Goal: Transaction & Acquisition: Purchase product/service

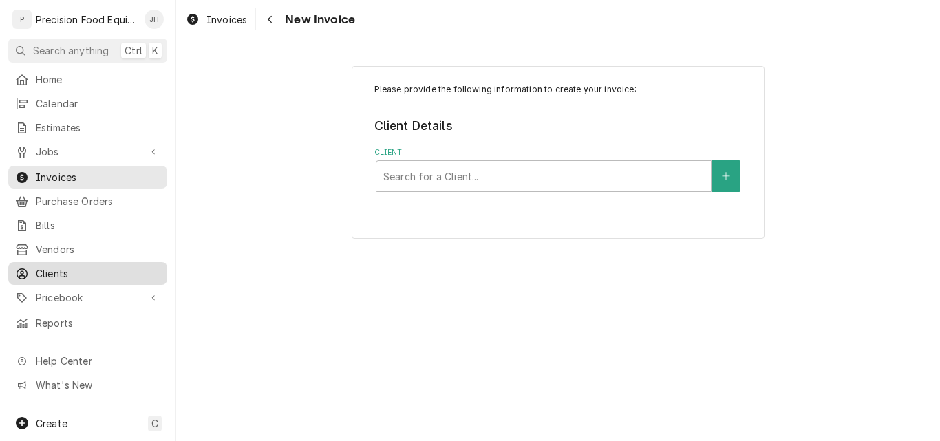
click at [61, 266] on span "Clients" at bounding box center [98, 273] width 125 height 14
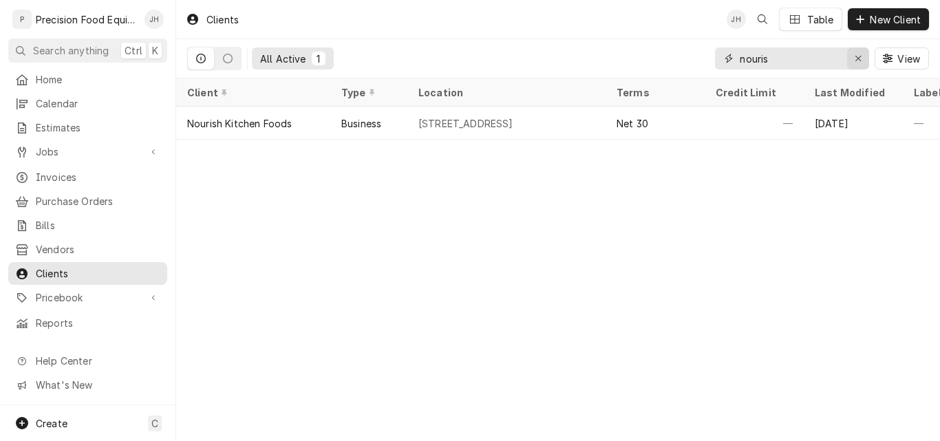
click at [858, 59] on icon "Erase input" at bounding box center [858, 59] width 8 height 10
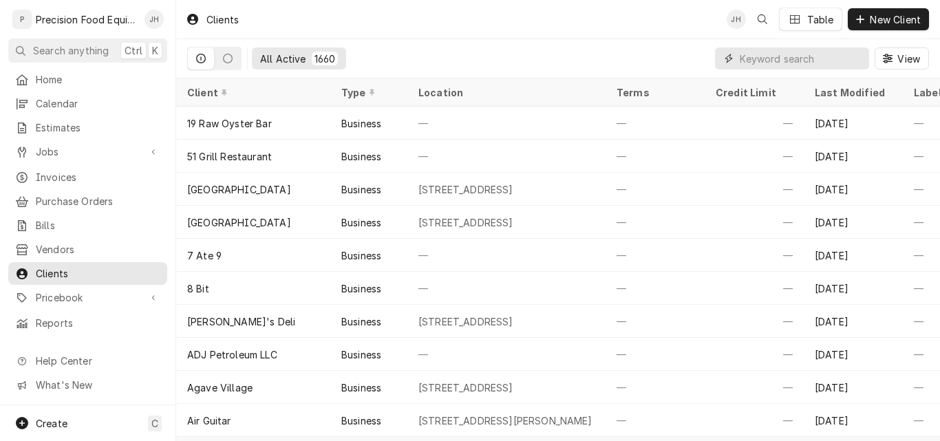
click at [763, 60] on input "Dynamic Content Wrapper" at bounding box center [800, 58] width 122 height 22
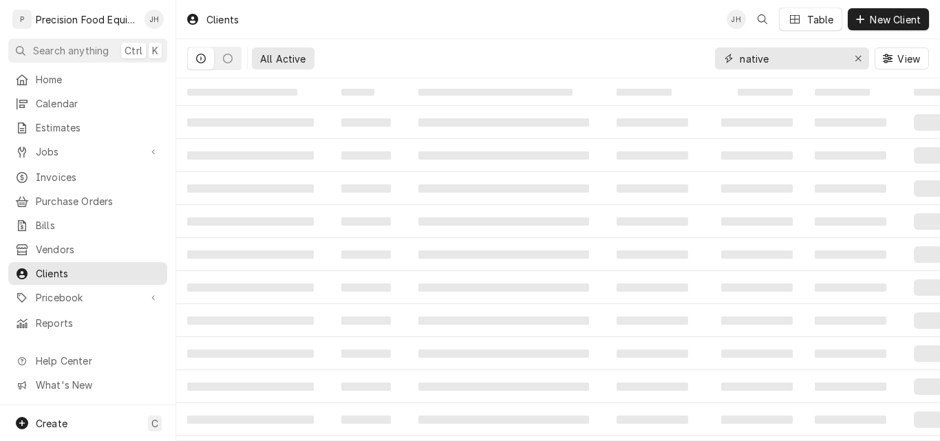
type input "native"
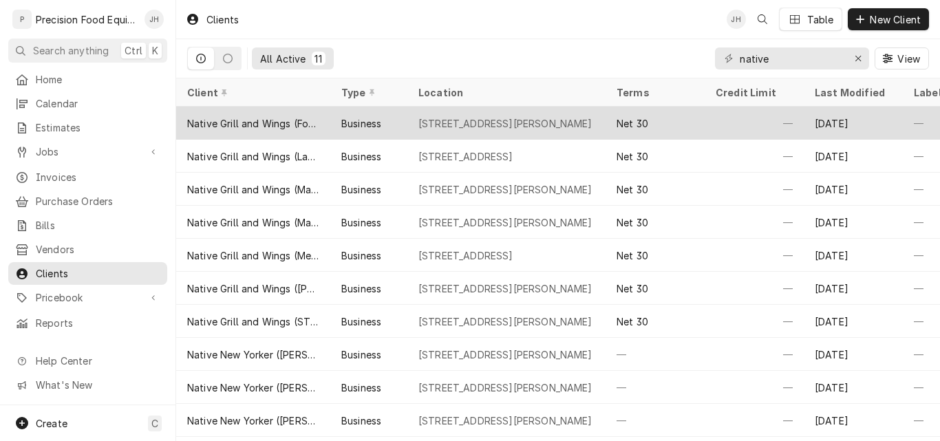
click at [328, 121] on div "Native Grill and Wings (Foothills)" at bounding box center [253, 123] width 154 height 33
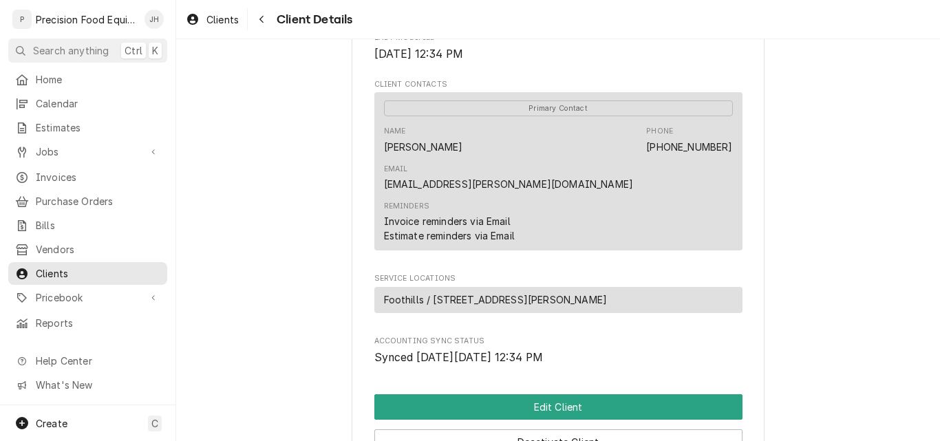
scroll to position [413, 0]
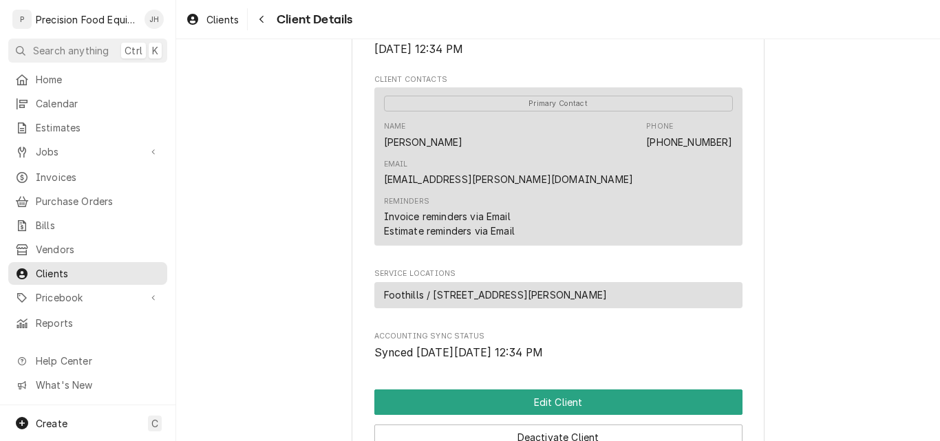
click at [547, 191] on div "Reminders Invoice reminders via Email Estimate reminders via Email" at bounding box center [558, 217] width 349 height 52
drag, startPoint x: 439, startPoint y: 142, endPoint x: 379, endPoint y: 142, distance: 59.8
click at [384, 142] on div "Name [PERSON_NAME] Phone [PHONE_NUMBER] Email [EMAIL_ADDRESS][PERSON_NAME][DOMA…" at bounding box center [558, 153] width 349 height 75
copy div "[PERSON_NAME]"
drag, startPoint x: 564, startPoint y: 142, endPoint x: 491, endPoint y: 140, distance: 72.9
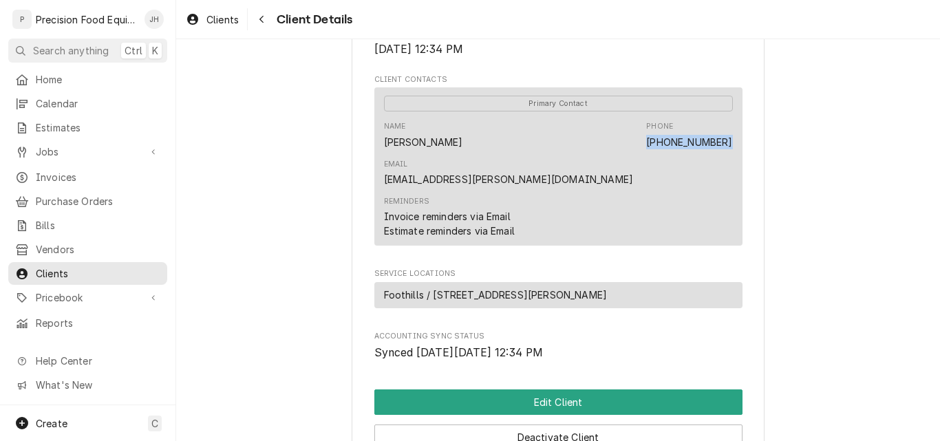
click at [491, 140] on div "Name [PERSON_NAME] Phone [PHONE_NUMBER] Email [EMAIL_ADDRESS][PERSON_NAME][DOMA…" at bounding box center [558, 153] width 349 height 75
copy link "[PHONE_NUMBER]"
drag, startPoint x: 611, startPoint y: 144, endPoint x: 724, endPoint y: 144, distance: 112.8
click at [724, 144] on div "Name Matt Thiara Phone (913) 220-5515 Email matt.thiara@gmail.com" at bounding box center [558, 153] width 349 height 75
copy link "matt.thiara@gmail.com"
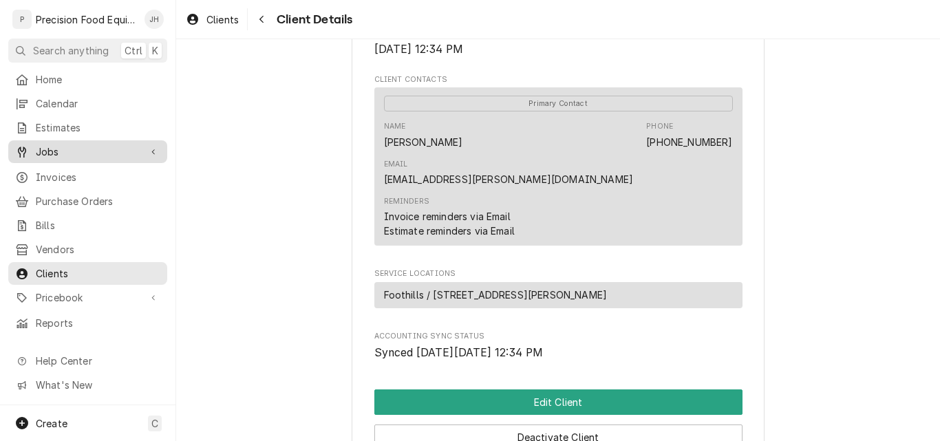
click at [50, 143] on div "Jobs" at bounding box center [87, 151] width 153 height 17
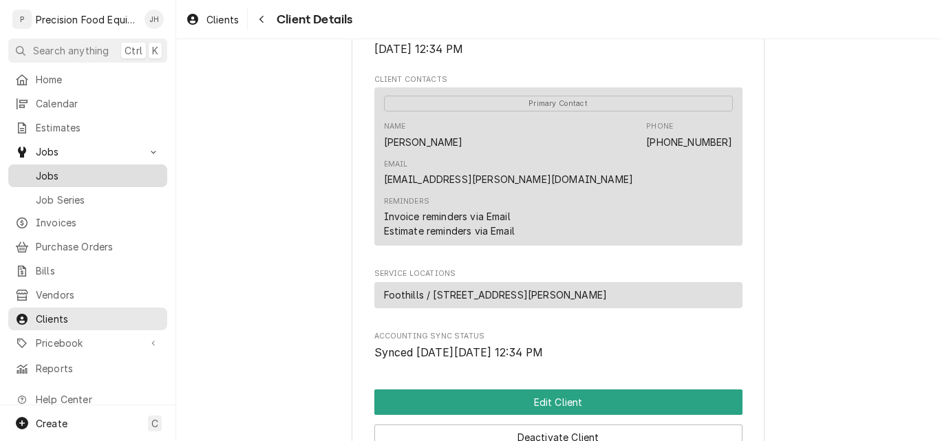
click at [91, 169] on span "Jobs" at bounding box center [98, 176] width 125 height 14
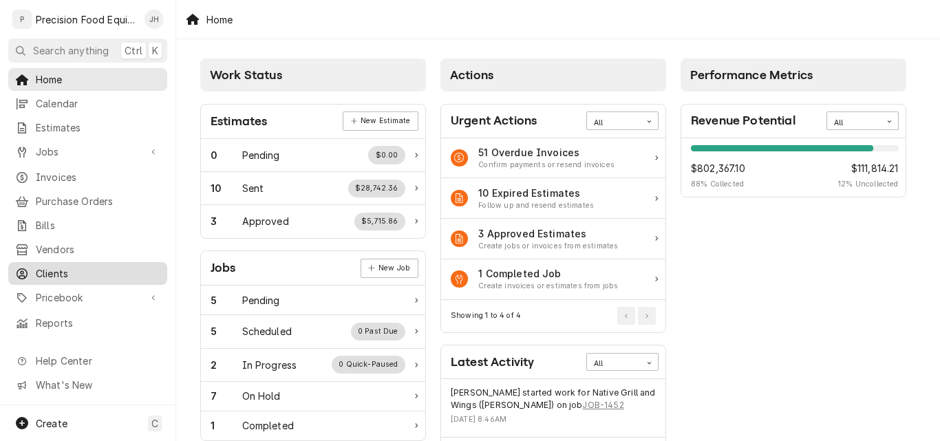
click at [53, 266] on span "Clients" at bounding box center [98, 273] width 125 height 14
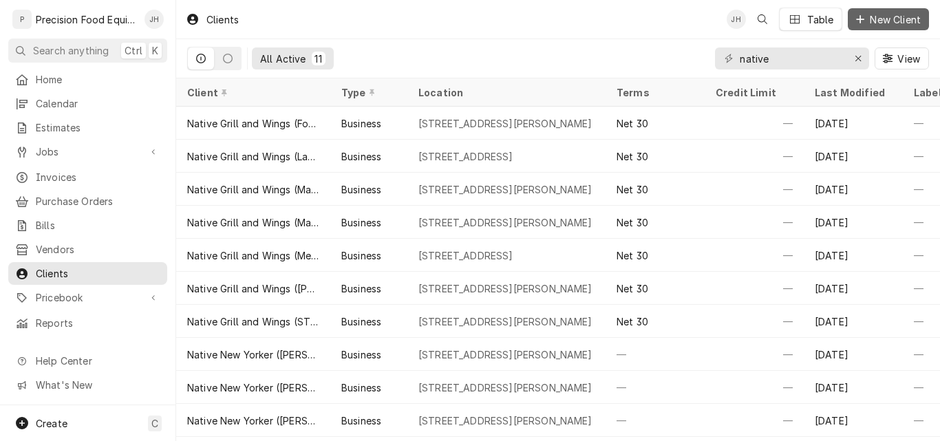
click at [881, 20] on span "New Client" at bounding box center [895, 19] width 56 height 14
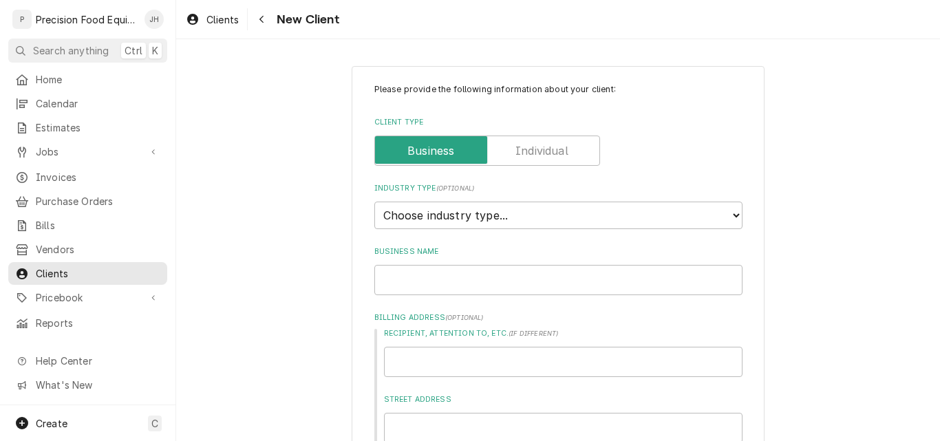
type textarea "x"
click at [443, 216] on select "Choose industry type... Residential Commercial Industrial Government" at bounding box center [558, 216] width 368 height 28
select select "2"
click at [374, 202] on select "Choose industry type... Residential Commercial Industrial Government" at bounding box center [558, 216] width 368 height 28
click at [427, 285] on input "Business Name" at bounding box center [558, 280] width 368 height 30
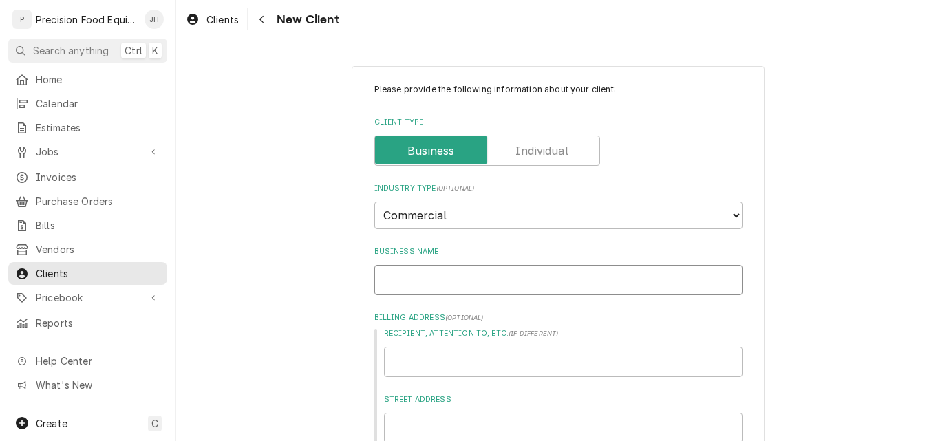
type textarea "x"
type input "N"
type textarea "x"
type input "Na"
type textarea "x"
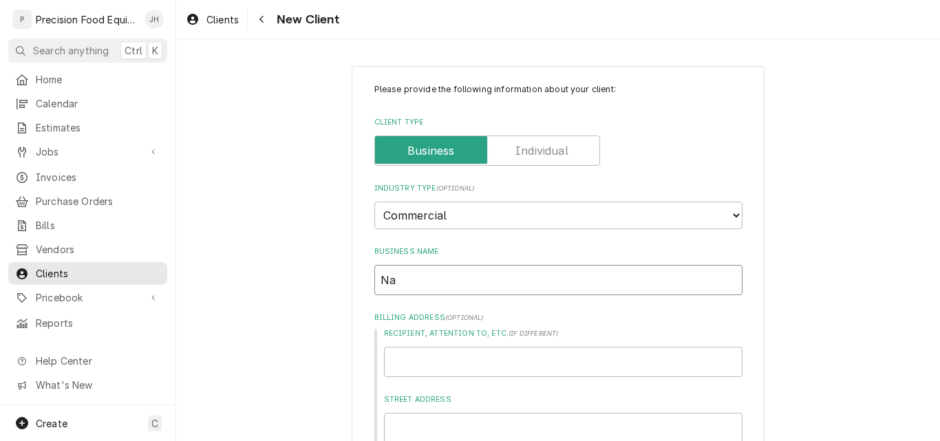
type input "Nat"
type textarea "x"
type input "Nati"
type textarea "x"
type input "Nativ"
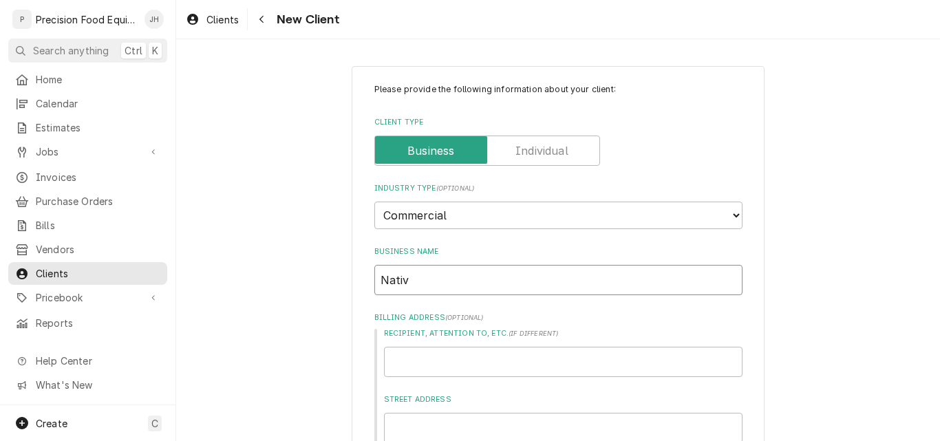
type textarea "x"
type input "Native"
type textarea "x"
type input "Native"
type textarea "x"
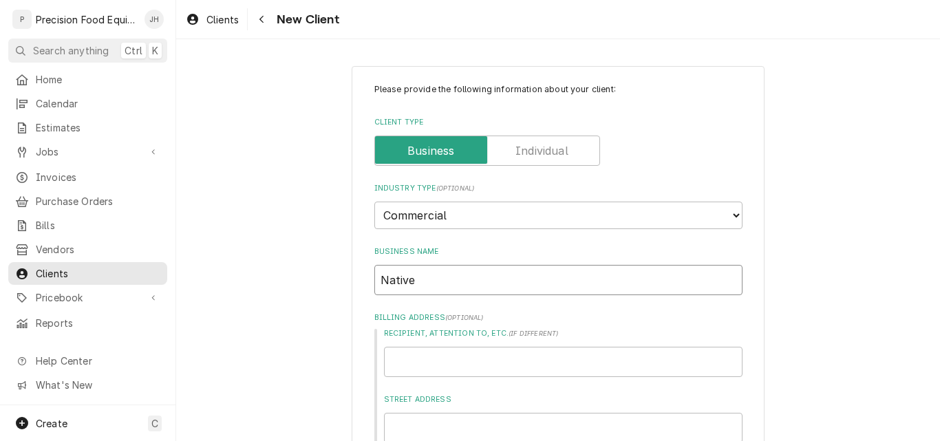
type input "Native G"
type textarea "x"
type input "Native Gr"
type textarea "x"
type input "Native Gri"
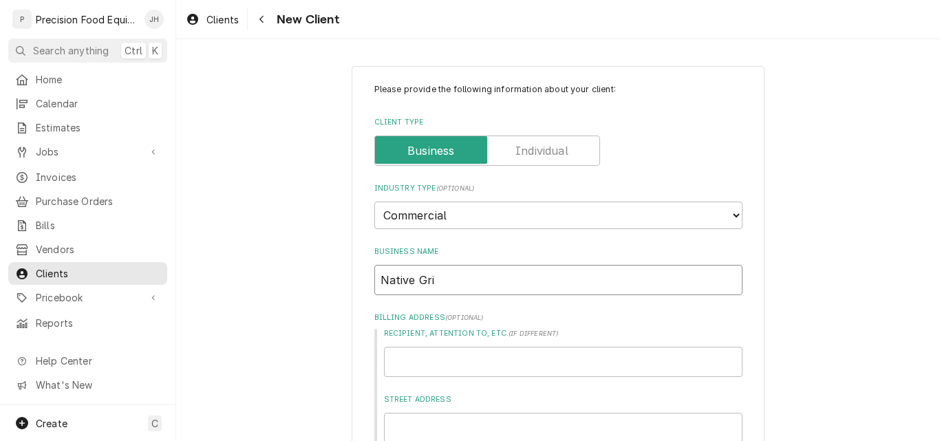
type textarea "x"
type input "Native Gril"
type textarea "x"
type input "Native Grill"
type textarea "x"
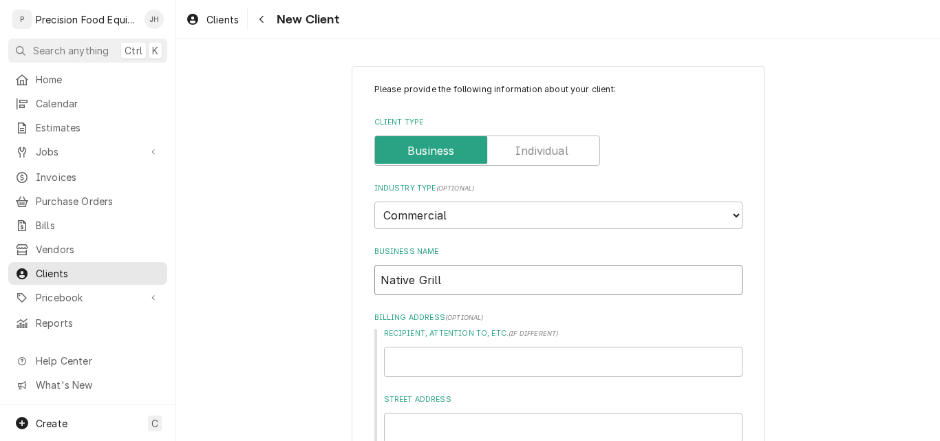
type input "Native Grill"
type textarea "x"
type input "Native Grill a"
type textarea "x"
type input "Native Grill an"
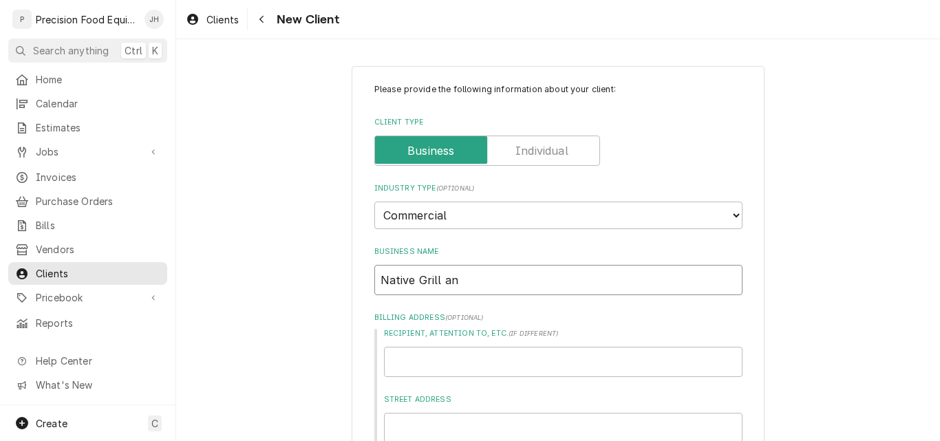
type textarea "x"
type input "Native Grill and"
type textarea "x"
type input "Native Grill and"
type textarea "x"
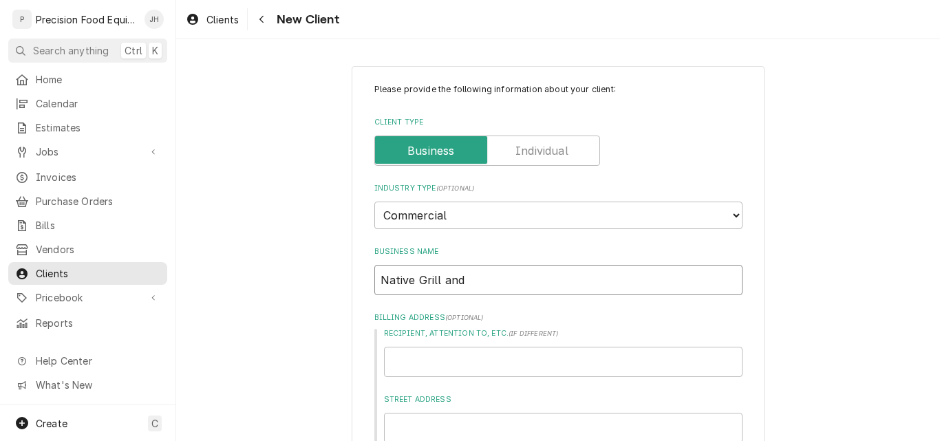
type input "Native Grill and W"
type textarea "x"
type input "Native Grill and Wi"
type textarea "x"
type input "Native Grill and Win"
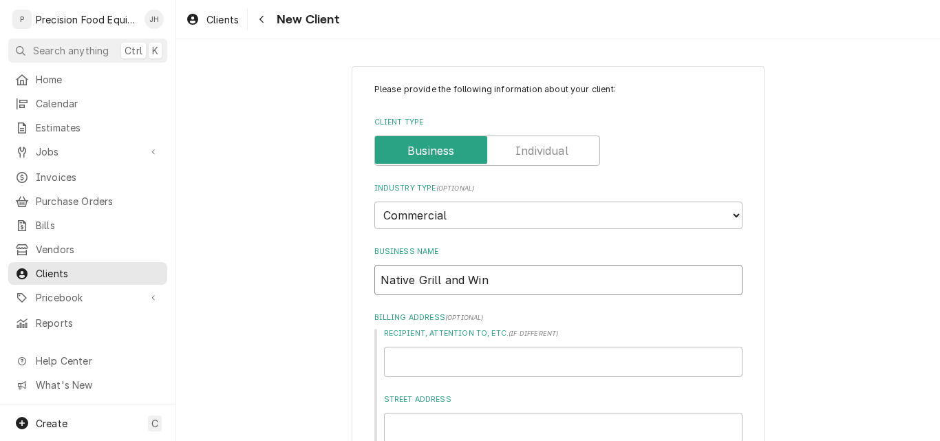
type textarea "x"
type input "Native Grill and Wing"
type textarea "x"
type input "Native Grill and Wings"
type textarea "x"
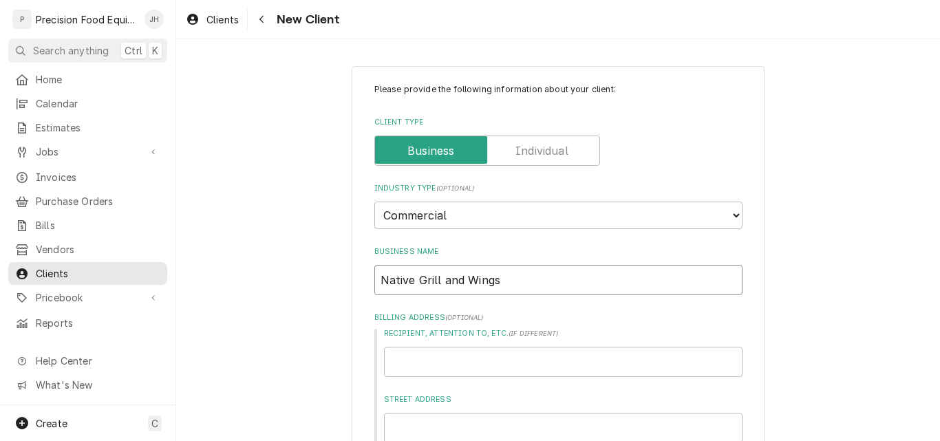
type input "Native Grill and Wings"
type textarea "x"
type input "Native Grill and Wings ("
type textarea "x"
type input "Native Grill and Wings (S"
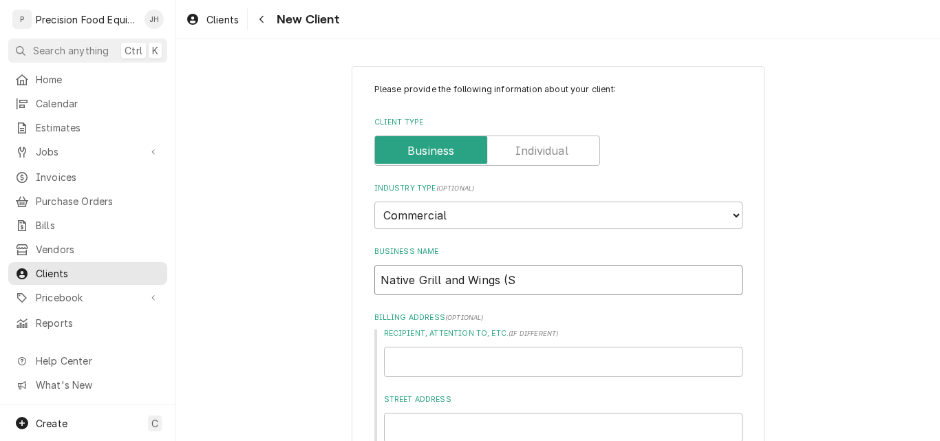
type textarea "x"
type input "Native Grill and Wings (Sa"
type textarea "x"
type input "Native Grill and Wings (Saf"
type textarea "x"
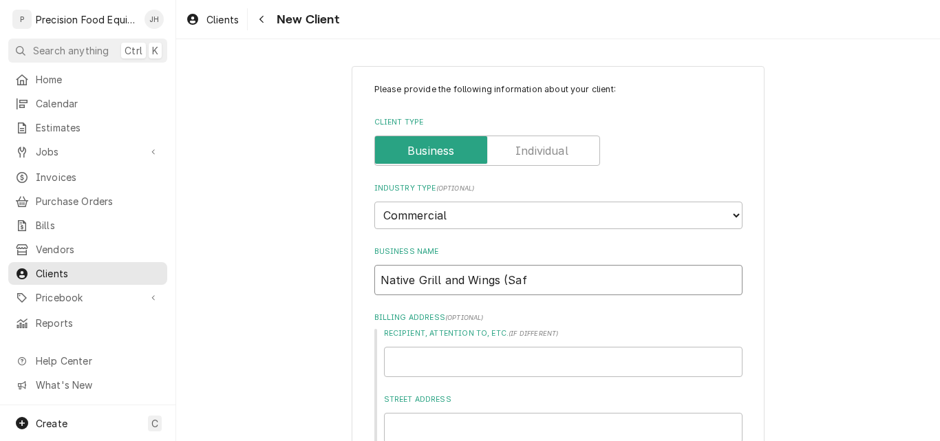
type input "Native Grill and Wings (Saff"
type textarea "x"
type input "Native Grill and Wings ([PERSON_NAME]"
type textarea "x"
type input "Native Grill and Wings (Saffor"
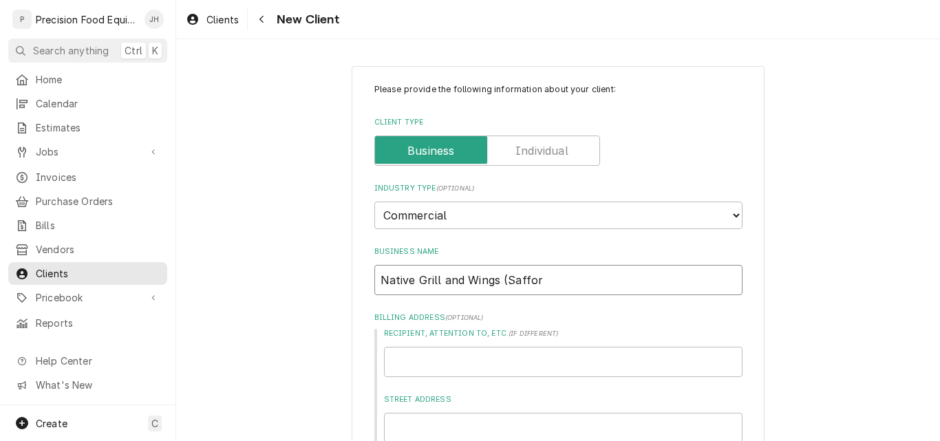
type textarea "x"
type input "Native Grill and Wings (Safford"
type textarea "x"
type input "Native Grill and Wings ([GEOGRAPHIC_DATA])"
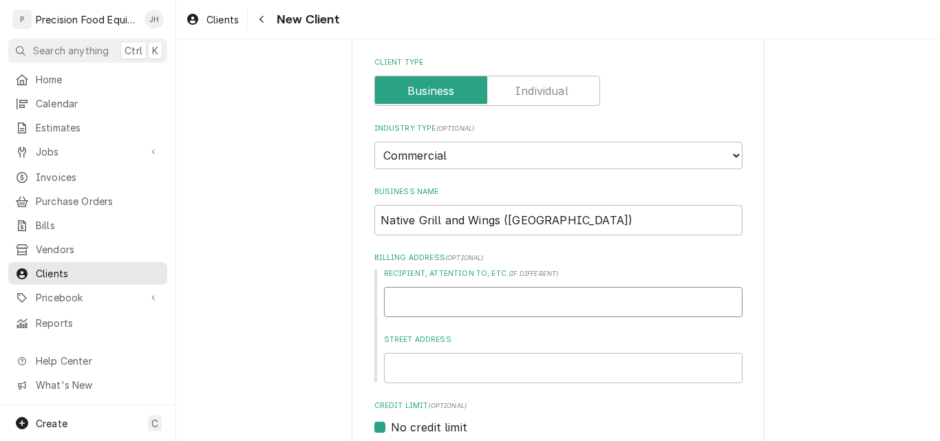
scroll to position [138, 0]
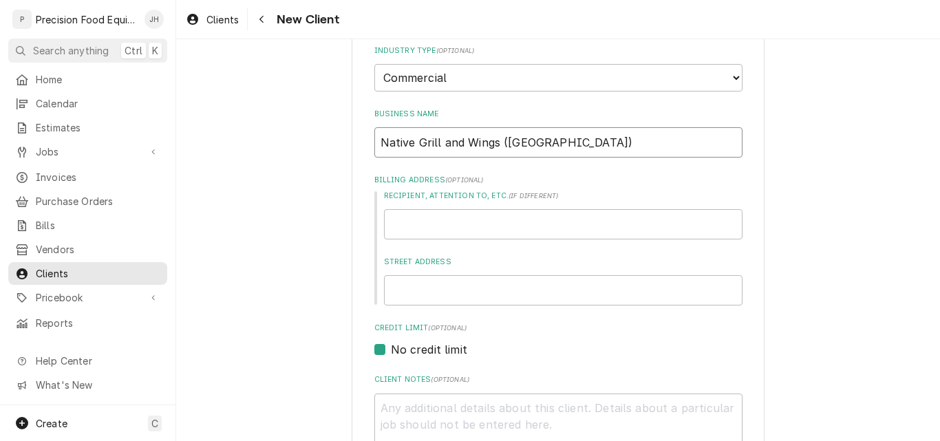
drag, startPoint x: 554, startPoint y: 143, endPoint x: 359, endPoint y: 147, distance: 195.4
click at [359, 147] on div "Please provide the following information about your client: Client Type Industr…" at bounding box center [557, 368] width 413 height 880
click at [402, 221] on input "Recipient, Attention To, etc. ( if different )" at bounding box center [563, 224] width 358 height 30
paste input "Native Grill and Wings ([GEOGRAPHIC_DATA])"
type textarea "x"
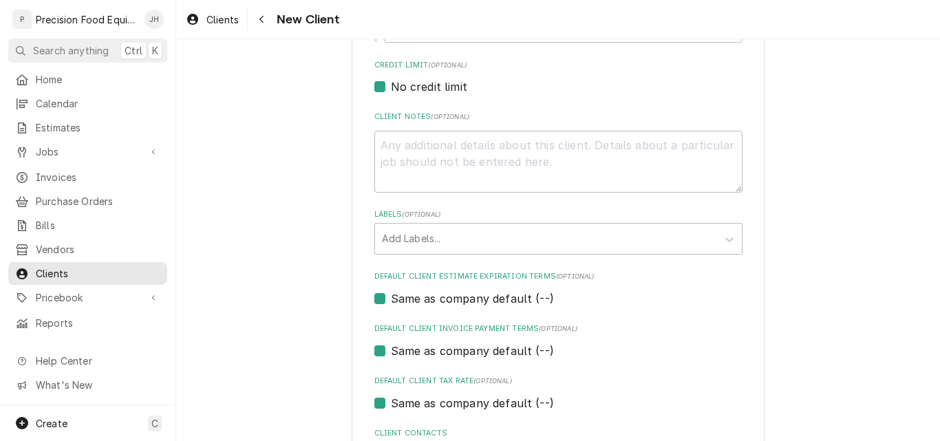
scroll to position [481, 0]
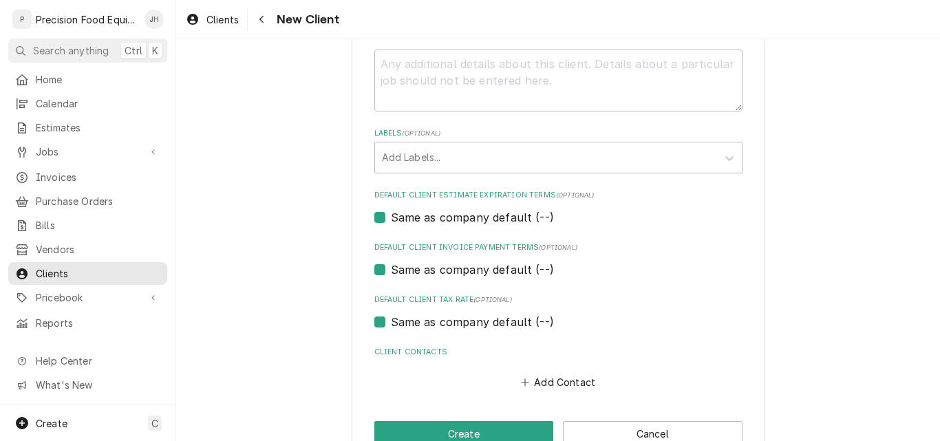
type input "Native Grill and Wings ([GEOGRAPHIC_DATA])"
click at [442, 219] on label "Same as company default (--)" at bounding box center [472, 217] width 163 height 17
click at [442, 219] on input "Same as company default (--)" at bounding box center [575, 224] width 368 height 30
checkbox input "false"
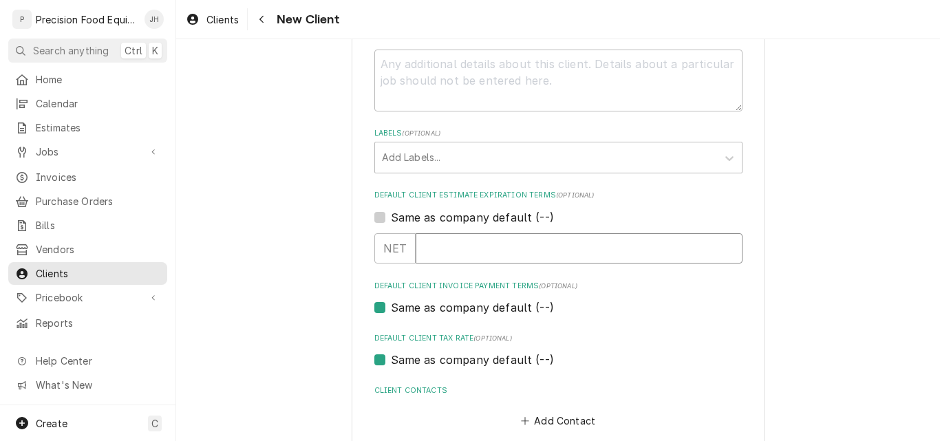
click at [442, 252] on input "Default Client Estimate Expiration Terms" at bounding box center [578, 248] width 327 height 30
type textarea "x"
type input "1"
type textarea "x"
type input "10"
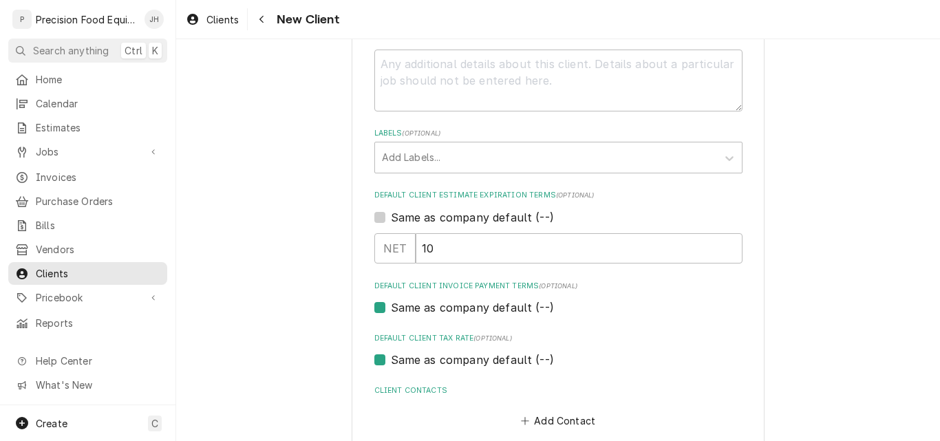
click at [446, 306] on label "Same as company default (--)" at bounding box center [472, 307] width 163 height 17
click at [446, 306] on input "Same as company default (--)" at bounding box center [575, 314] width 368 height 30
checkbox input "false"
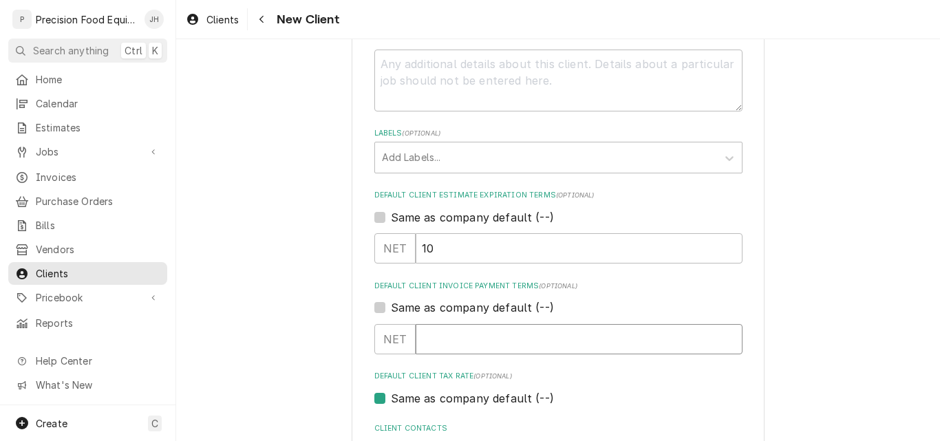
click at [446, 337] on input "Default Client Invoice Payment Terms" at bounding box center [578, 339] width 327 height 30
type textarea "x"
type input "3"
type textarea "x"
type input "30"
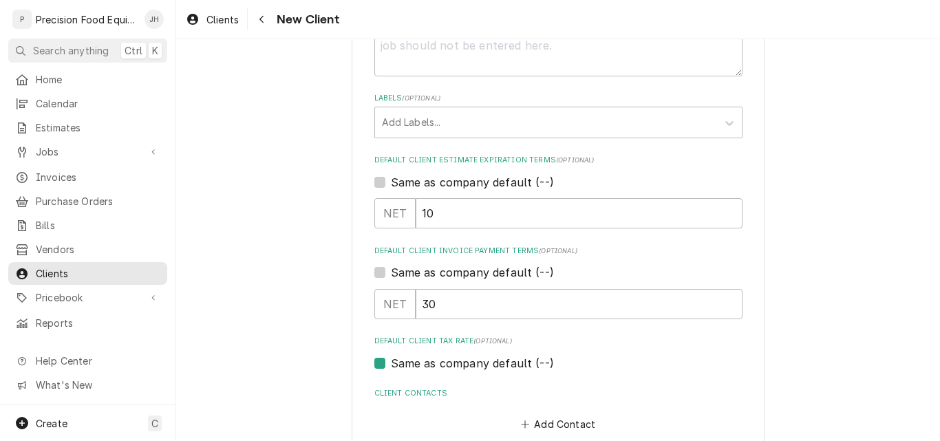
scroll to position [593, 0]
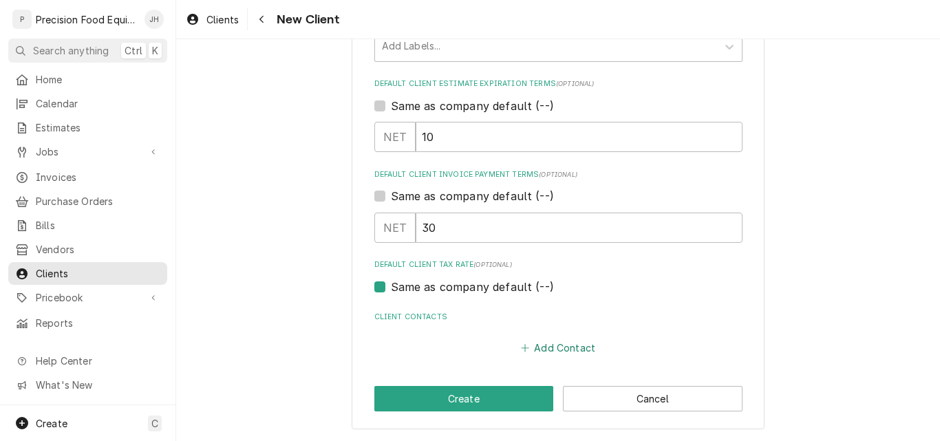
click at [550, 349] on button "Add Contact" at bounding box center [557, 347] width 79 height 19
type textarea "x"
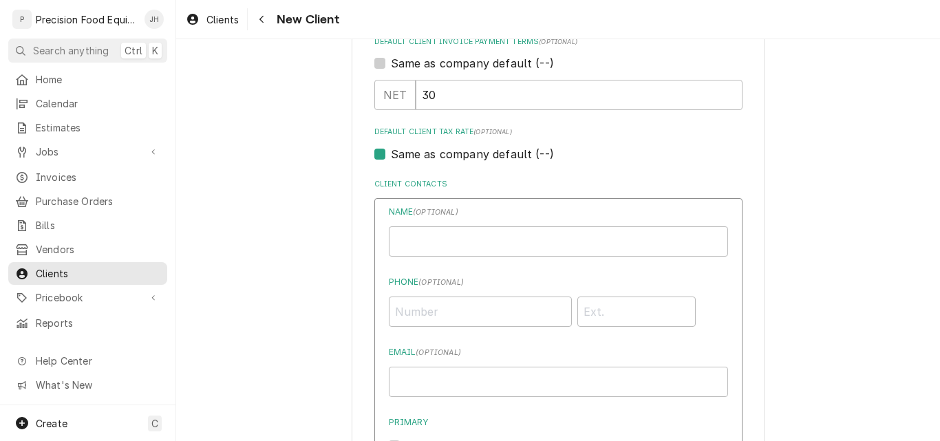
scroll to position [730, 0]
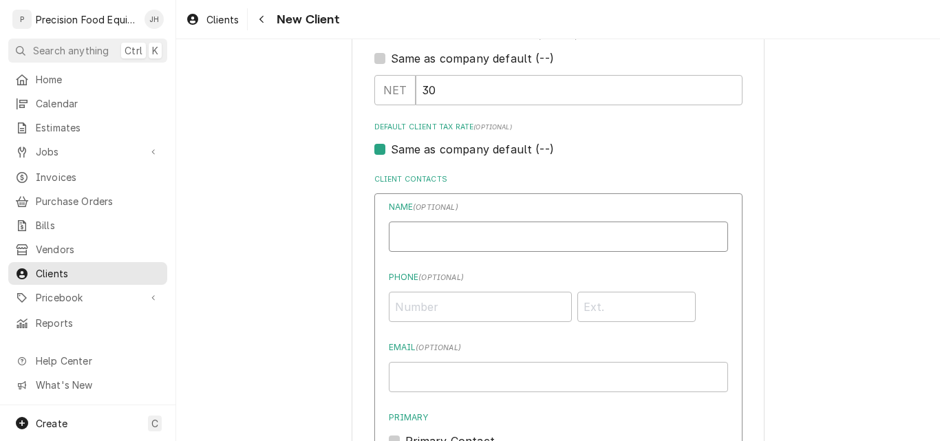
paste input "[PERSON_NAME]"
type input "[PERSON_NAME]"
click at [437, 314] on input "Phone ( optional )" at bounding box center [480, 307] width 183 height 30
paste input "[PHONE_NUMBER]"
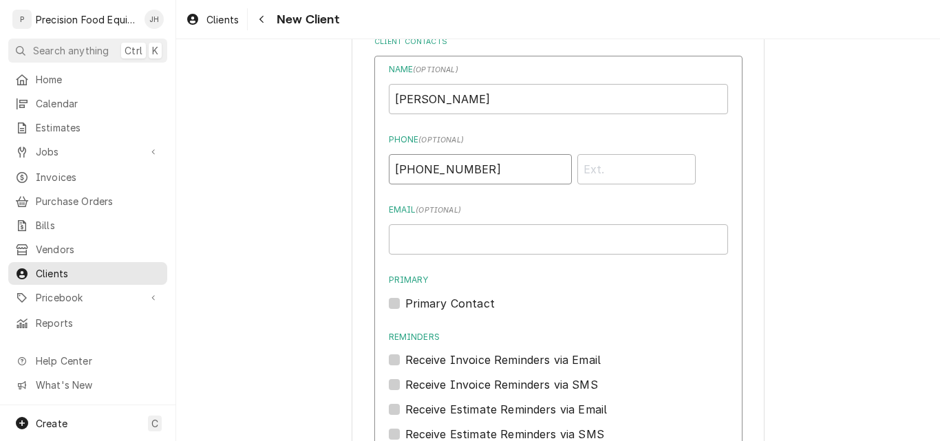
type input "[PHONE_NUMBER]"
click at [420, 239] on input "Email ( optional )" at bounding box center [558, 239] width 339 height 30
paste input "[EMAIL_ADDRESS][PERSON_NAME][DOMAIN_NAME]"
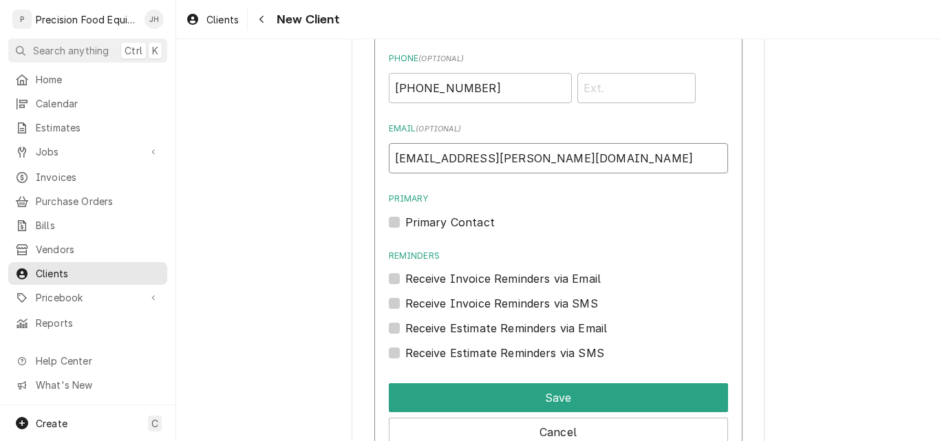
scroll to position [1006, 0]
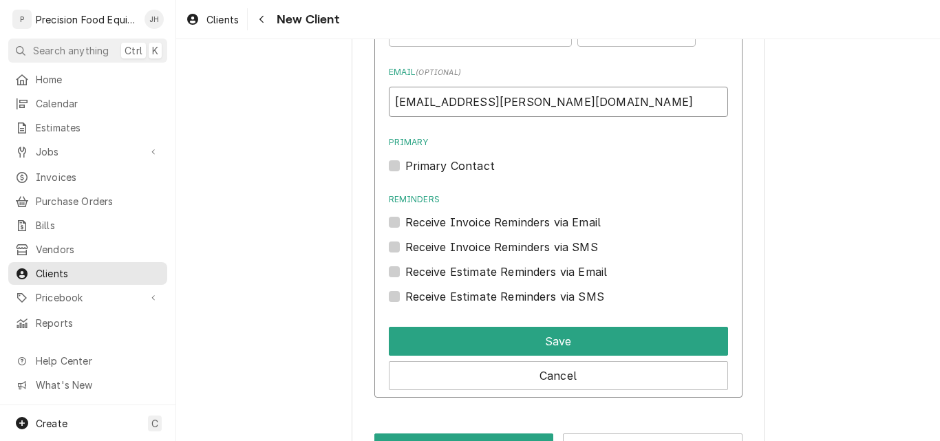
type input "[EMAIL_ADDRESS][PERSON_NAME][DOMAIN_NAME]"
click at [405, 166] on label "Primary Contact" at bounding box center [449, 166] width 89 height 17
click at [405, 166] on input "Primary" at bounding box center [574, 173] width 339 height 30
checkbox input "true"
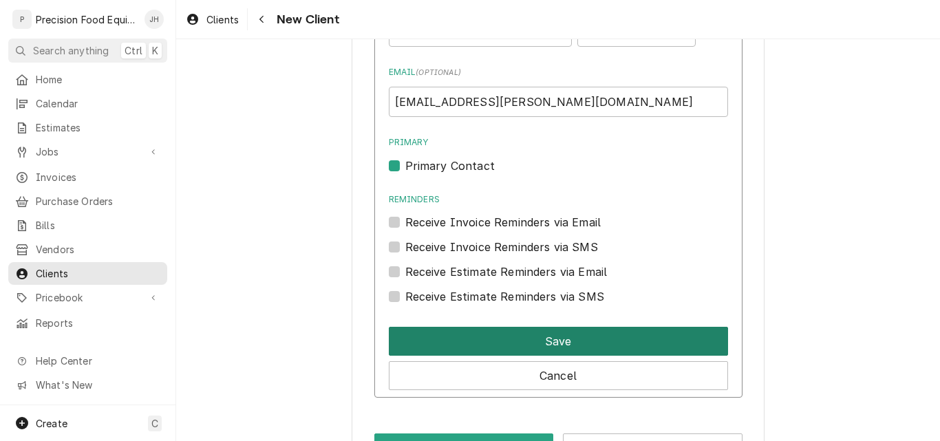
click at [526, 340] on button "Save" at bounding box center [558, 341] width 339 height 29
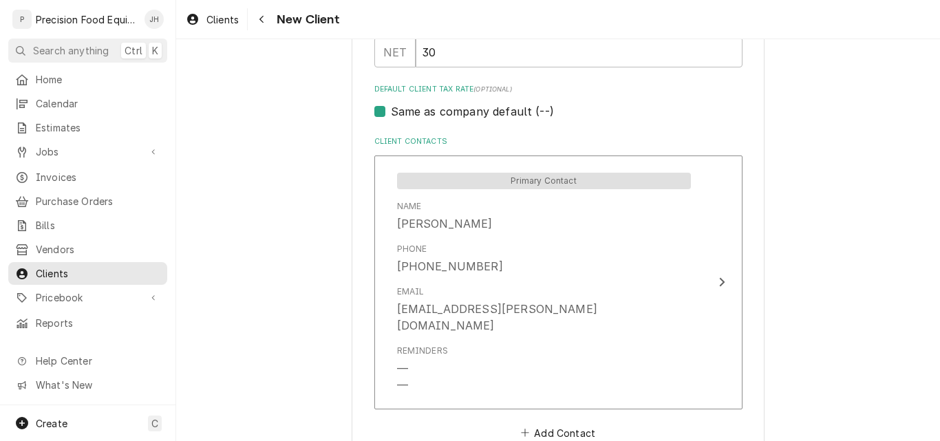
scroll to position [837, 0]
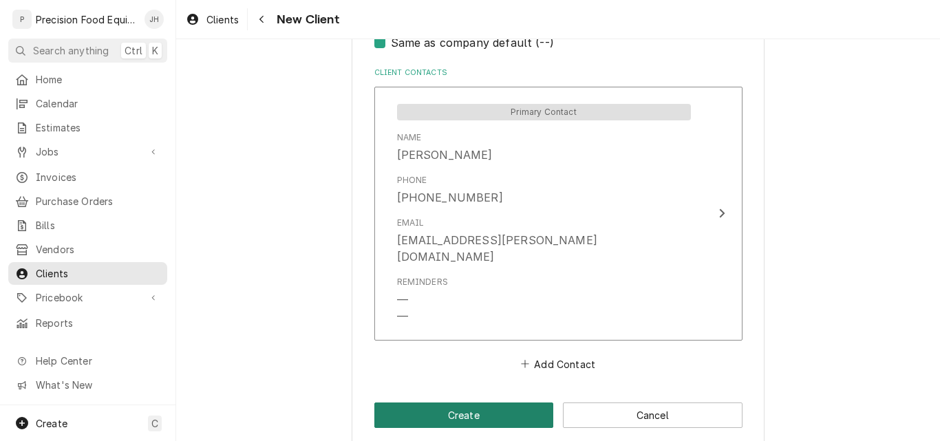
click at [491, 402] on button "Create" at bounding box center [464, 414] width 180 height 25
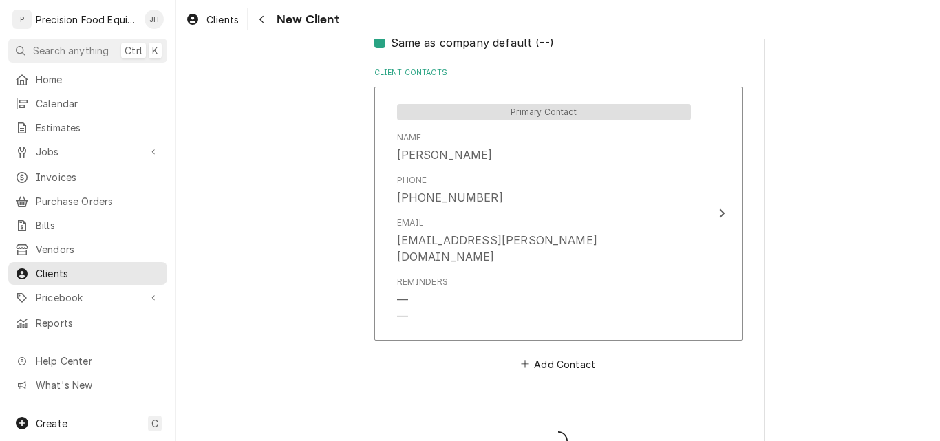
type textarea "x"
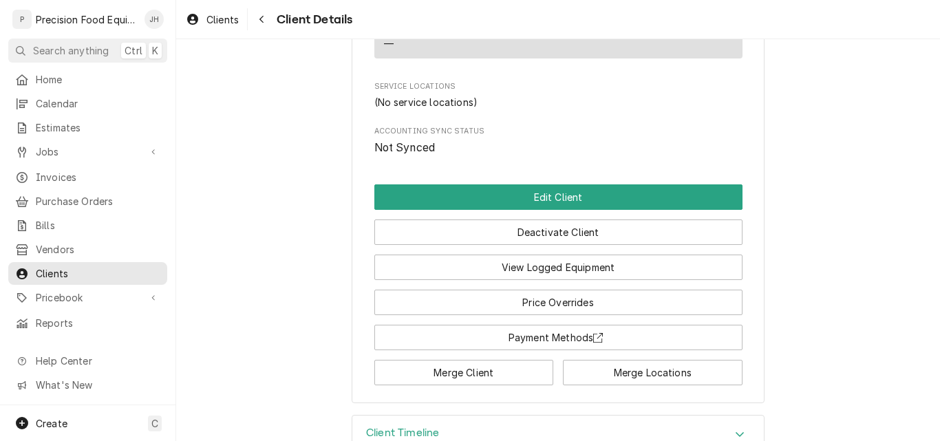
scroll to position [601, 0]
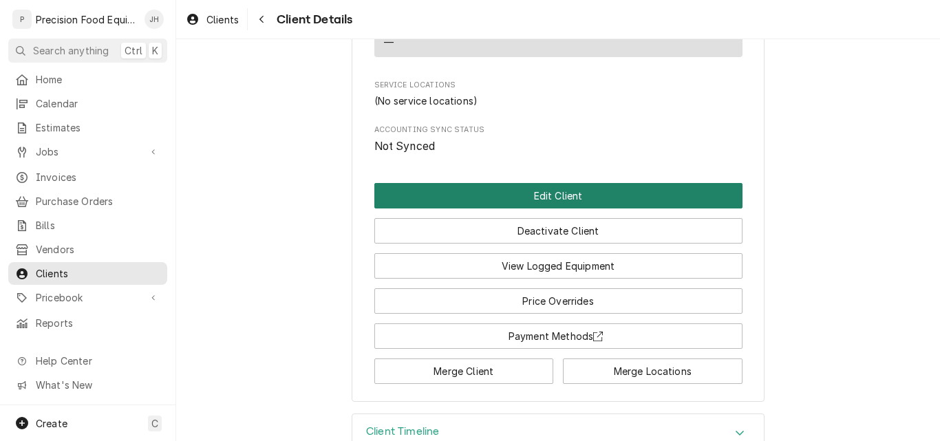
click at [563, 183] on button "Edit Client" at bounding box center [558, 195] width 368 height 25
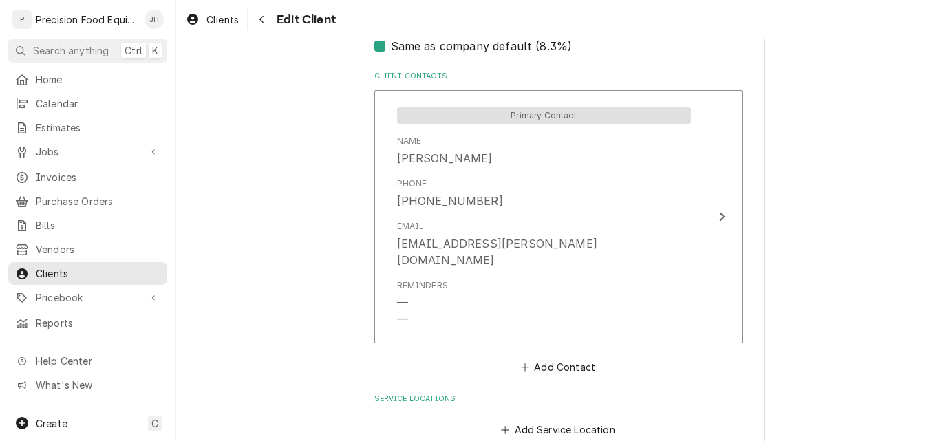
scroll to position [1097, 0]
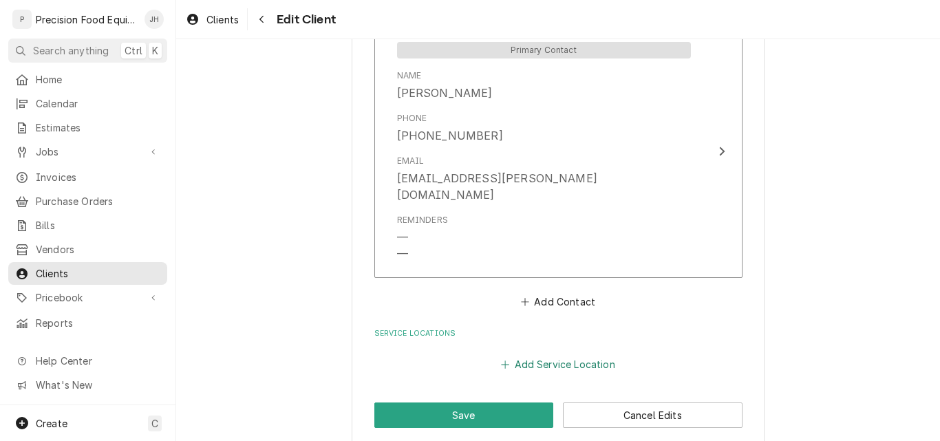
click at [554, 354] on button "Add Service Location" at bounding box center [558, 363] width 118 height 19
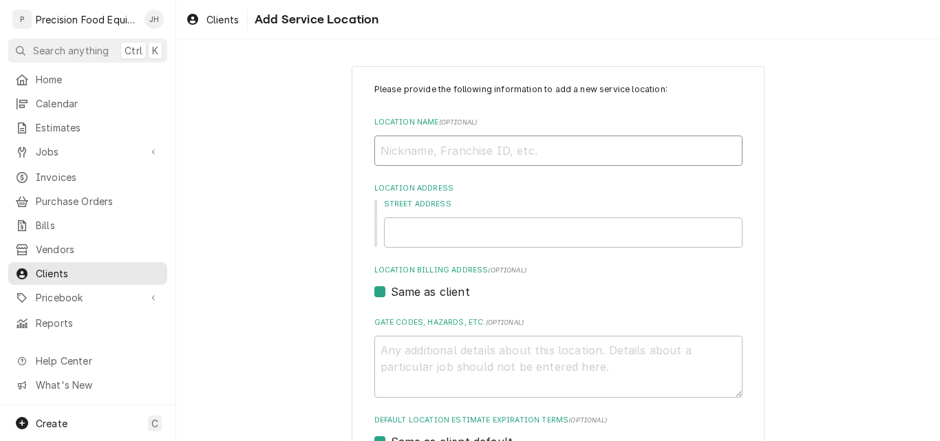
paste input "[EMAIL_ADDRESS][PERSON_NAME][DOMAIN_NAME]"
type textarea "x"
type input "[EMAIL_ADDRESS][PERSON_NAME][DOMAIN_NAME]"
drag, startPoint x: 528, startPoint y: 144, endPoint x: 301, endPoint y: 150, distance: 227.7
click at [301, 150] on div "Please provide the following information to add a new service location: Locatio…" at bounding box center [558, 377] width 764 height 647
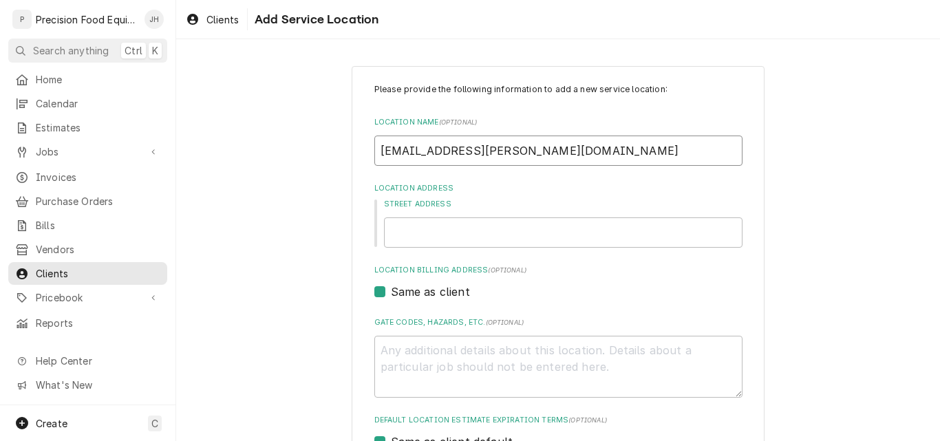
type textarea "x"
type input "N"
type textarea "x"
type input "Na"
type textarea "x"
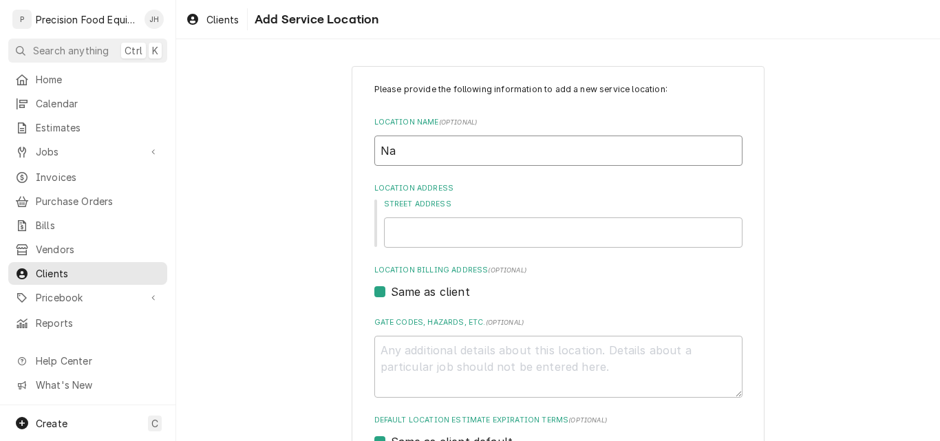
type input "Nat"
type textarea "x"
type input "Nati"
type textarea "x"
type input "Nativ"
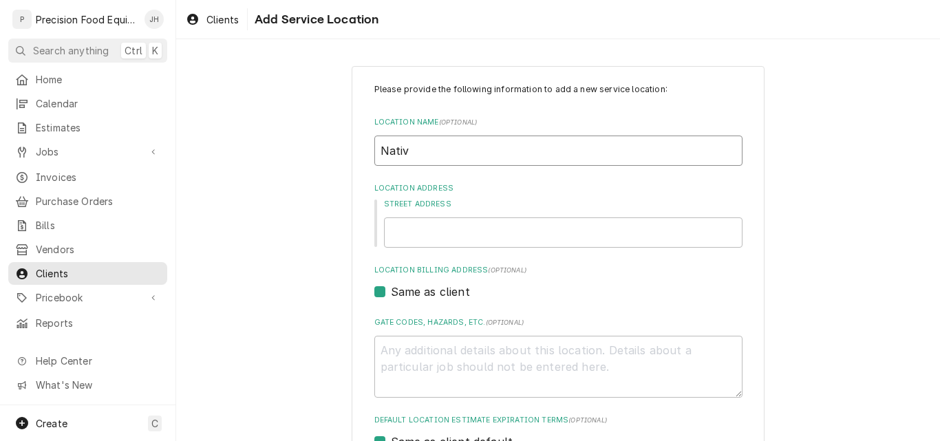
type textarea "x"
type input "Native"
type textarea "x"
type input "Native"
type textarea "x"
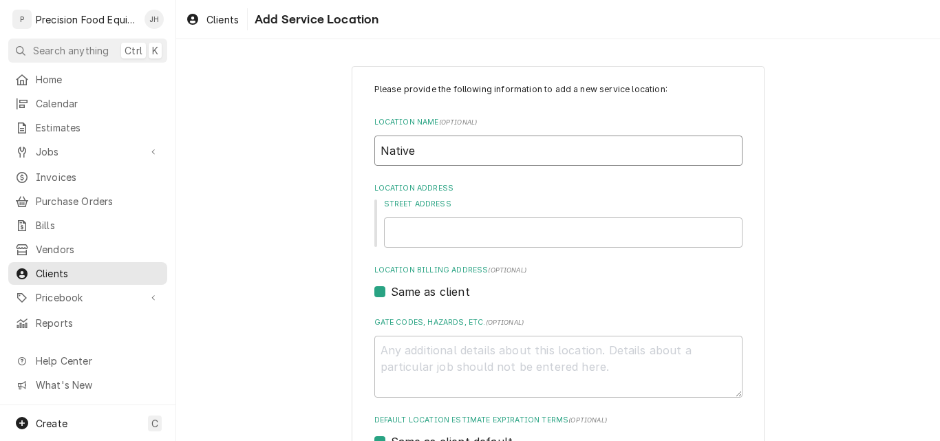
type input "Native G"
type textarea "x"
type input "Native Gr"
type textarea "x"
type input "Native Gri"
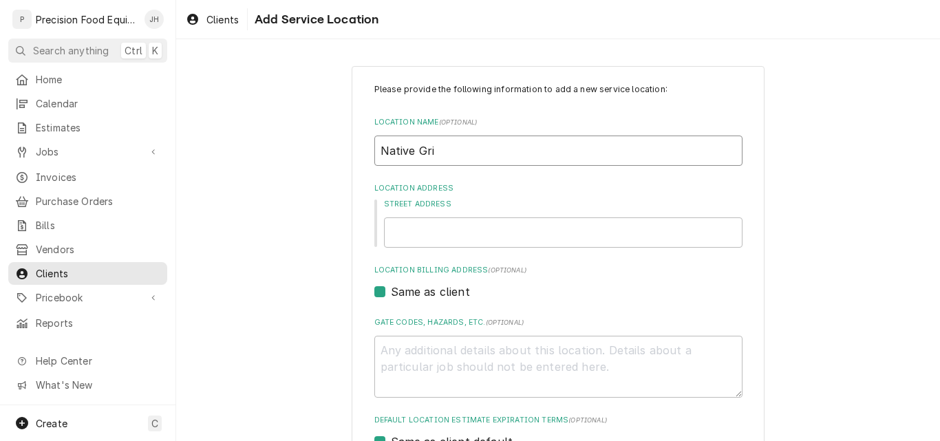
type textarea "x"
type input "Native Gril"
type textarea "x"
type input "Native Grill"
type textarea "x"
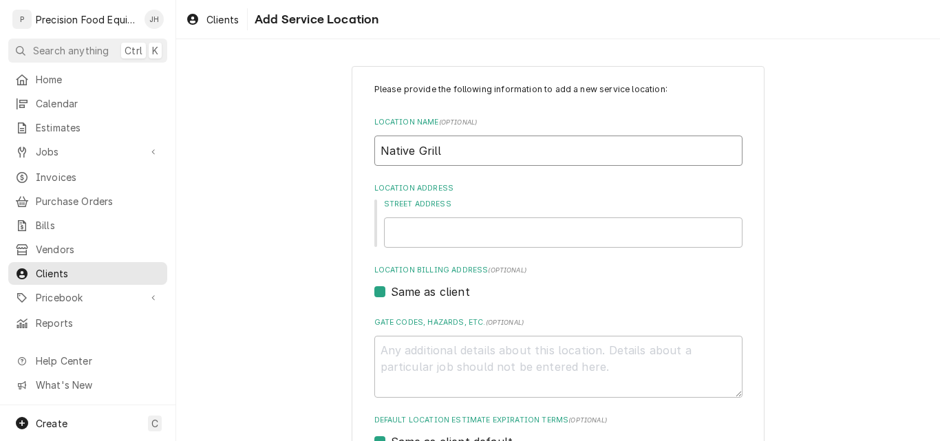
type input "Native Grill"
type textarea "x"
type input "Native Grill a"
type textarea "x"
type input "Native Grill an"
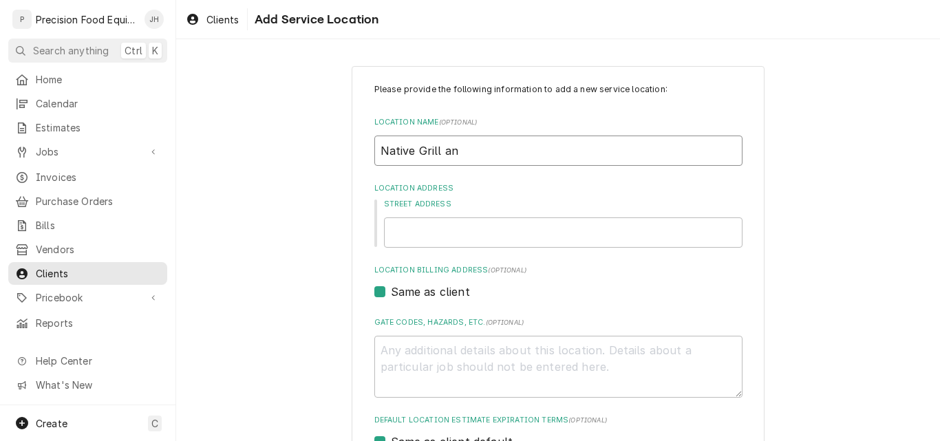
type textarea "x"
type input "Native Grill and"
type textarea "x"
type input "Native Grill and"
type textarea "x"
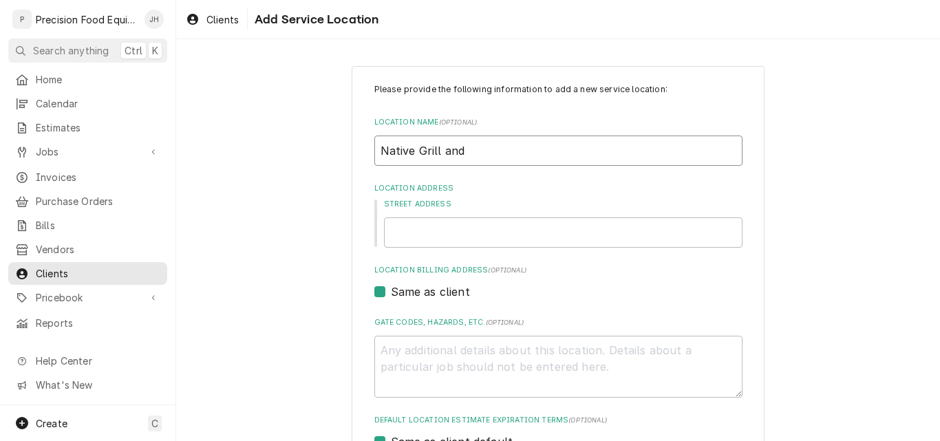
type input "Native Grill and W"
type textarea "x"
type input "Native Grill and Wi"
type textarea "x"
type input "Native Grill and Win"
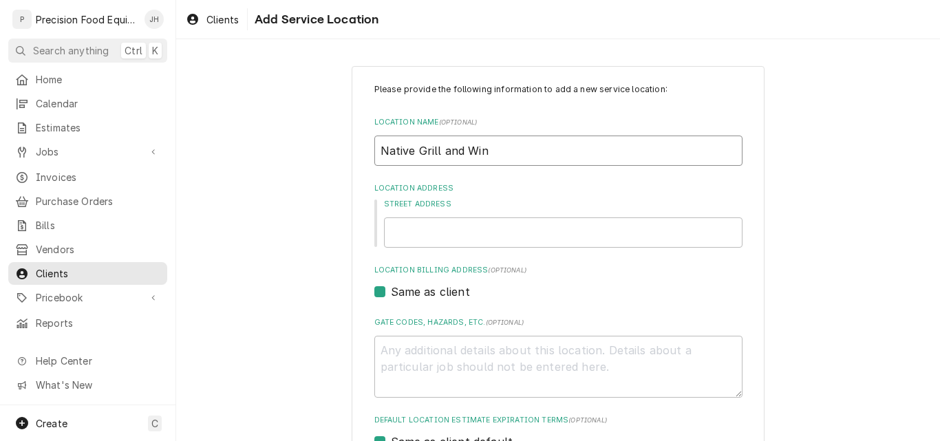
type textarea "x"
type input "Native Grill and Wing"
type textarea "x"
type input "Native Grill and Wings"
type textarea "x"
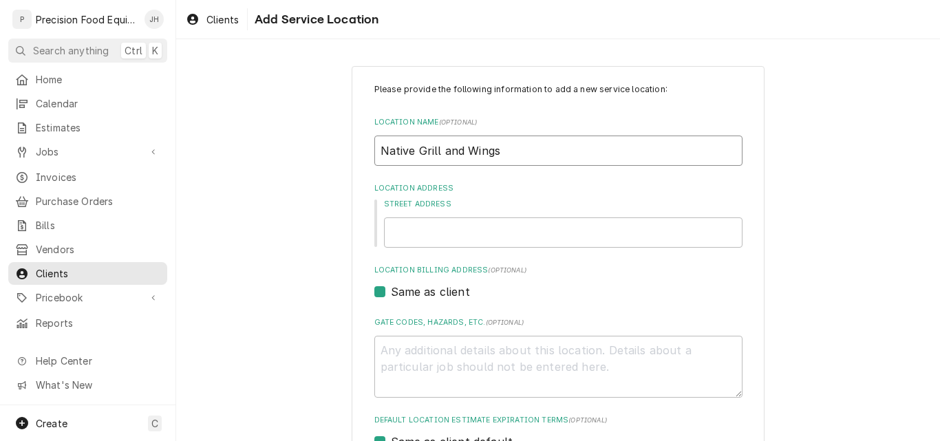
type input "Native Grill and Wings"
type textarea "x"
type input "Native Grill and Wings ("
type textarea "x"
type input "Native Grill and Wings (S"
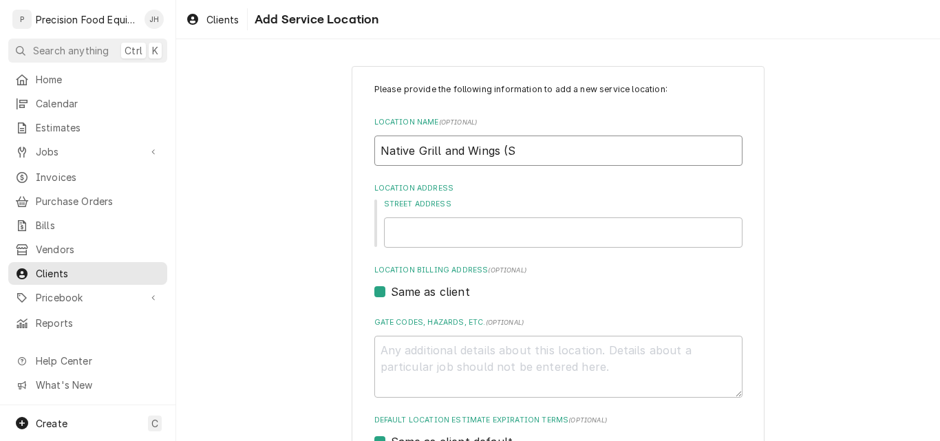
type textarea "x"
type input "Native Grill and Wings (Sa"
type textarea "x"
type input "Native Grill and Wings (Saf"
type textarea "x"
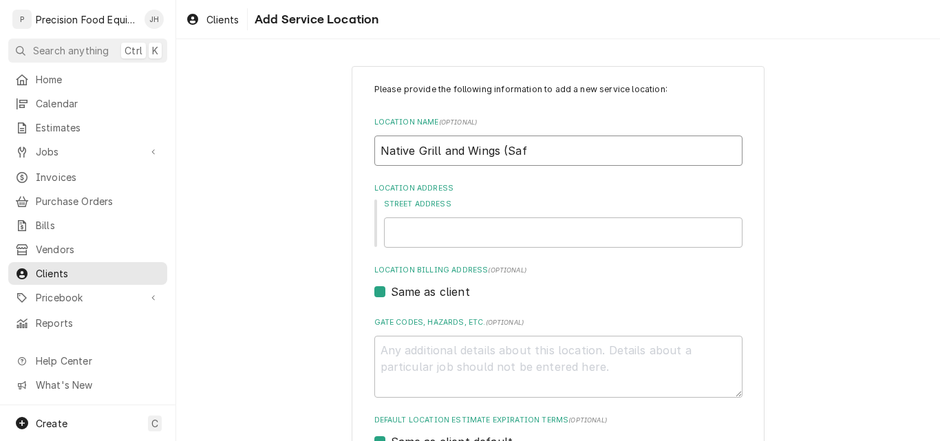
type input "Native Grill and Wings (Saff"
type textarea "x"
type input "Native Grill and Wings (Saffo"
type textarea "x"
type input "Native Grill and Wings (Saffor"
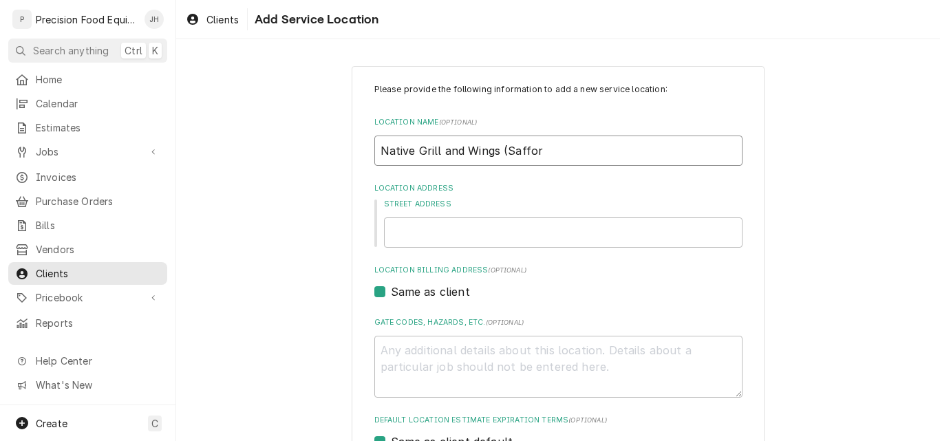
type textarea "x"
type input "Native Grill and Wings (Safford"
type textarea "x"
type input "Native Grill and Wings (Safford)"
click at [413, 235] on input "Street Address" at bounding box center [563, 232] width 358 height 30
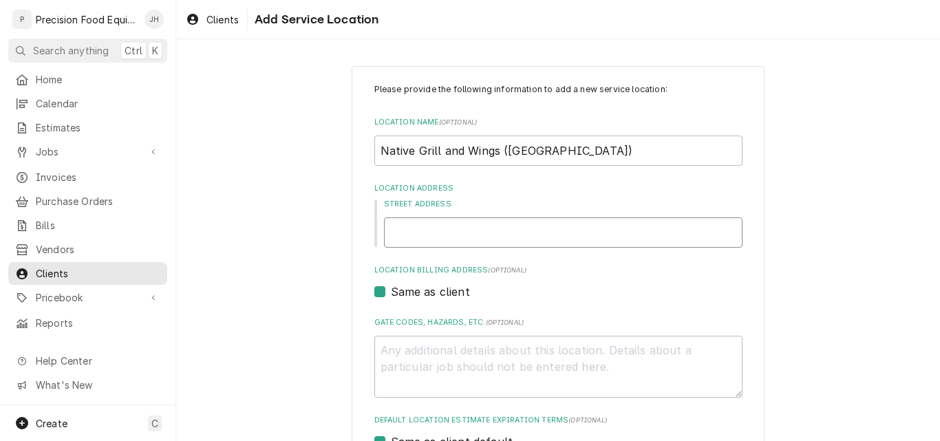
type input "s"
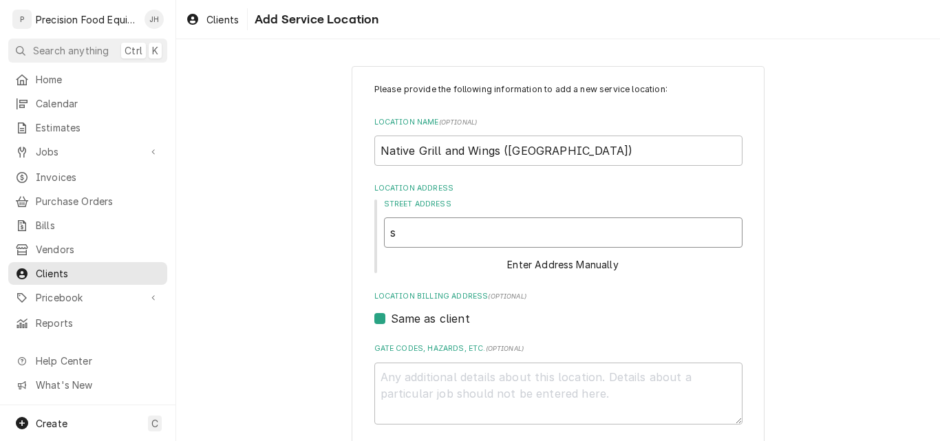
type textarea "x"
type input "sa"
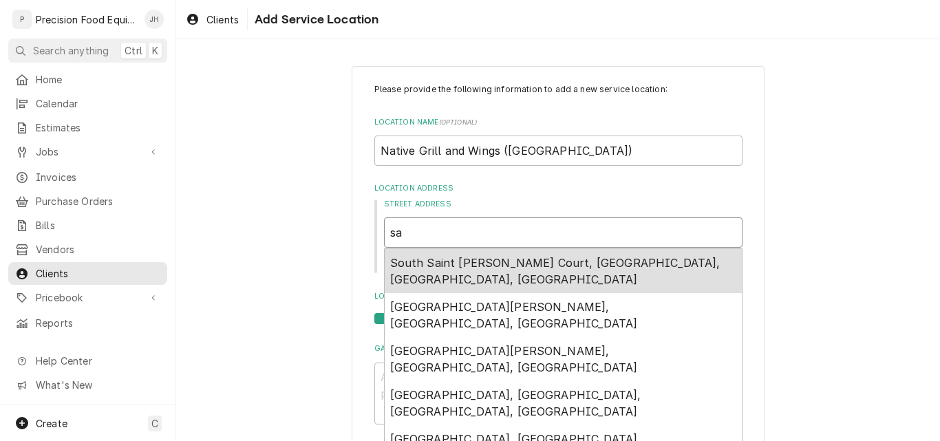
type textarea "x"
type input "saf"
type textarea "x"
type input "saff"
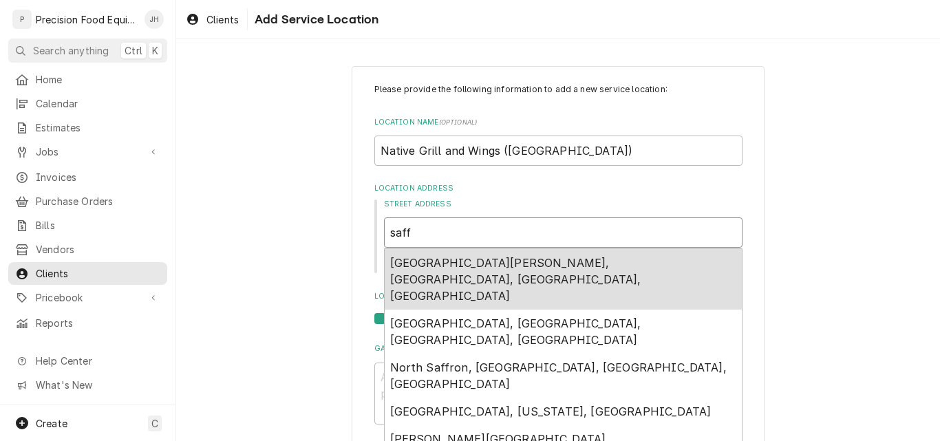
type textarea "x"
type input "saffor"
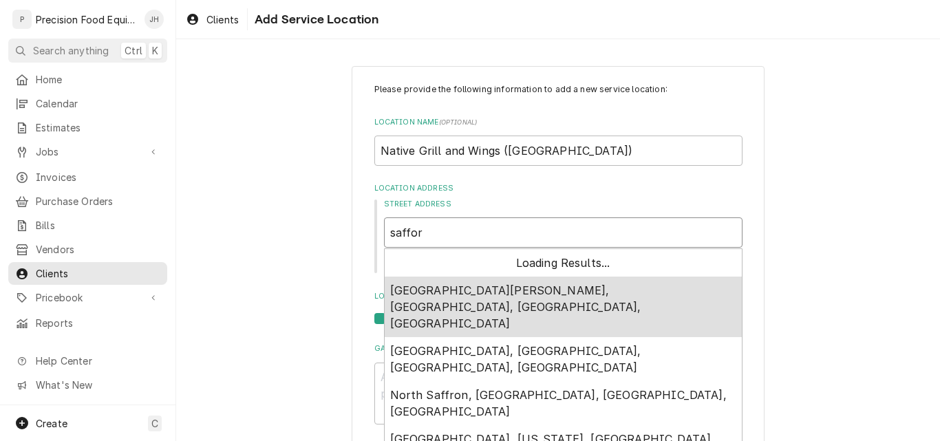
type textarea "x"
type input "safford"
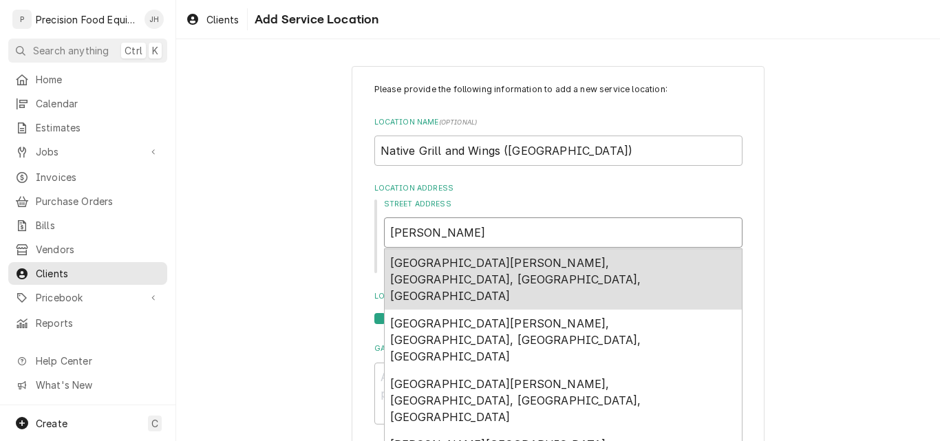
type textarea "x"
type input "saffor"
type textarea "x"
type input "saffo"
type textarea "x"
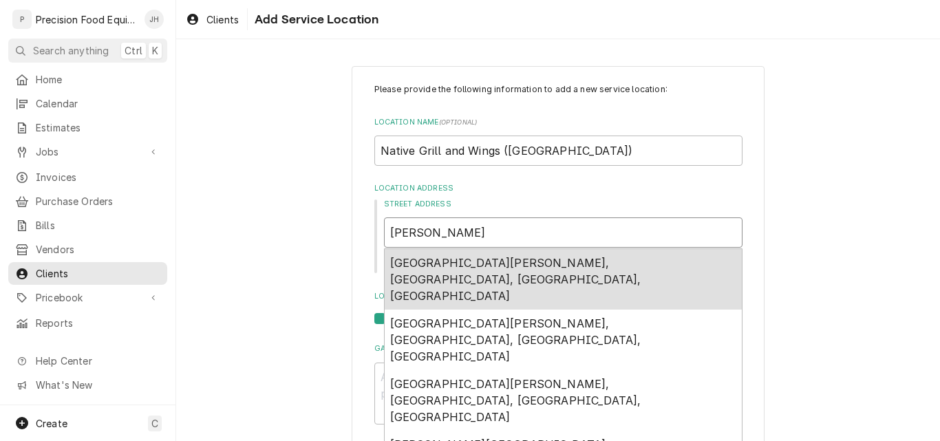
type input "saff"
type textarea "x"
type input "saf"
type textarea "x"
type input "sa"
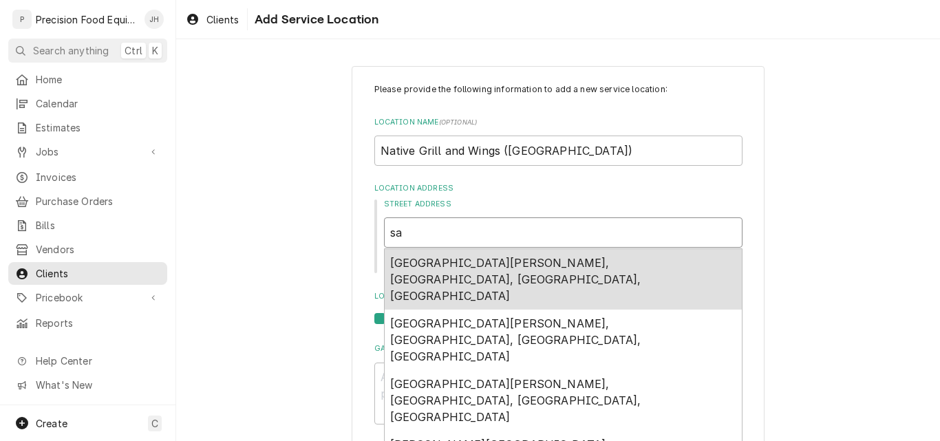
type textarea "x"
type input "s"
type textarea "x"
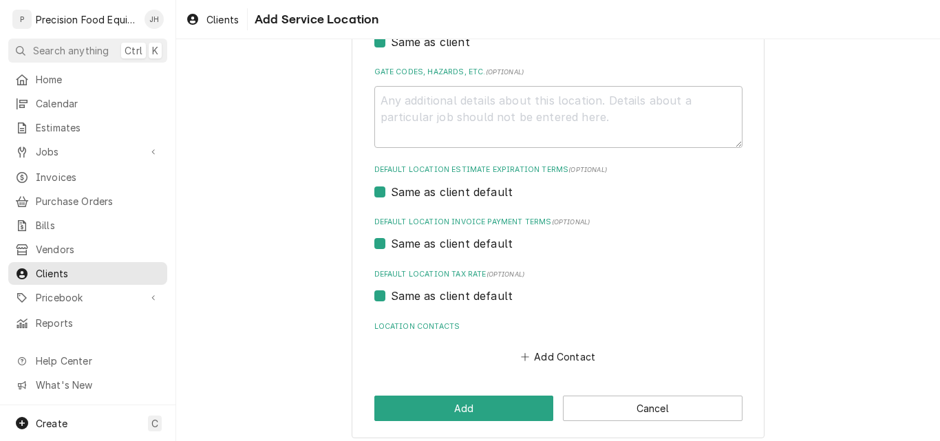
scroll to position [286, 0]
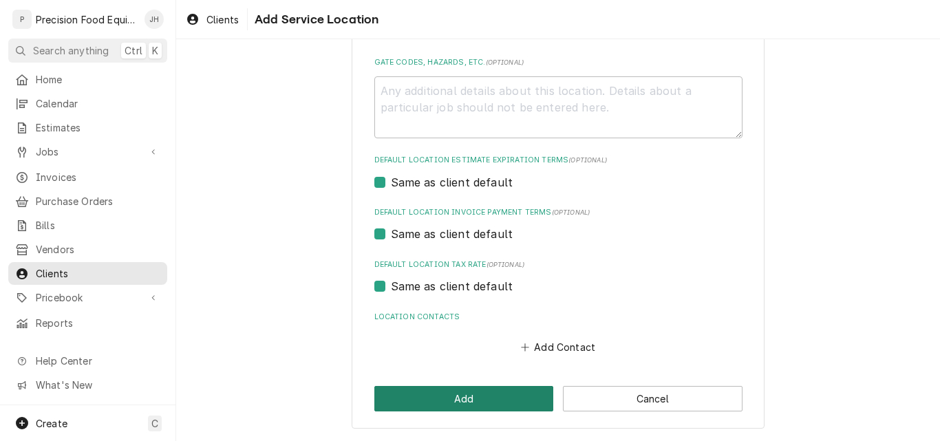
click at [472, 396] on button "Add" at bounding box center [464, 398] width 180 height 25
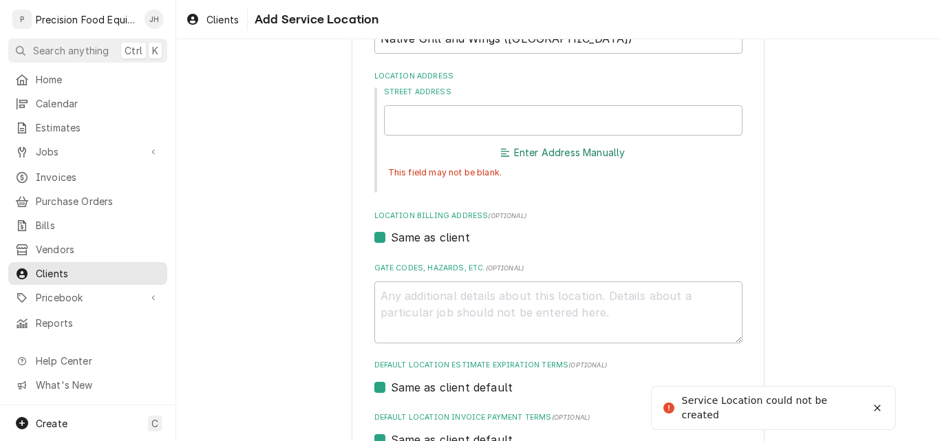
scroll to position [91, 0]
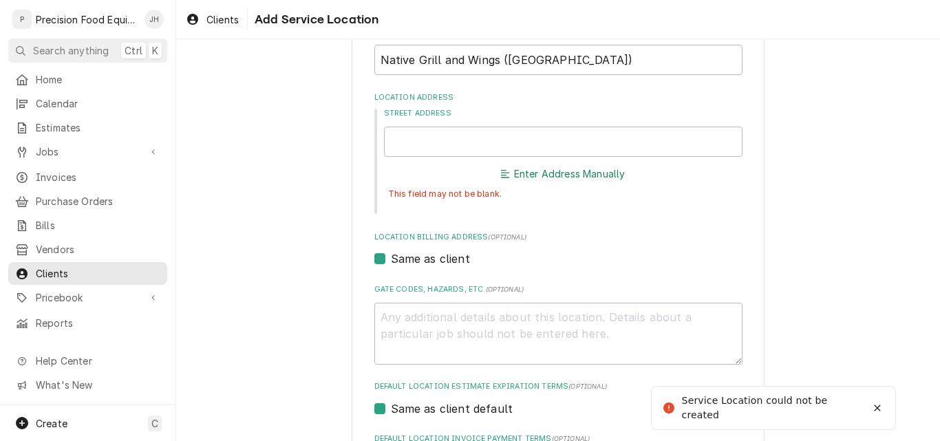
click at [535, 177] on button "Enter Address Manually" at bounding box center [562, 173] width 129 height 19
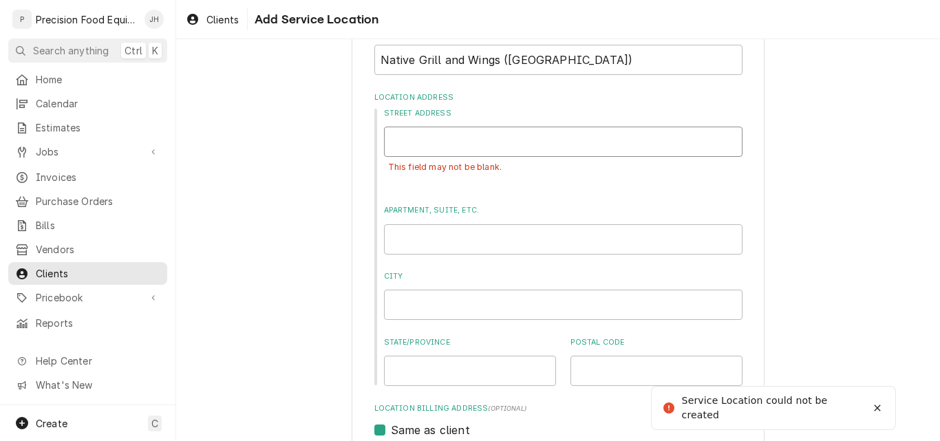
click at [420, 149] on input "Street Address" at bounding box center [563, 142] width 358 height 30
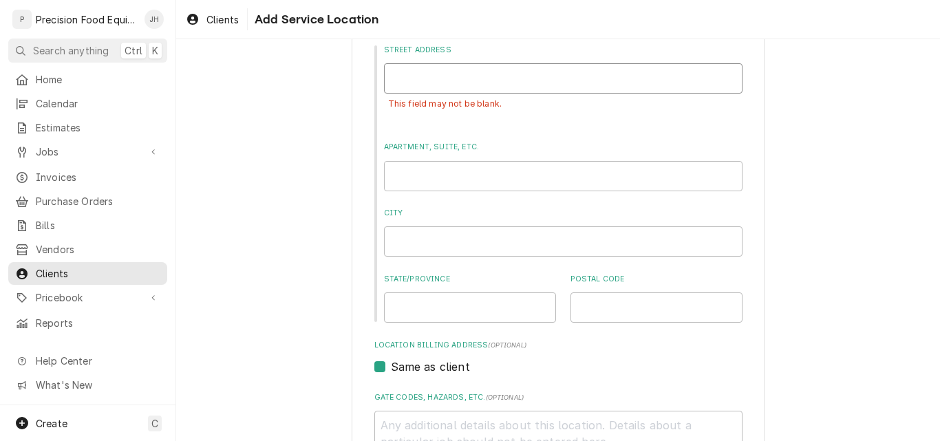
scroll to position [297, 0]
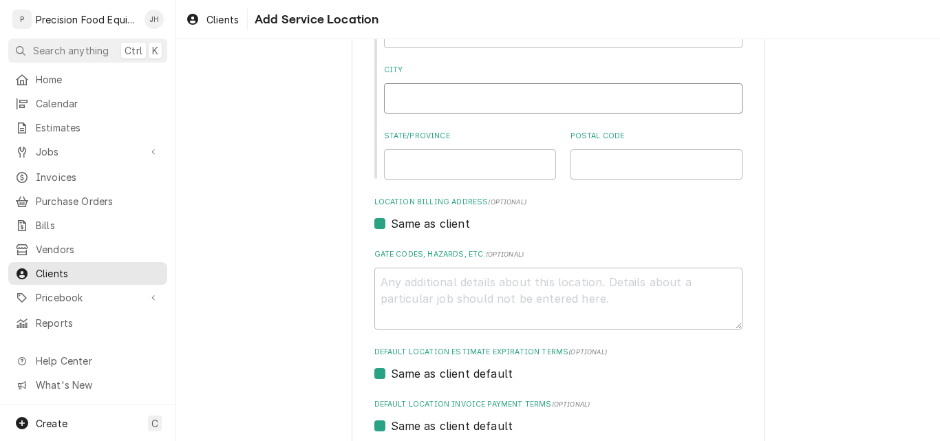
click at [402, 105] on input "City" at bounding box center [563, 98] width 358 height 30
type textarea "x"
type input "s"
type textarea "x"
type input "sa"
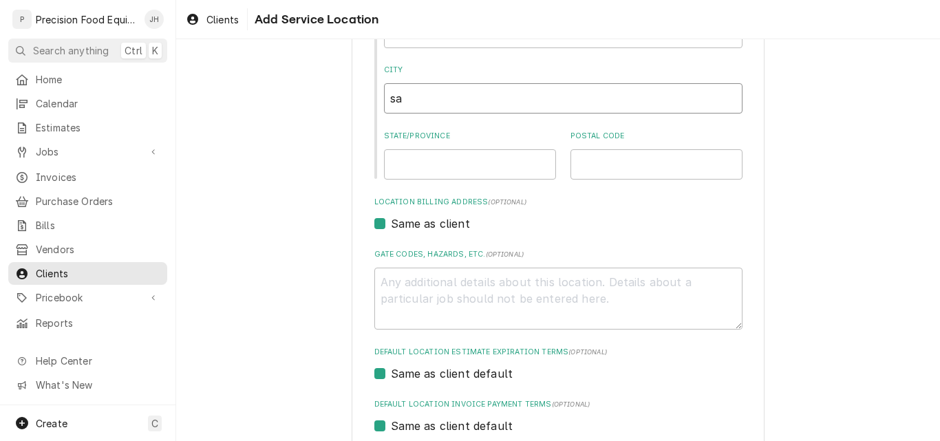
type textarea "x"
type input "saf"
type textarea "x"
type input "saff"
type textarea "x"
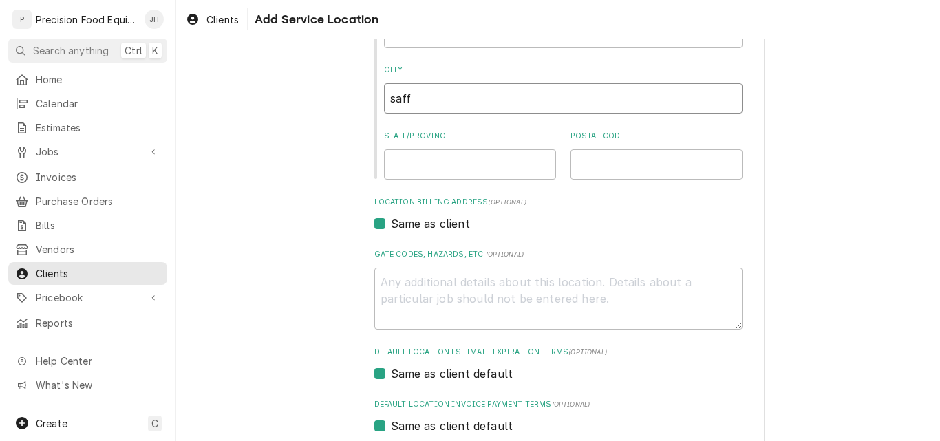
type input "saffo"
type textarea "x"
type input "saffor"
type textarea "x"
type input "safford"
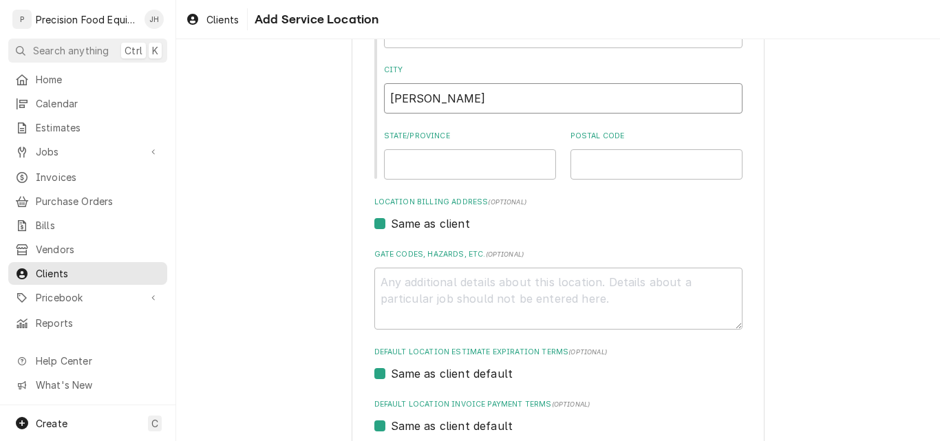
type textarea "x"
type input "afford"
type textarea "x"
type input "Safford"
type textarea "x"
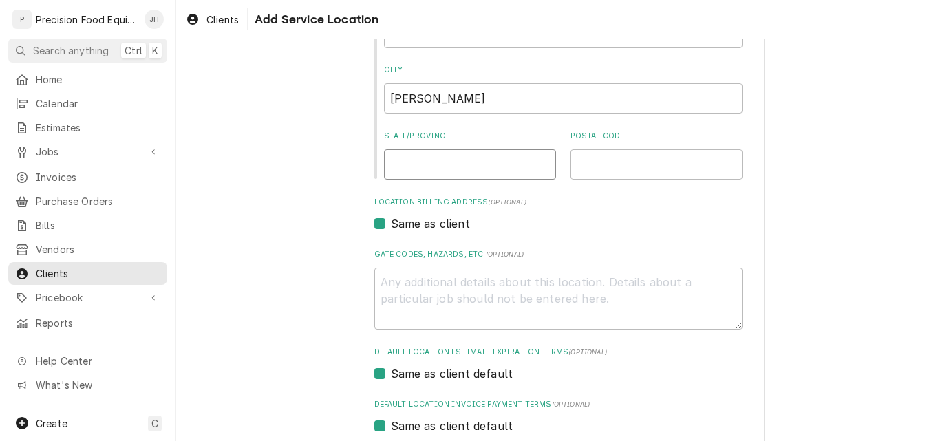
type input "A"
type textarea "x"
type input "AZ"
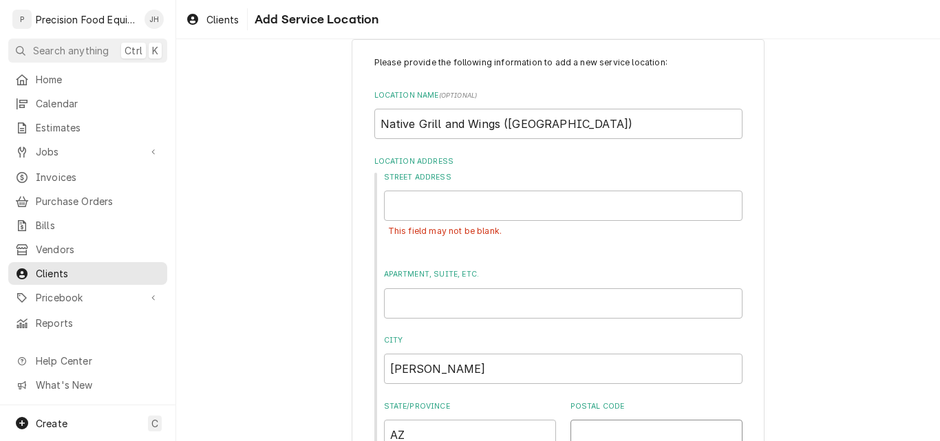
scroll to position [22, 0]
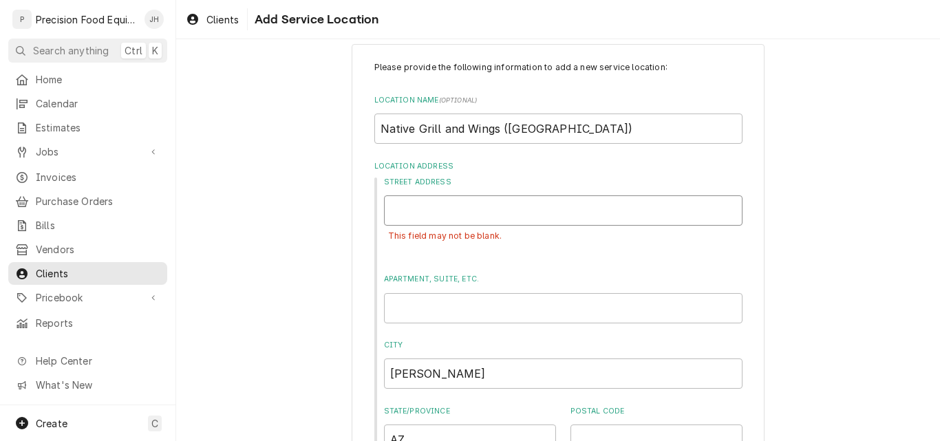
click at [405, 217] on input "Street Address" at bounding box center [563, 210] width 358 height 30
type textarea "x"
type input "2"
type textarea "x"
type input "22"
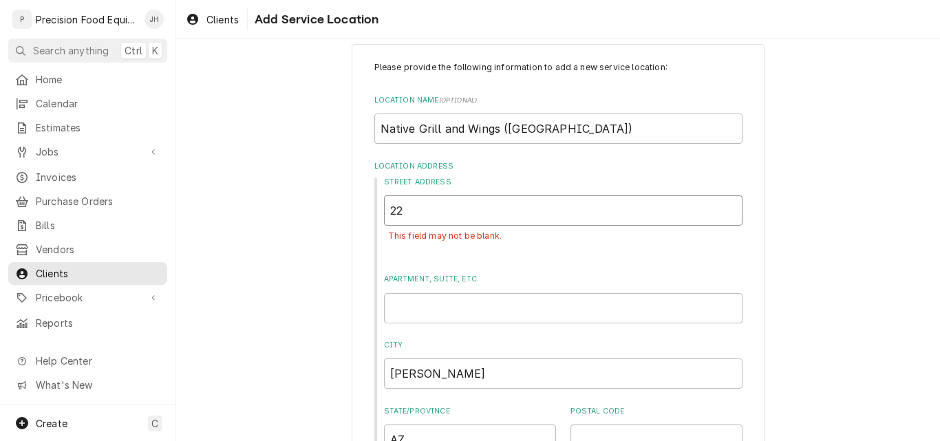
type textarea "x"
type input "221"
type textarea "x"
type input "2211"
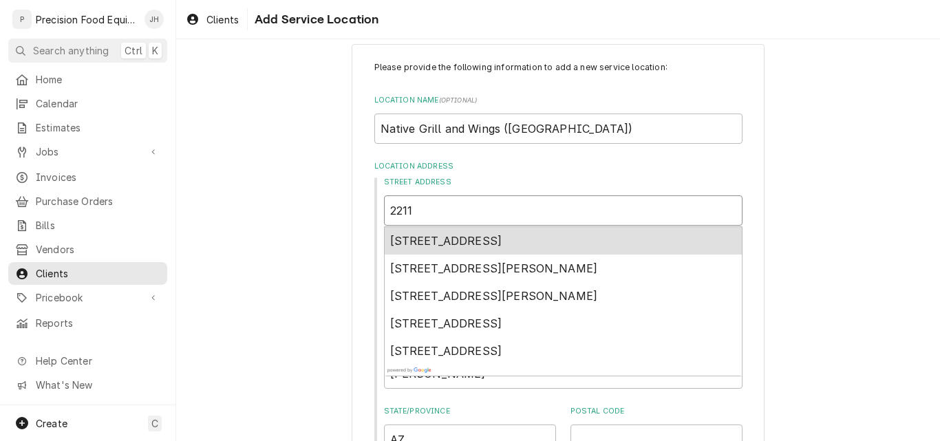
type textarea "x"
type input "2211"
type textarea "x"
type input "2211 w"
type textarea "x"
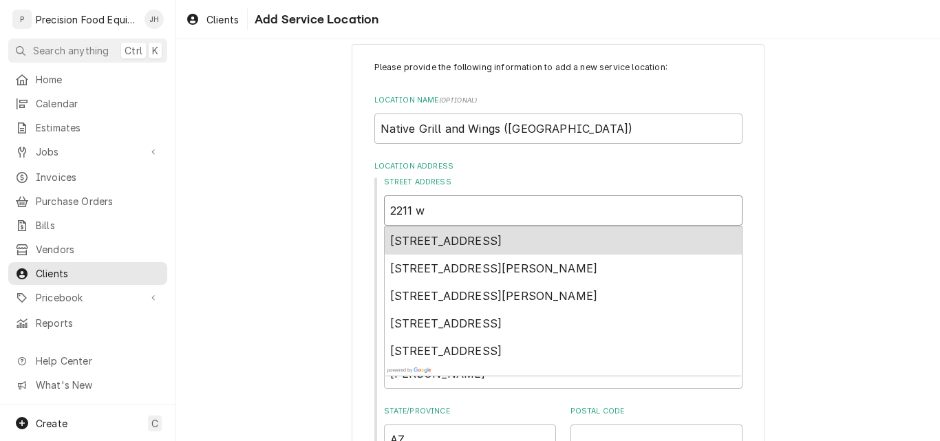
type input "2211 w"
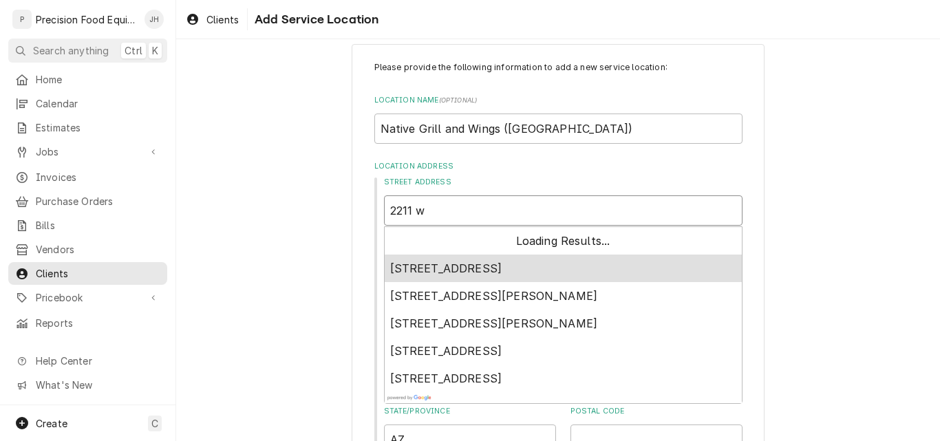
type textarea "x"
type input "2211 w t"
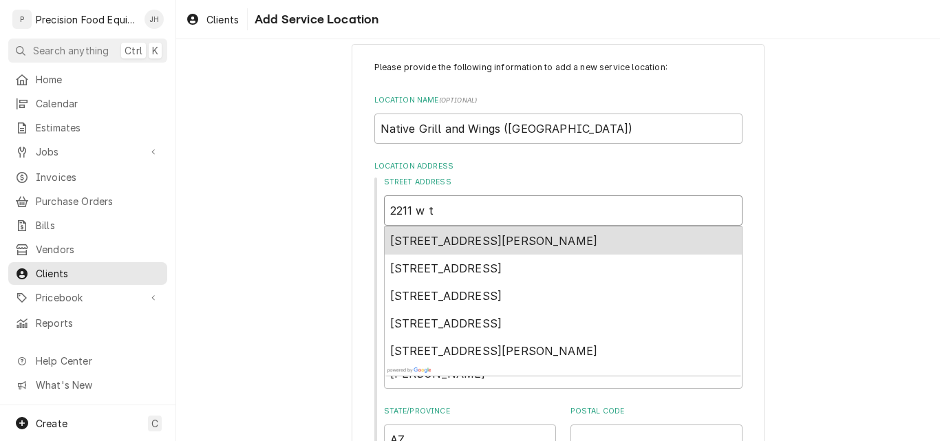
type textarea "x"
type input "2211 w th"
type textarea "x"
type input "2211 w tha"
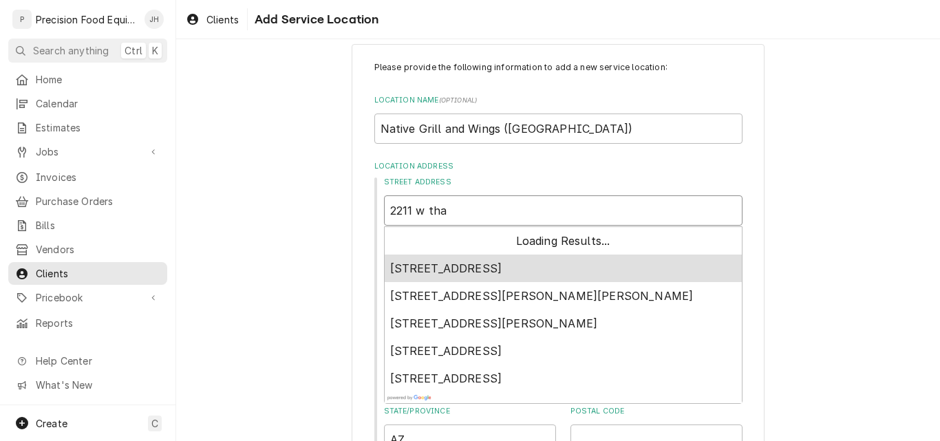
type textarea "x"
type input "2211 w that"
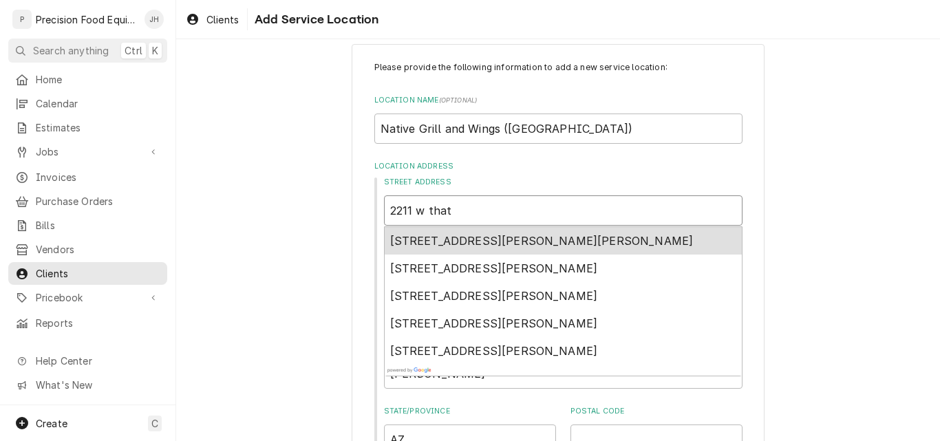
click at [474, 241] on span "2211 West Thatcher Boulevard, Thatcher, AZ, USA" at bounding box center [541, 241] width 303 height 14
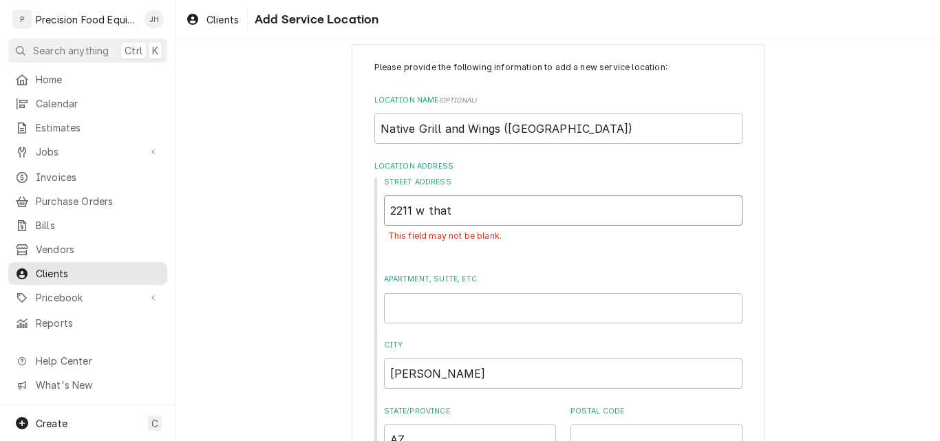
type textarea "x"
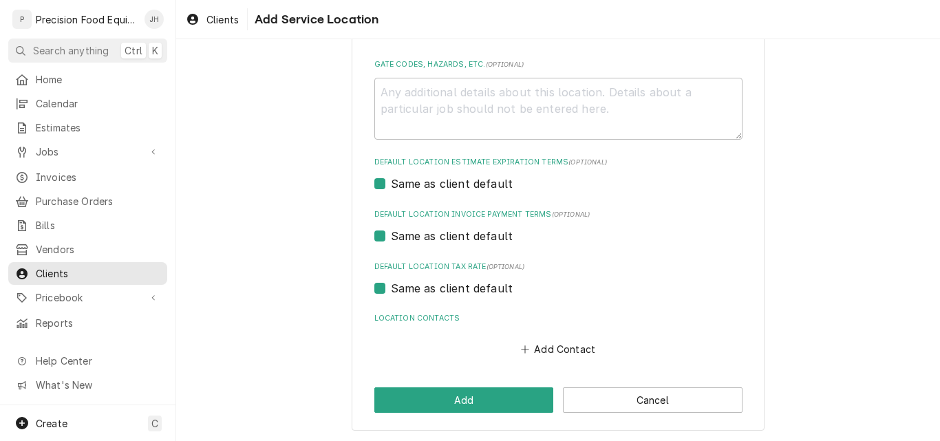
scroll to position [488, 0]
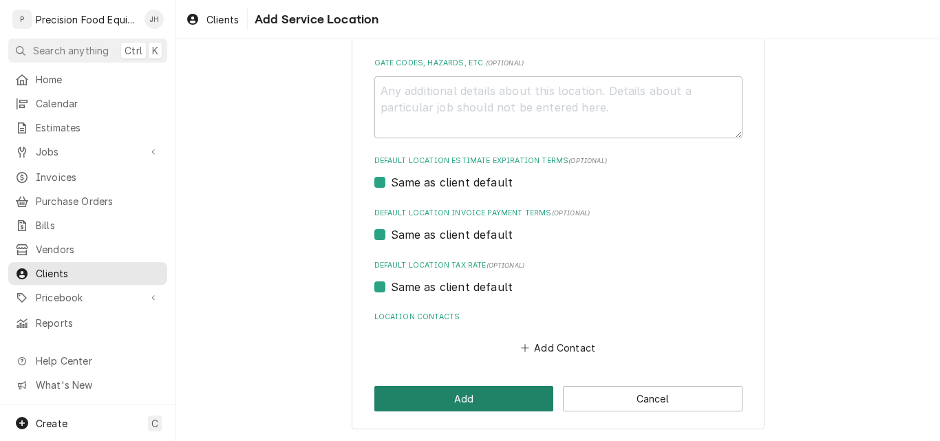
type input "2211 W Thatcher Blvd"
click at [448, 403] on button "Add" at bounding box center [464, 398] width 180 height 25
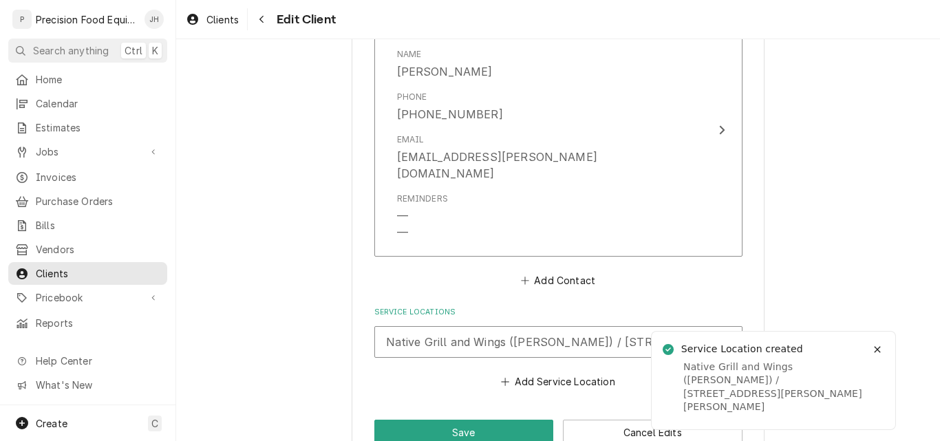
scroll to position [1136, 0]
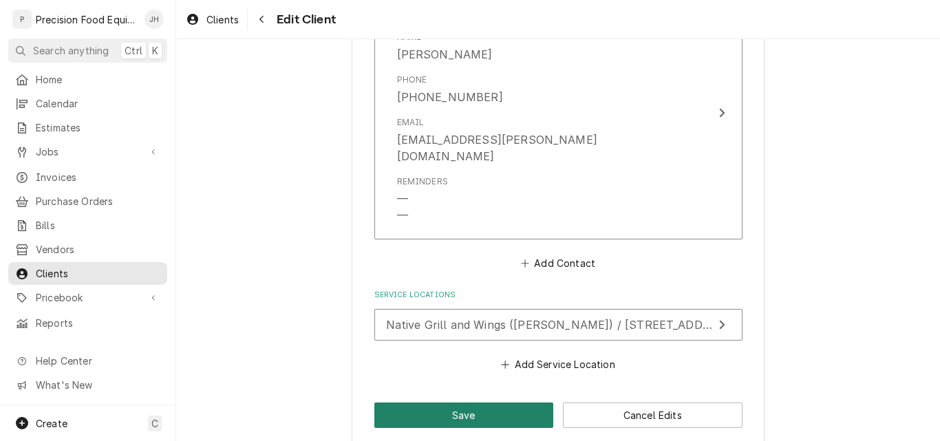
click at [483, 402] on button "Save" at bounding box center [464, 414] width 180 height 25
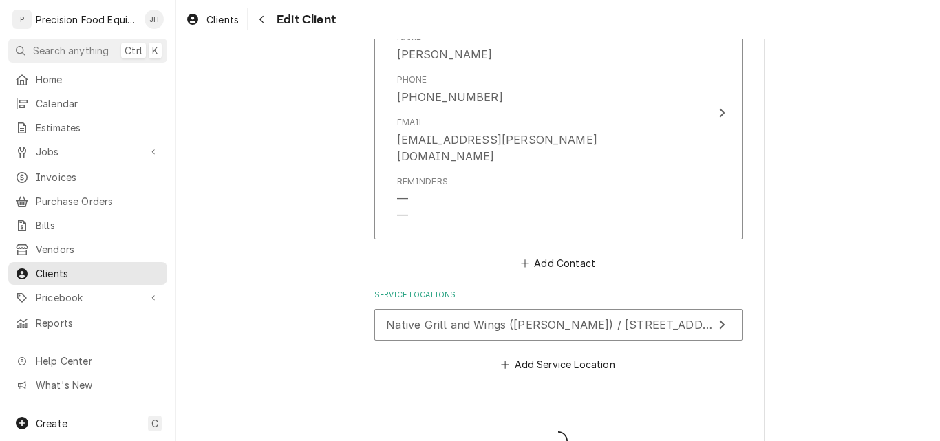
type textarea "x"
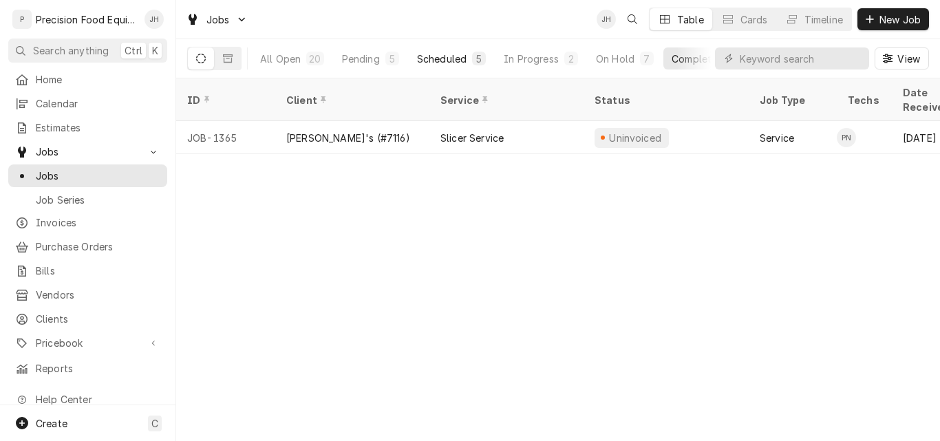
click at [437, 61] on div "Scheduled" at bounding box center [442, 59] width 50 height 14
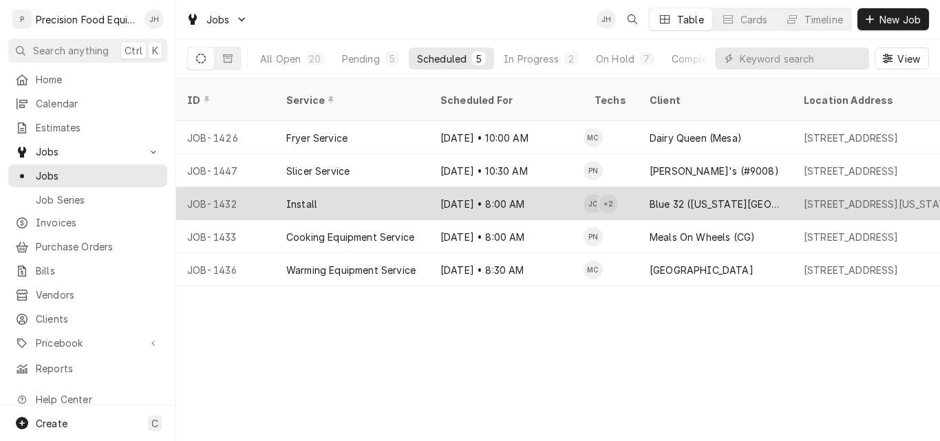
click at [368, 188] on div "Install" at bounding box center [352, 203] width 154 height 33
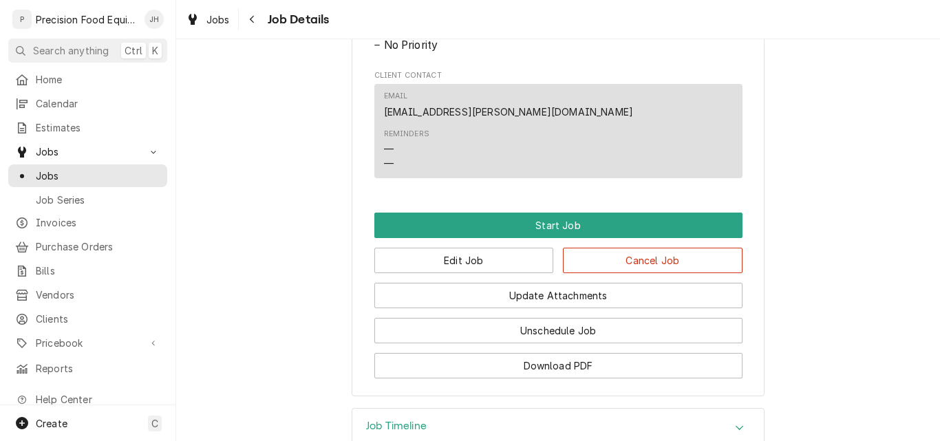
scroll to position [825, 0]
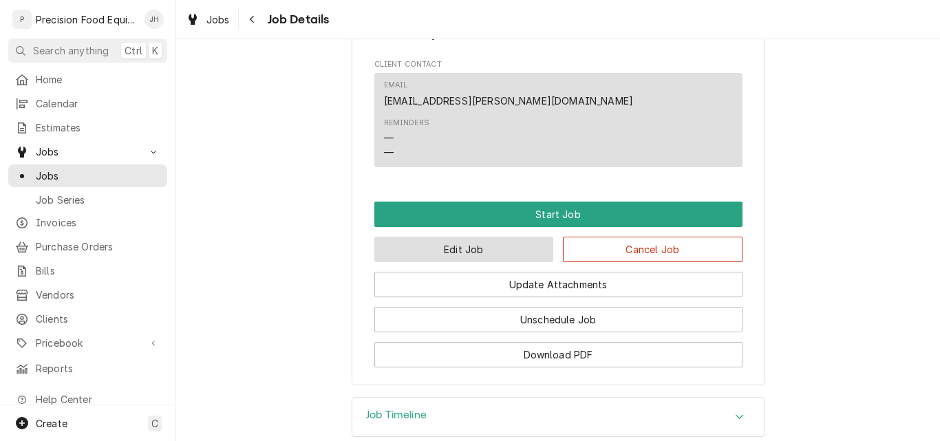
click at [457, 262] on button "Edit Job" at bounding box center [464, 249] width 180 height 25
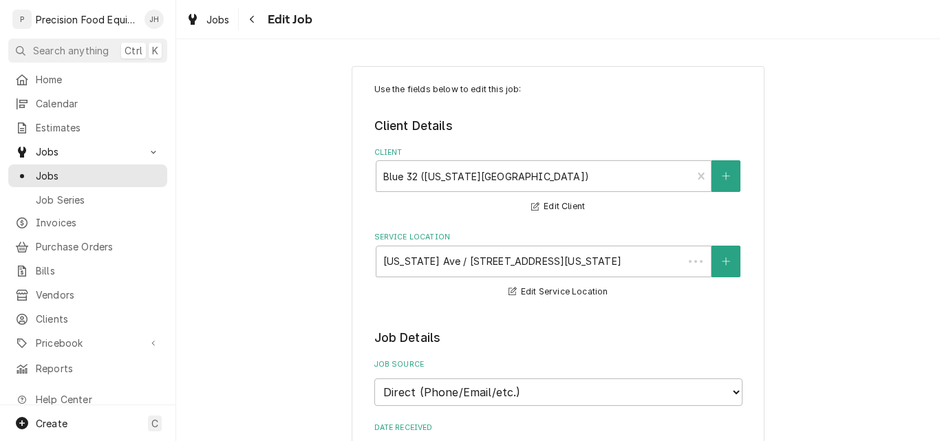
type textarea "x"
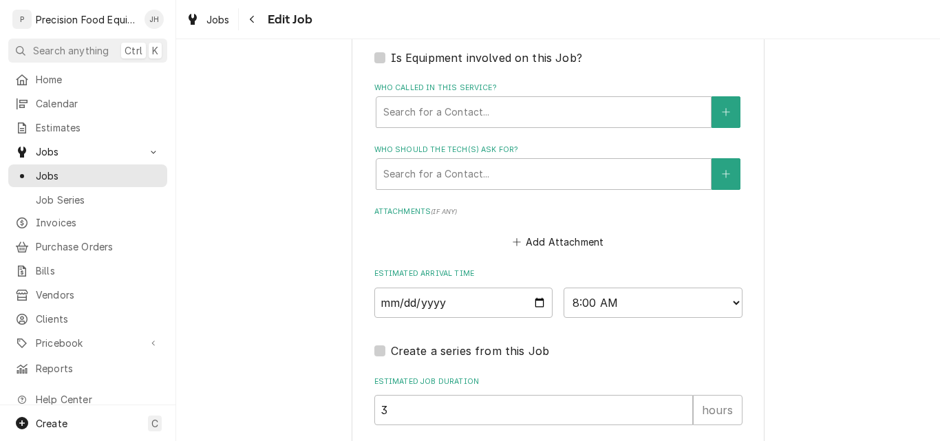
scroll to position [1032, 0]
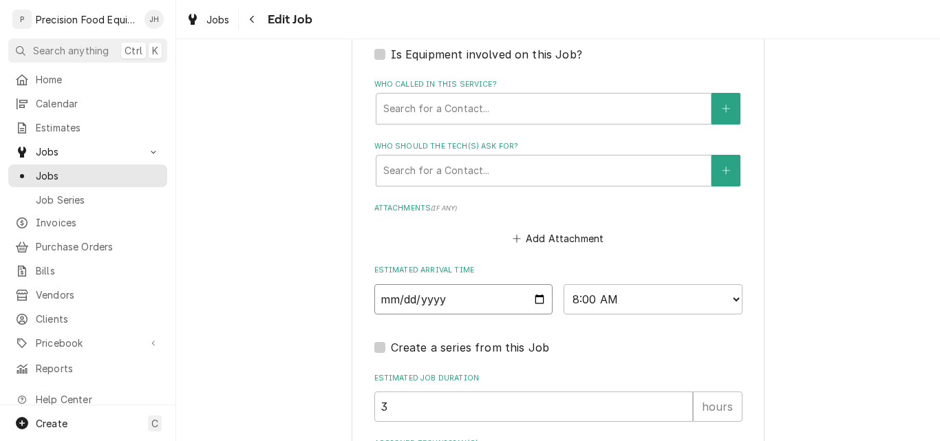
click at [534, 304] on input "2025-09-11" at bounding box center [463, 299] width 179 height 30
type input "2025-09-12"
type textarea "x"
click at [662, 294] on select "AM / PM 6:00 AM 6:15 AM 6:30 AM 6:45 AM 7:00 AM 7:15 AM 7:30 AM 7:45 AM 8:00 AM…" at bounding box center [652, 299] width 179 height 30
select select "07:00:00"
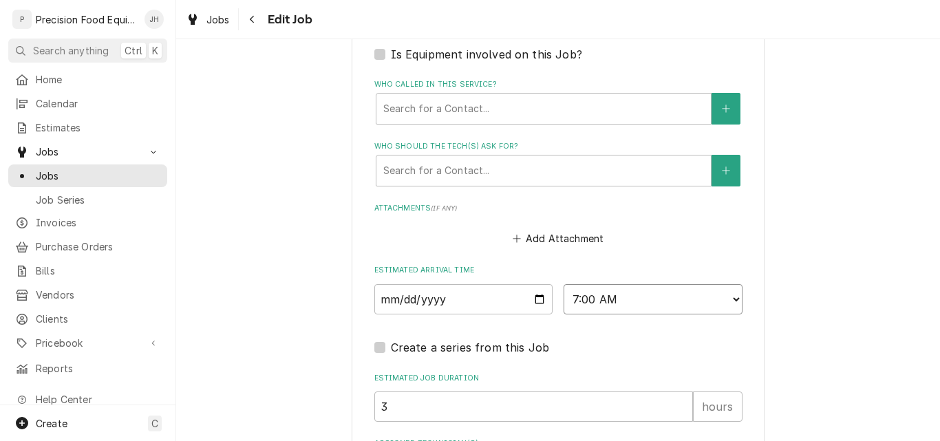
click at [563, 284] on select "AM / PM 6:00 AM 6:15 AM 6:30 AM 6:45 AM 7:00 AM 7:15 AM 7:30 AM 7:45 AM 8:00 AM…" at bounding box center [652, 299] width 179 height 30
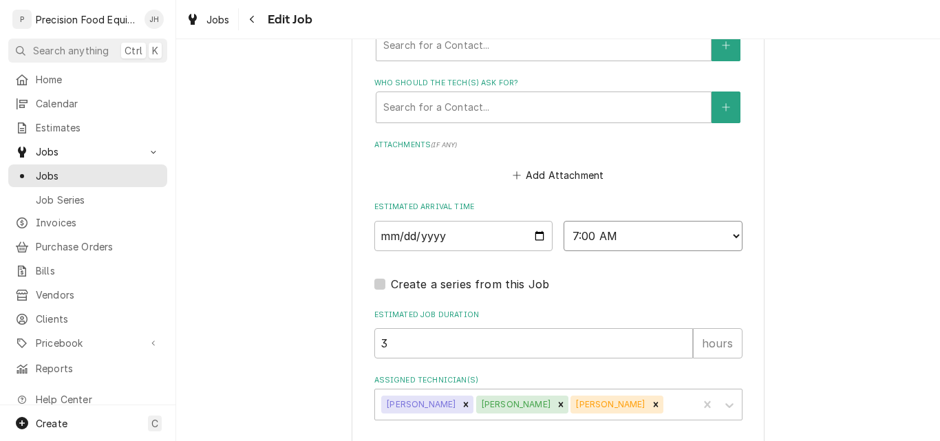
scroll to position [1158, 0]
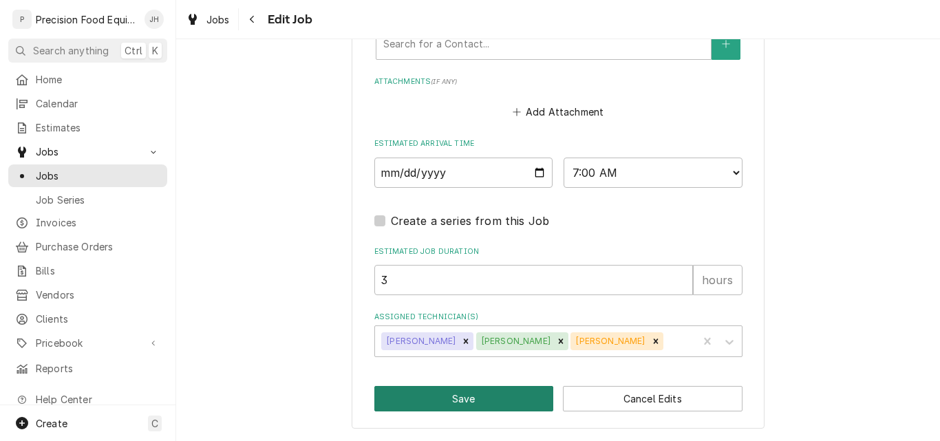
click at [472, 399] on button "Save" at bounding box center [464, 398] width 180 height 25
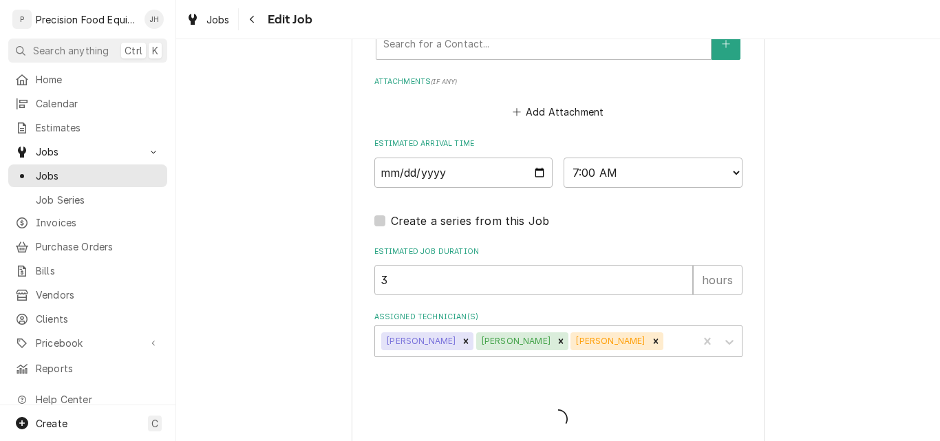
type textarea "x"
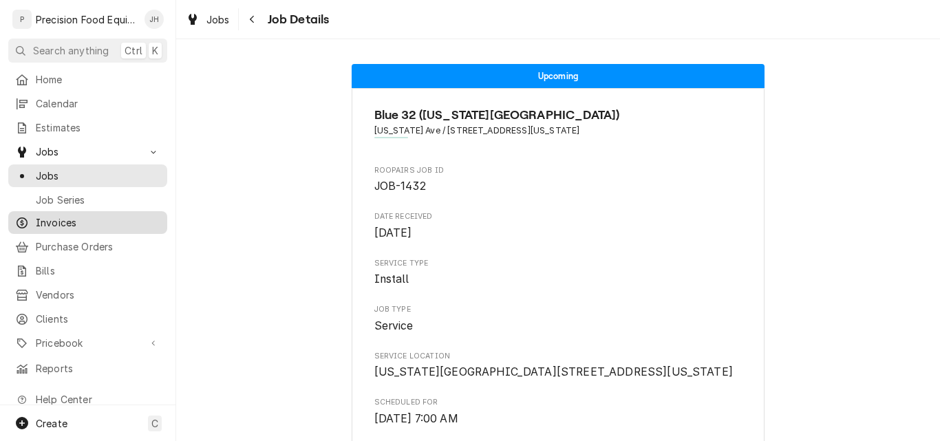
click at [52, 220] on span "Invoices" at bounding box center [98, 222] width 125 height 14
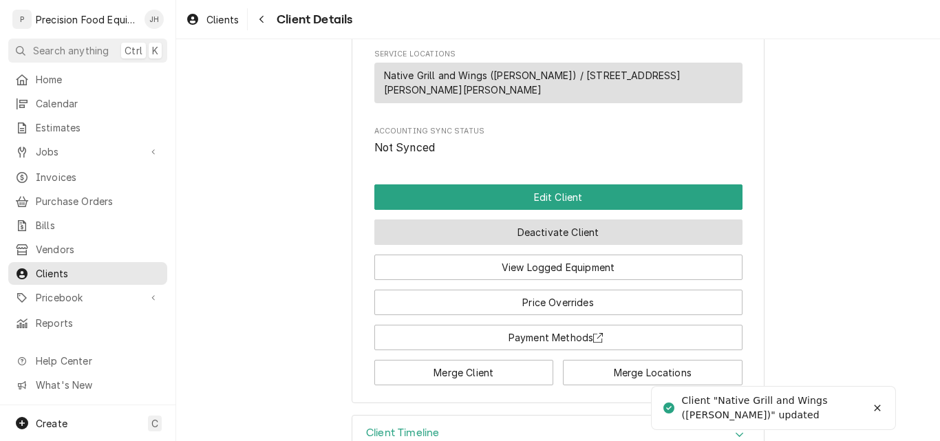
scroll to position [634, 0]
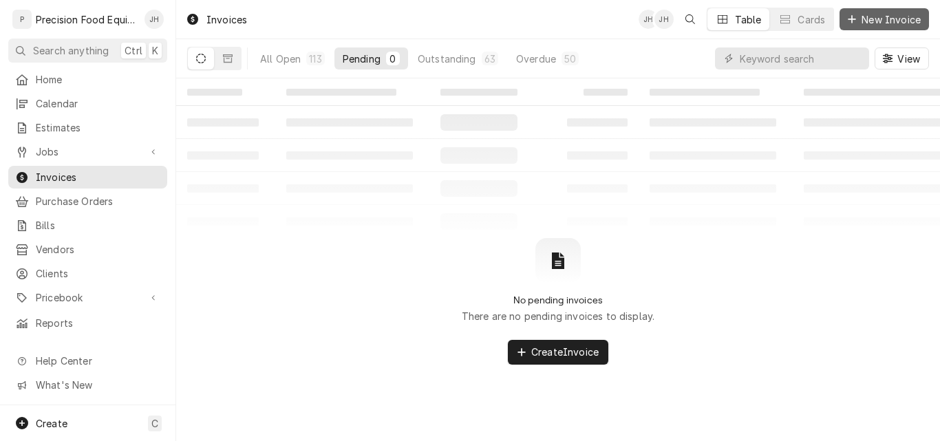
click at [874, 17] on span "New Invoice" at bounding box center [890, 19] width 65 height 14
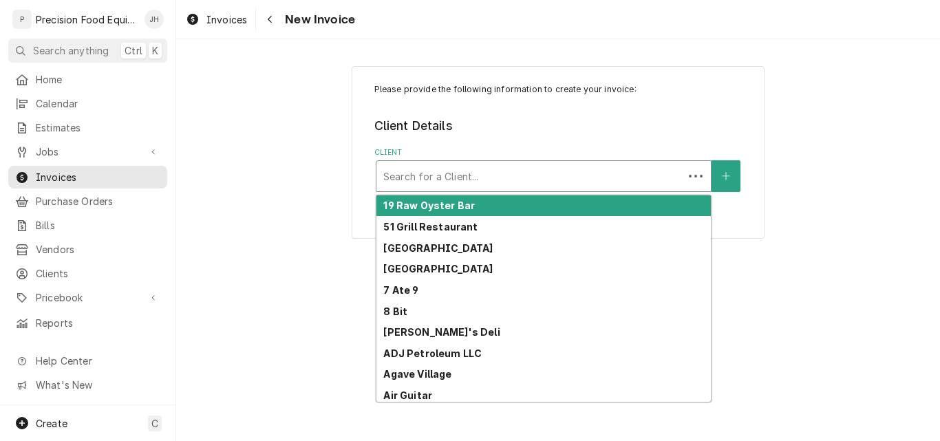
click at [483, 180] on div "Client" at bounding box center [529, 176] width 293 height 25
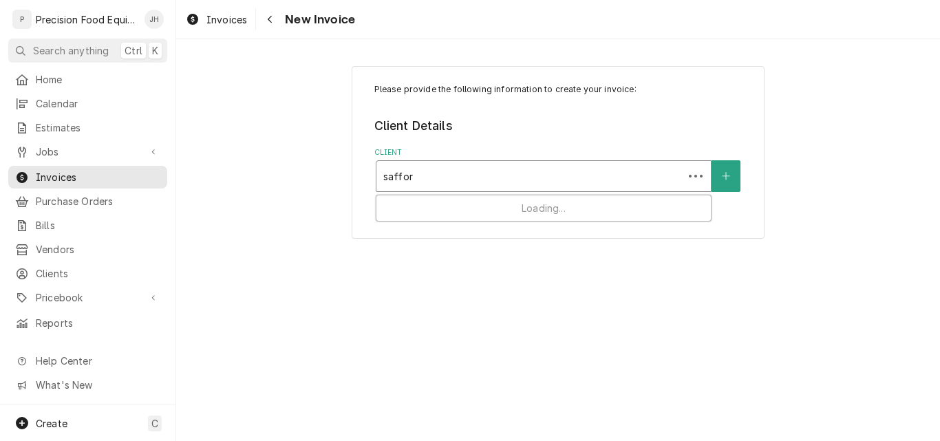
type input "[PERSON_NAME]"
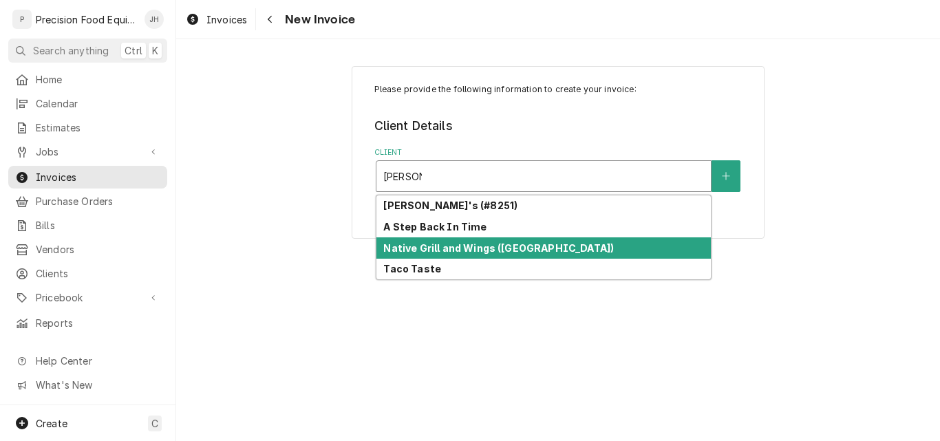
click at [485, 243] on strong "Native Grill and Wings (Safford)" at bounding box center [498, 248] width 230 height 12
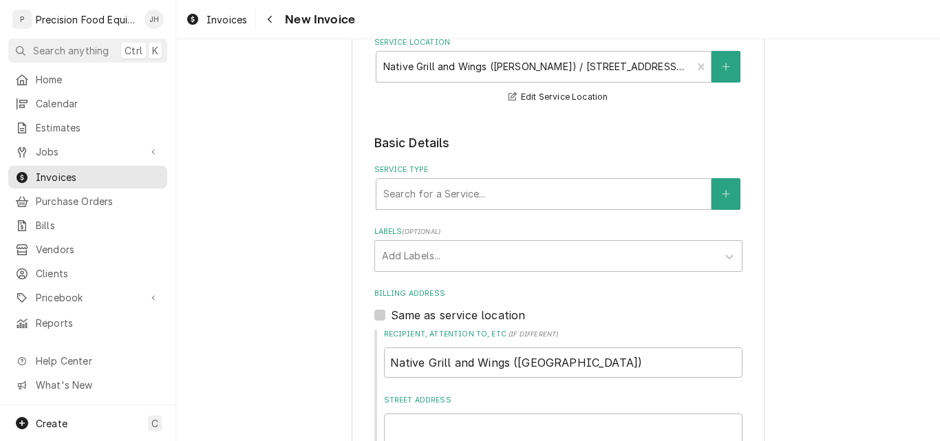
scroll to position [206, 0]
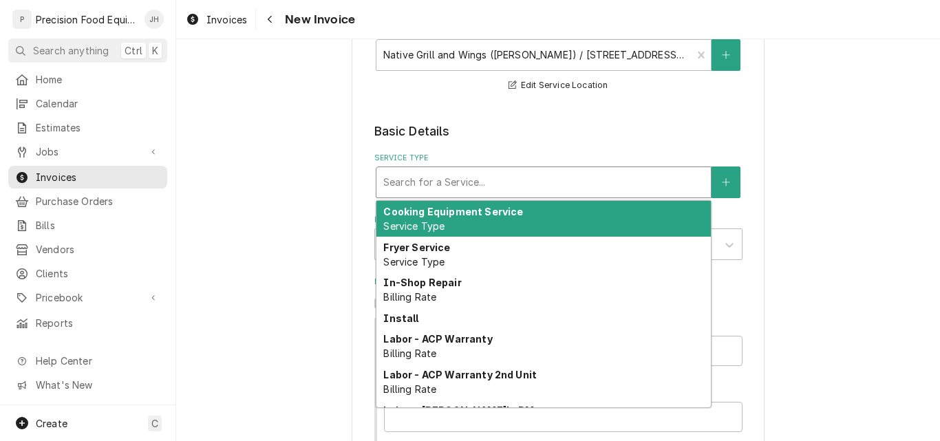
click at [473, 193] on div "Service Type" at bounding box center [543, 182] width 321 height 25
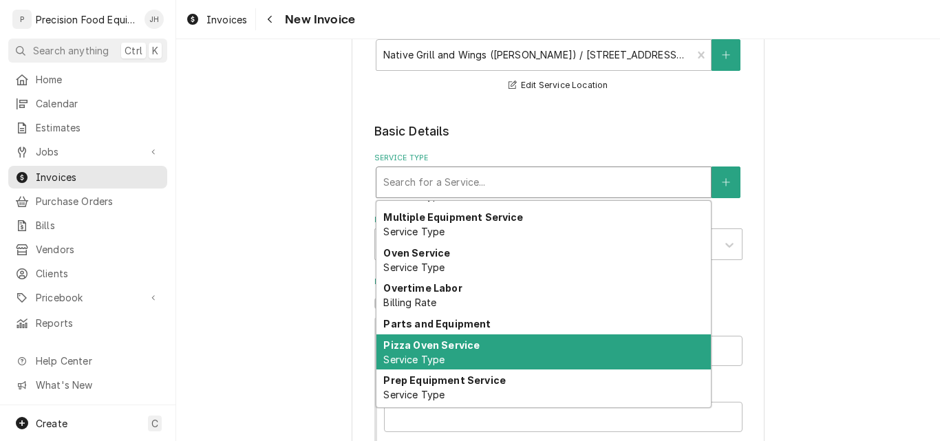
scroll to position [700, 0]
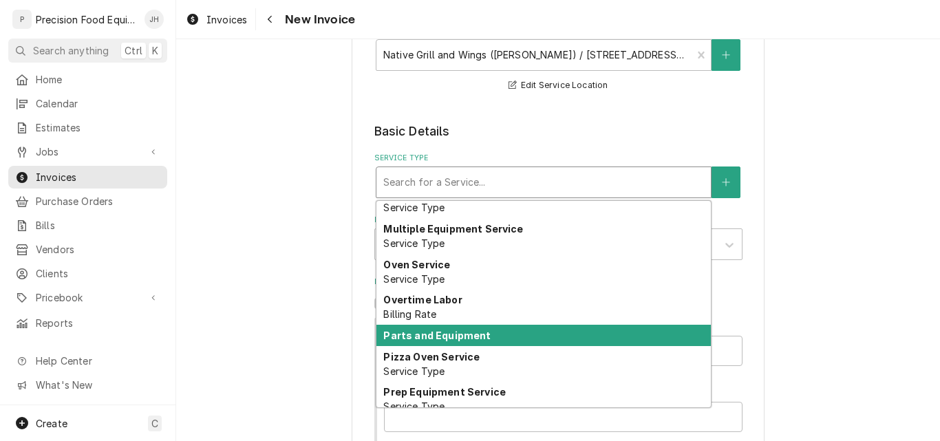
click at [442, 332] on strong "Parts and Equipment" at bounding box center [436, 335] width 107 height 12
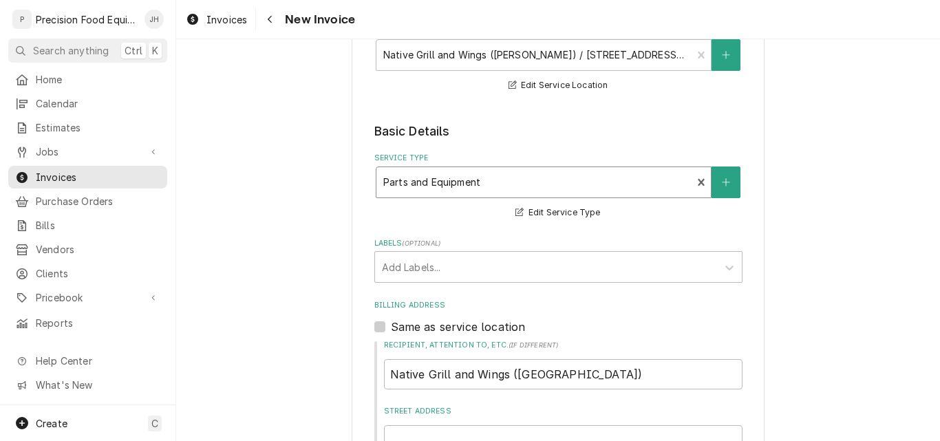
click at [627, 180] on div "Service Type" at bounding box center [534, 182] width 302 height 25
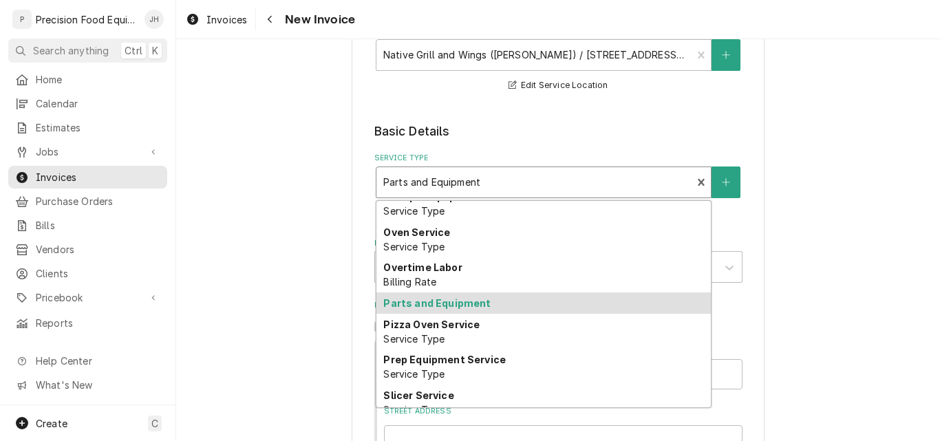
scroll to position [699, 0]
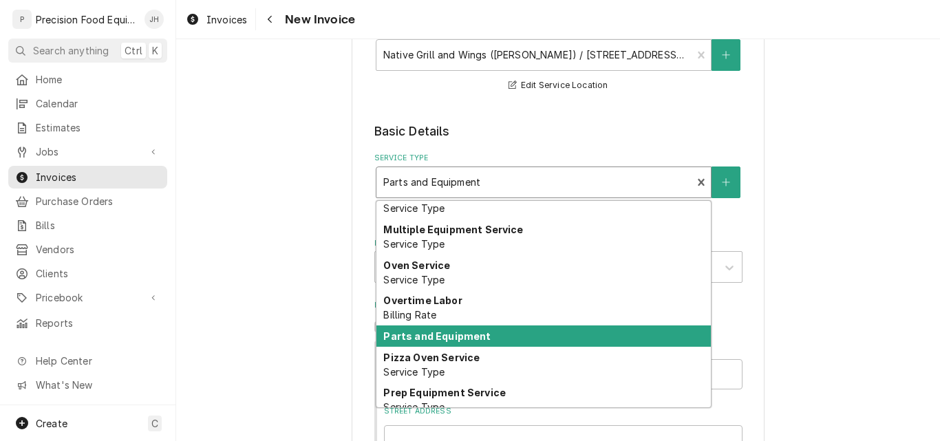
click at [456, 336] on strong "Parts and Equipment" at bounding box center [436, 336] width 107 height 12
type textarea "x"
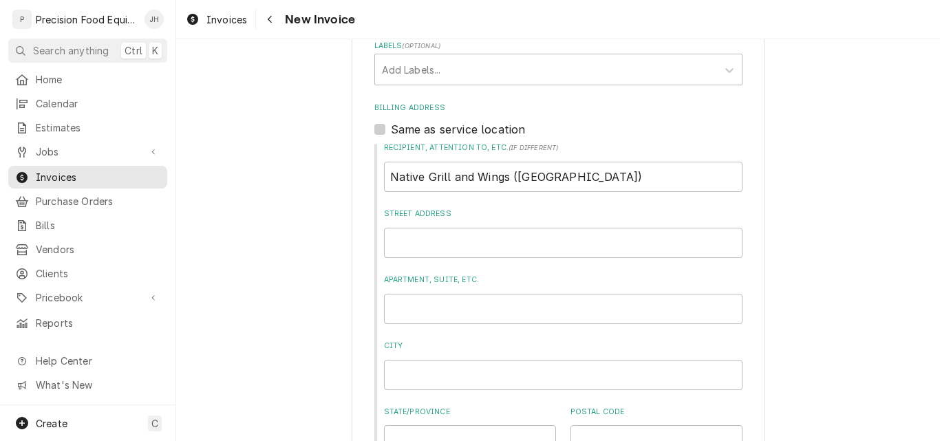
scroll to position [481, 0]
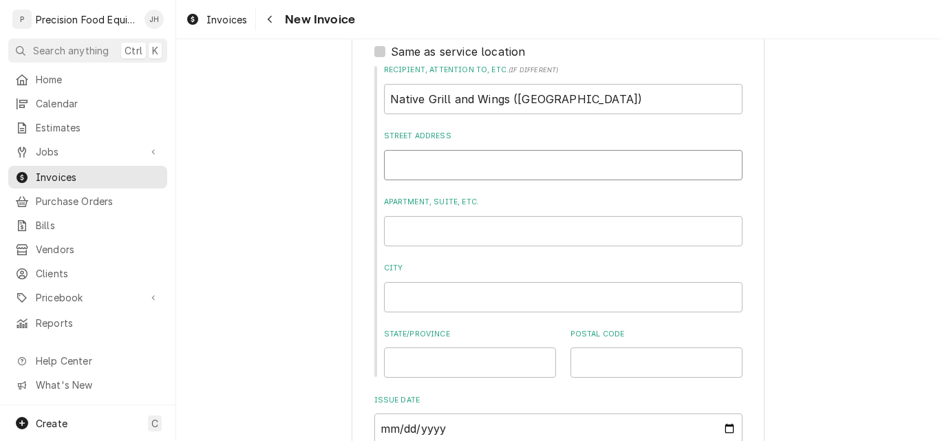
click at [429, 174] on input "Street Address" at bounding box center [563, 165] width 358 height 30
type input "2"
type textarea "x"
type input "22"
type textarea "x"
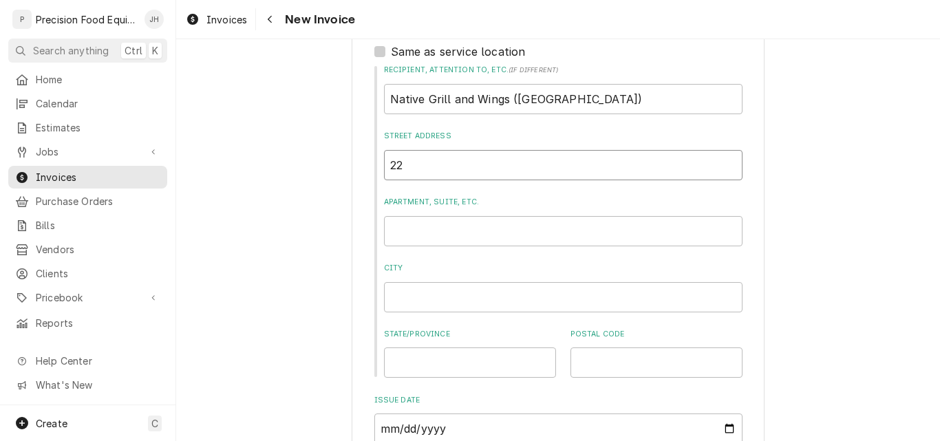
type input "221"
type textarea "x"
type input "2211"
type textarea "x"
type input "2211"
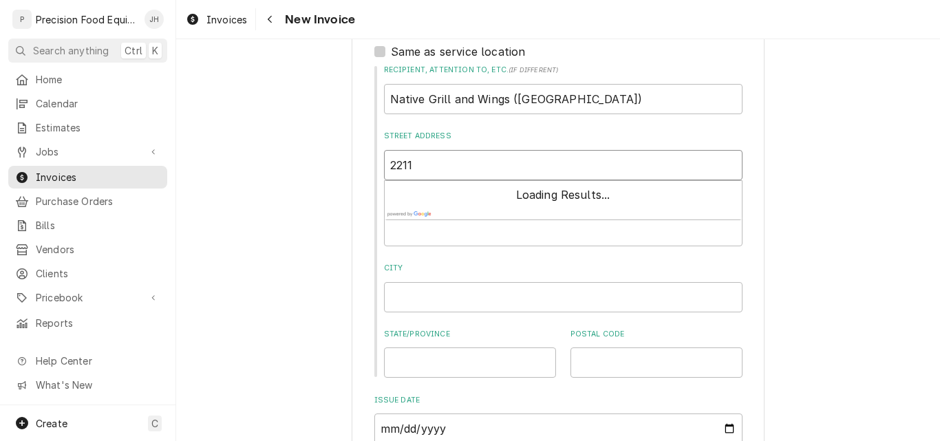
type textarea "x"
type input "2211 w"
type textarea "x"
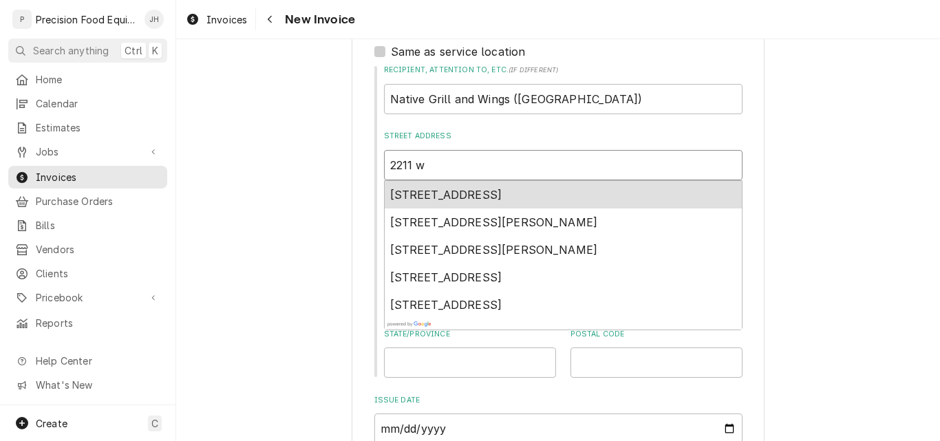
type input "2211 w"
type textarea "x"
type input "2211 w t"
type textarea "x"
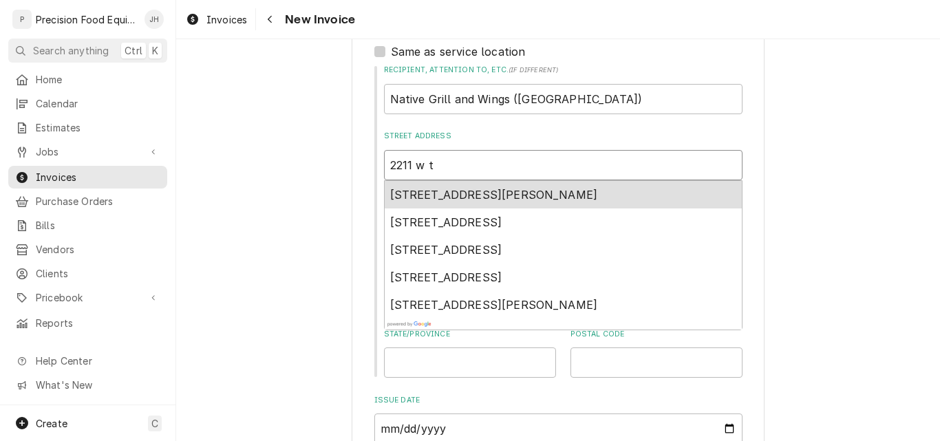
type input "2211 w th"
type textarea "x"
type input "2211 w tha"
type textarea "x"
type input "2211 w that"
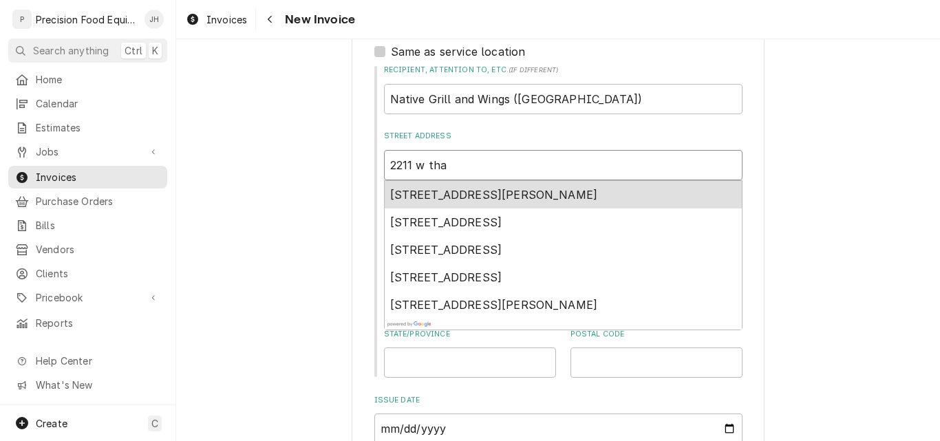
type textarea "x"
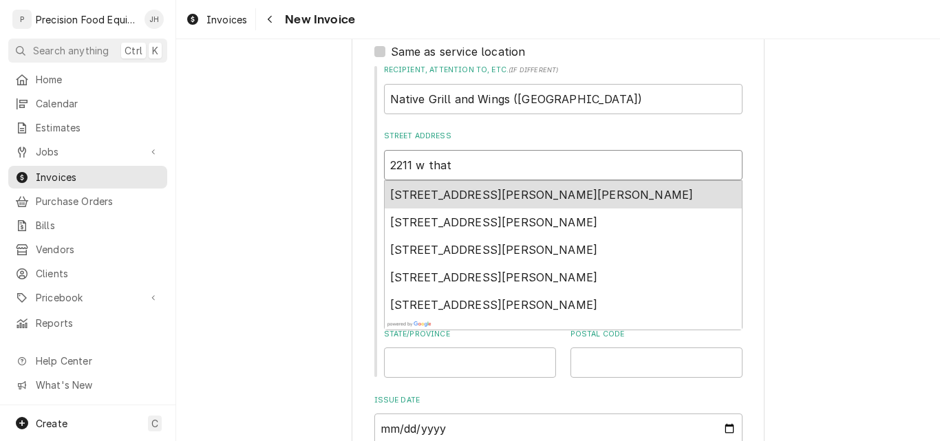
click at [515, 189] on span "2211 West Thatcher Boulevard, Thatcher, AZ, USA" at bounding box center [541, 195] width 303 height 14
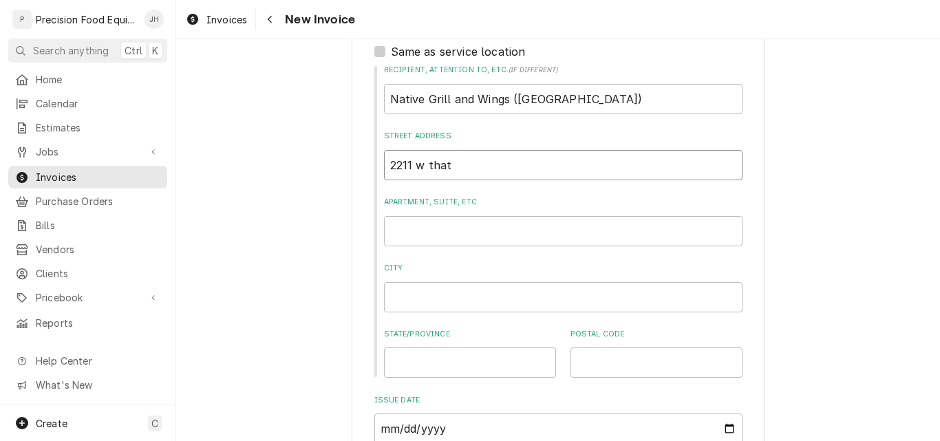
type input "2211 W Thatcher Blvd"
type textarea "x"
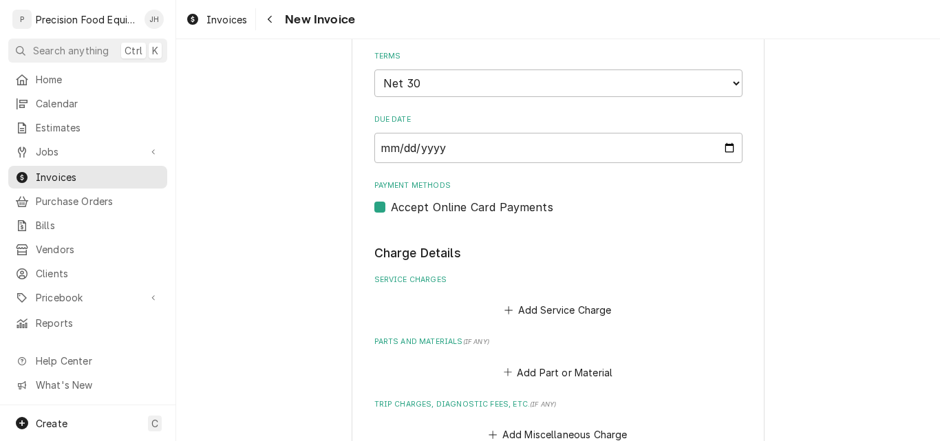
scroll to position [963, 0]
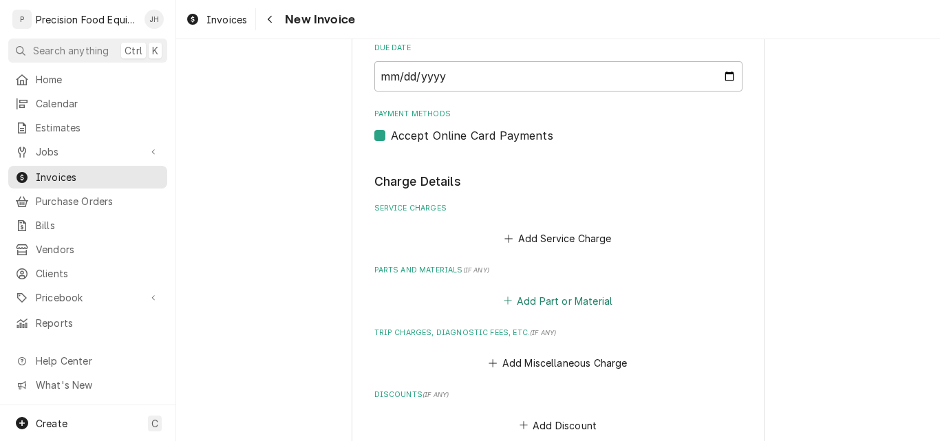
type input "2211 W Thatcher Blvd"
click at [544, 301] on button "Add Part or Material" at bounding box center [557, 300] width 113 height 19
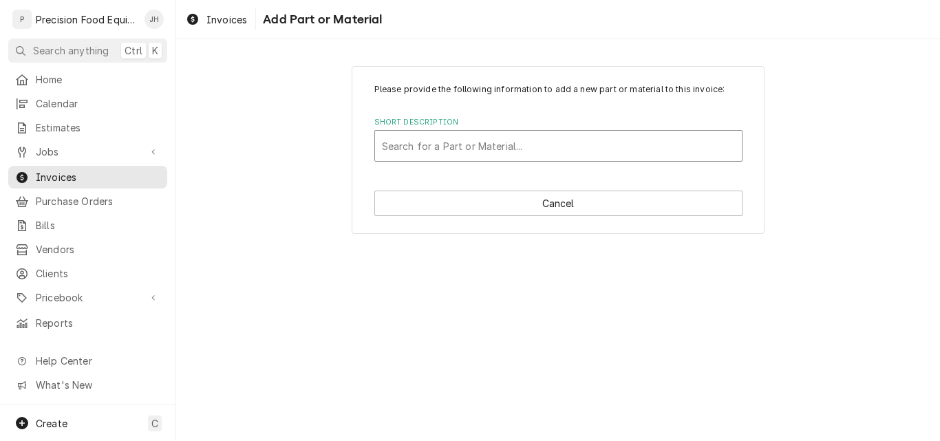
click at [433, 145] on div "Short Description" at bounding box center [558, 145] width 353 height 25
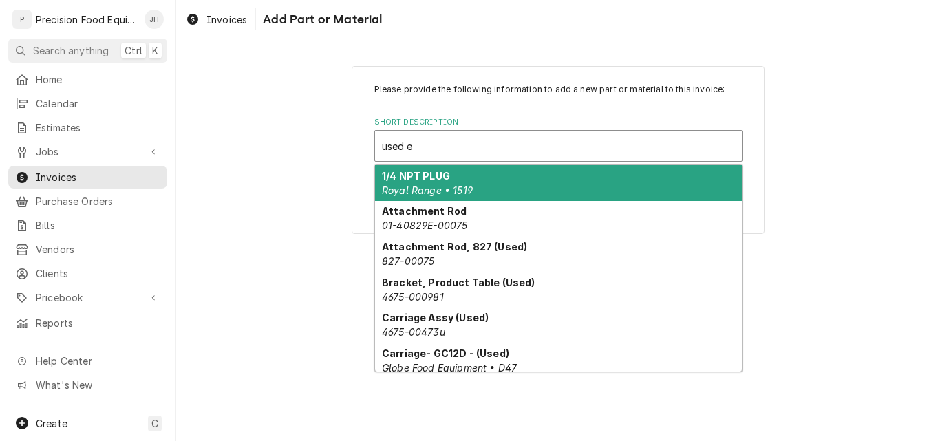
type input "used eq"
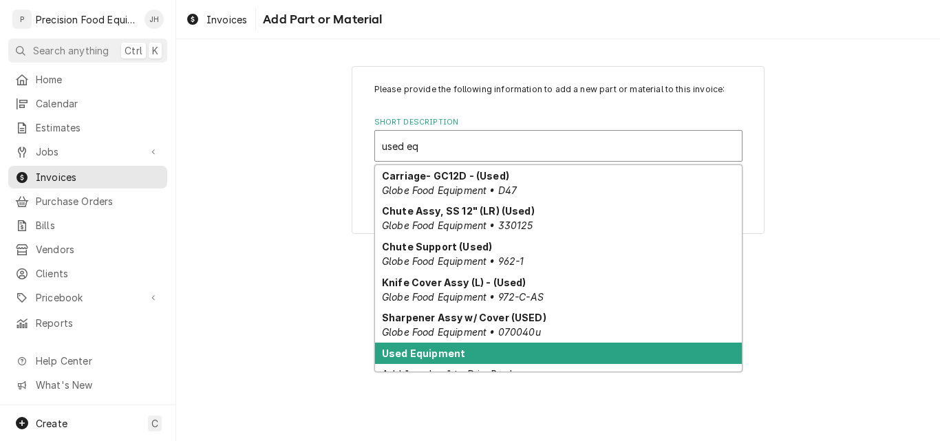
click at [442, 362] on div "Used Equipment" at bounding box center [558, 353] width 367 height 21
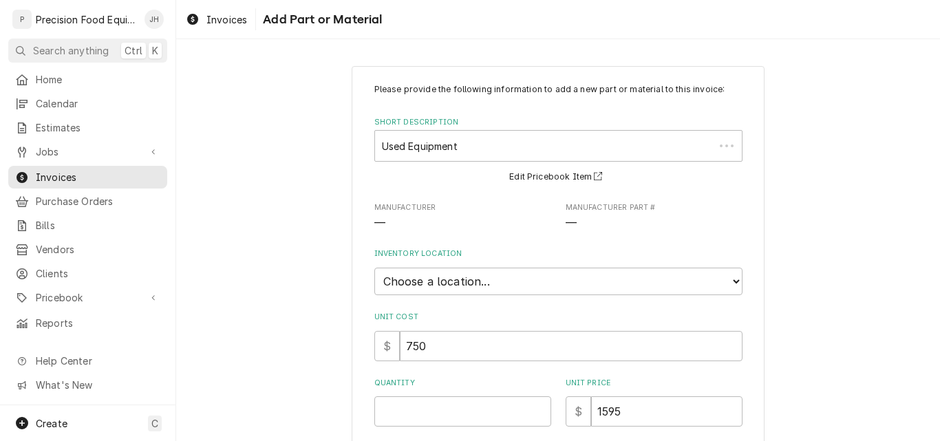
type textarea "x"
click at [499, 284] on select "Choose a location... QBD Warehouse" at bounding box center [558, 282] width 368 height 28
select select "417"
click at [374, 268] on select "Choose a location... QBD Warehouse" at bounding box center [558, 282] width 368 height 28
type textarea "x"
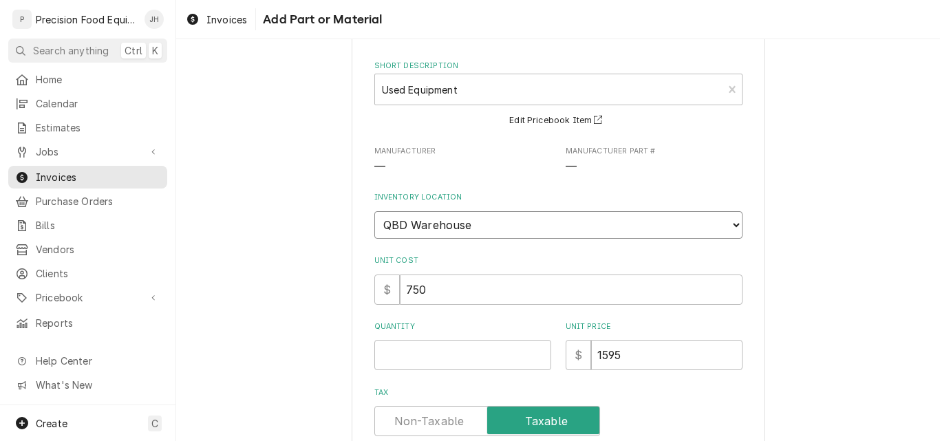
scroll to position [138, 0]
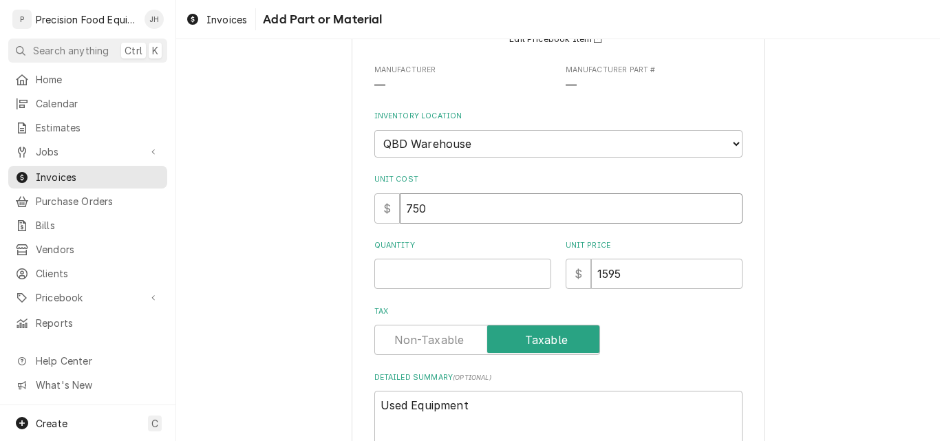
drag, startPoint x: 426, startPoint y: 213, endPoint x: 391, endPoint y: 213, distance: 35.1
click at [391, 213] on div "$ 750" at bounding box center [558, 208] width 368 height 30
type input "5"
type textarea "x"
type input "50"
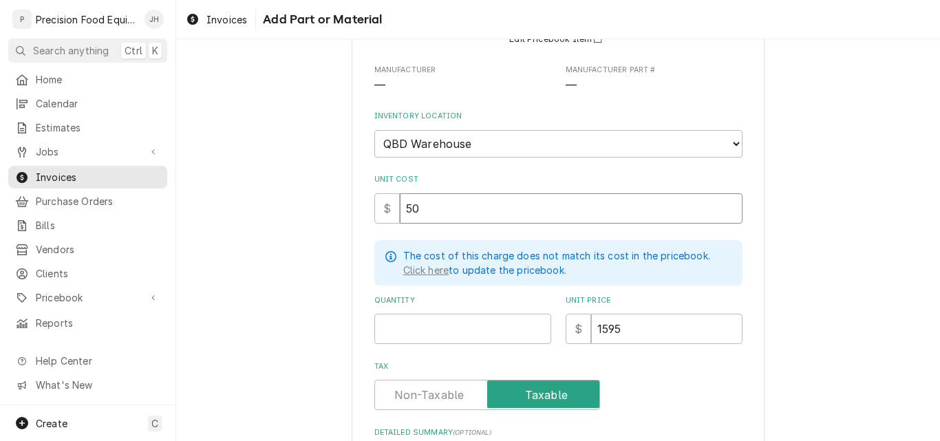
type textarea "x"
type input "500"
click at [417, 325] on input "Quantity" at bounding box center [462, 329] width 177 height 30
type input "1"
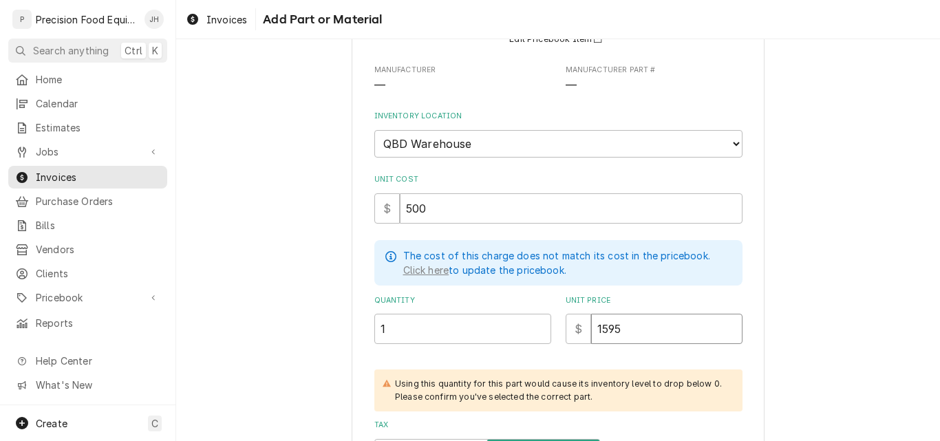
type textarea "x"
type input "1"
type textarea "x"
type input "15"
type textarea "x"
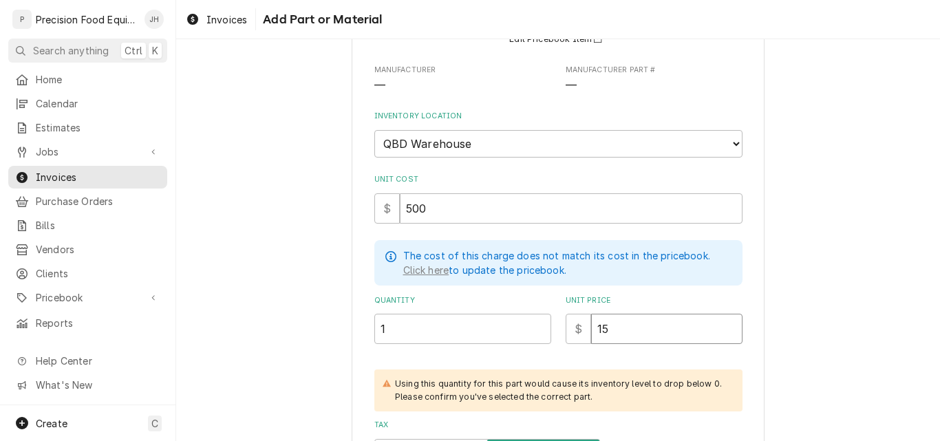
type input "150"
type textarea "x"
type input "1500"
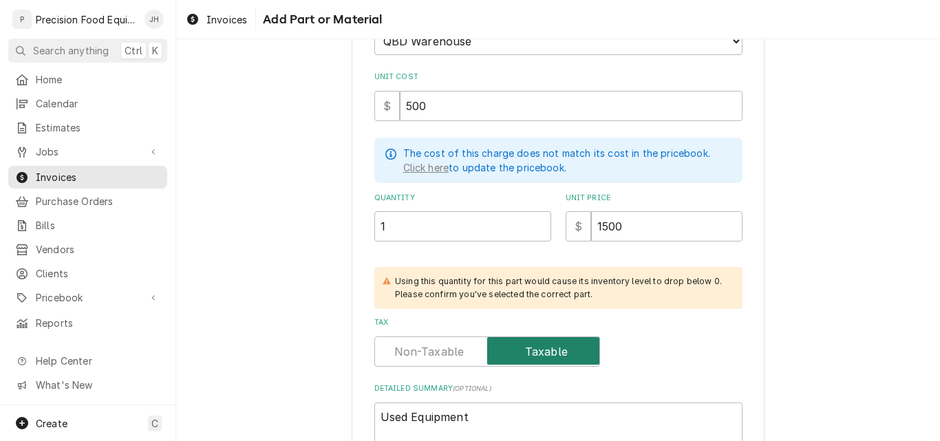
scroll to position [344, 0]
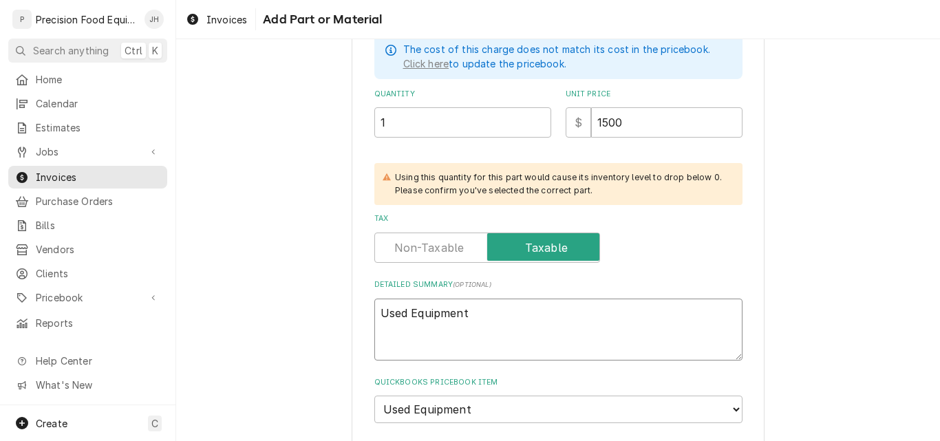
click at [497, 312] on textarea "Used Equipment" at bounding box center [558, 330] width 368 height 62
type textarea "Used Equipment -"
type textarea "x"
type textarea "Used Equipment -"
type textarea "x"
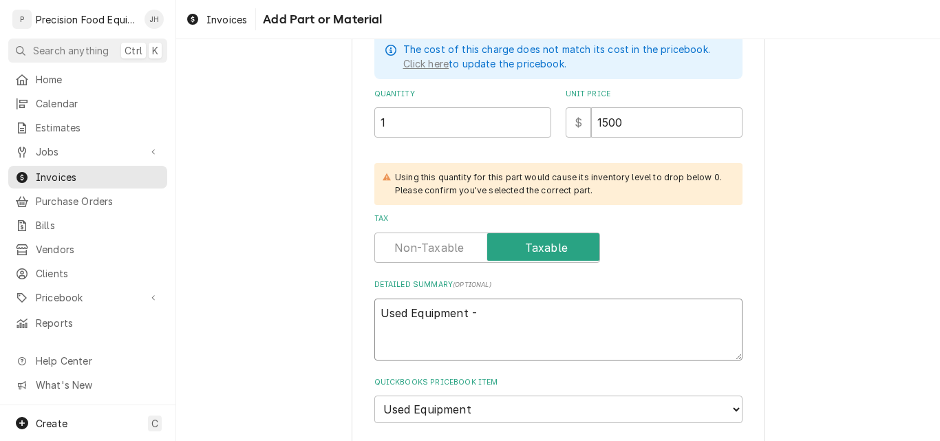
type textarea "Used Equipment - 3"
type textarea "x"
type textarea "Used Equipment - 36"
type textarea "x"
type textarea "Used Equipment - 36I"
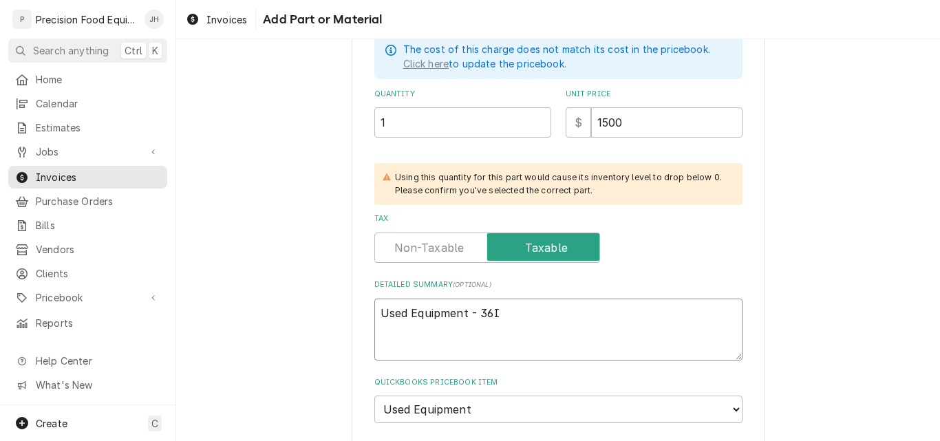
type textarea "x"
type textarea "Used Equipment - 36IR"
type textarea "x"
type textarea "Used Equipment - 36IRB"
type textarea "x"
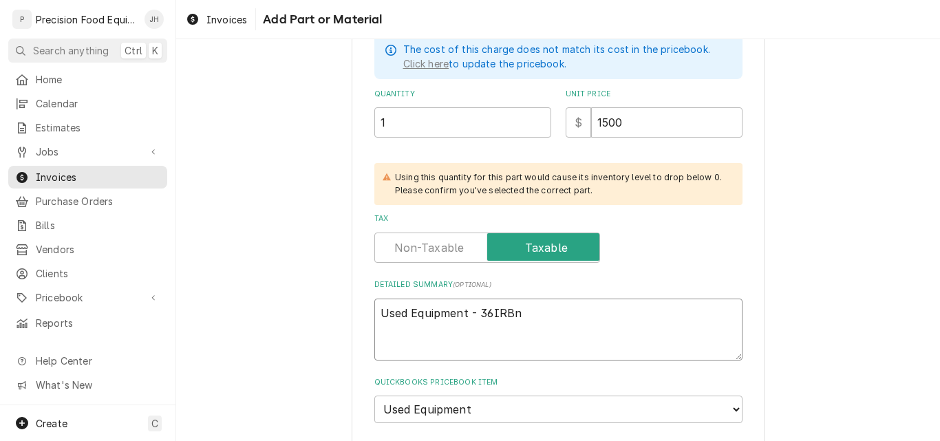
type textarea "Used Equipment - 36IRBn"
type textarea "x"
type textarea "Used Equipment - 36IRB"
type textarea "x"
type textarea "Used Equipment - 36IRB_"
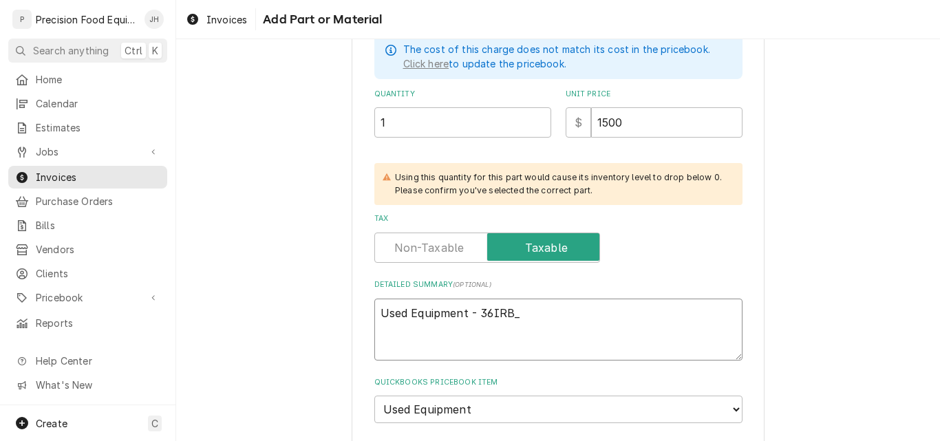
type textarea "x"
type textarea "Used Equipment - 36IRB_N"
type textarea "x"
type textarea "Used Equipment - 36IRBN"
type textarea "x"
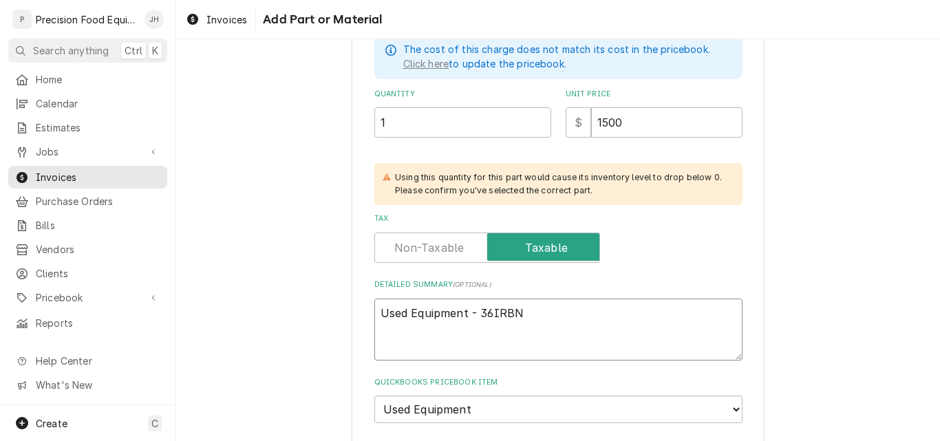
type textarea "Used Equipment - 36IRB-N"
click at [477, 314] on textarea "Used Equipment - 36IRB-N" at bounding box center [558, 330] width 368 height 62
click at [475, 310] on textarea "Used Equipment - 36IRB-N" at bounding box center [558, 330] width 368 height 62
type textarea "x"
type textarea "Used Equipment - V36IRB-N"
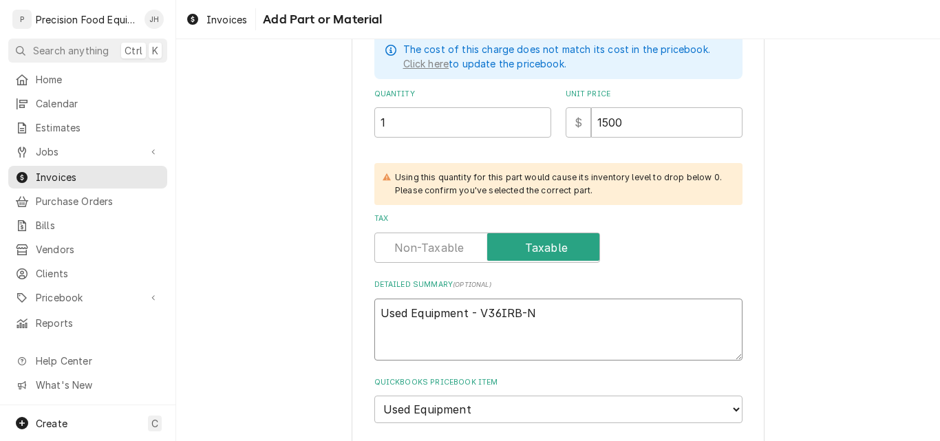
type textarea "x"
type textarea "Used Equipment - Vu36IRB-N"
type textarea "x"
type textarea "Used Equipment - Vul36IRB-N"
type textarea "x"
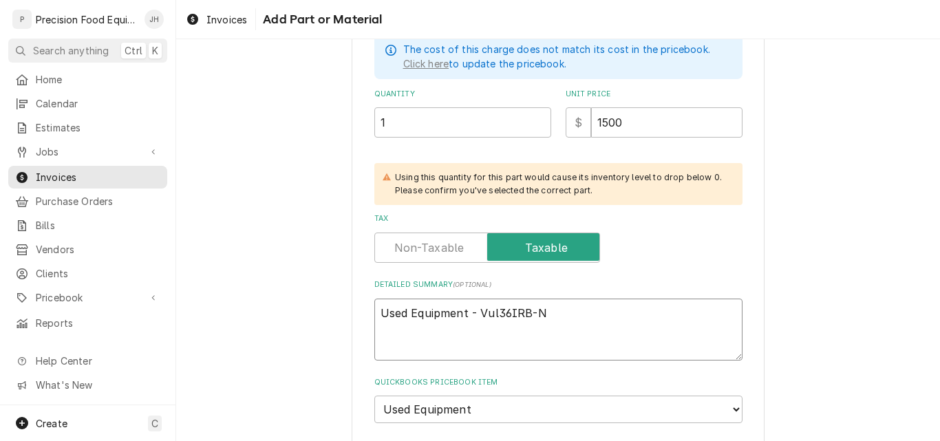
type textarea "Used Equipment - Vulc36IRB-N"
type textarea "x"
type textarea "Used Equipment - Vulca36IRB-N"
type textarea "x"
type textarea "Used Equipment - Vulcan36IRB-N"
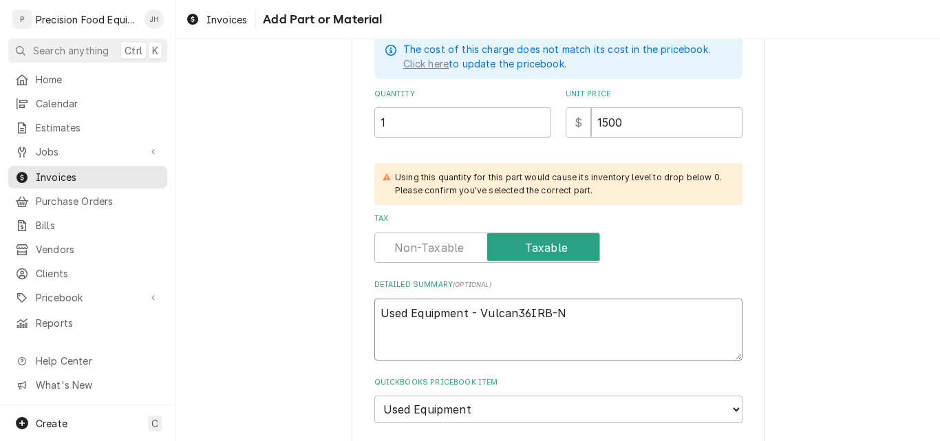
type textarea "x"
type textarea "Used Equipment - Vulcan 36IRB-N"
click at [596, 310] on textarea "Used Equipment - Vulcan 36IRB-N" at bounding box center [558, 330] width 368 height 62
type textarea "x"
type textarea "Used Equipment - Vulcan 36IRB-N"
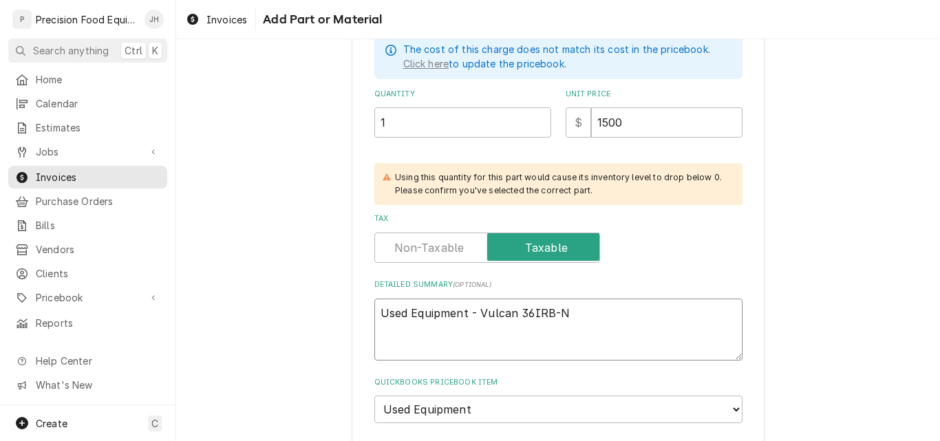
type textarea "x"
type textarea "Used Equipment - Vulcan 36IRB-N S"
type textarea "x"
type textarea "Used Equipment - Vulcan 36IRB-N Sal"
type textarea "x"
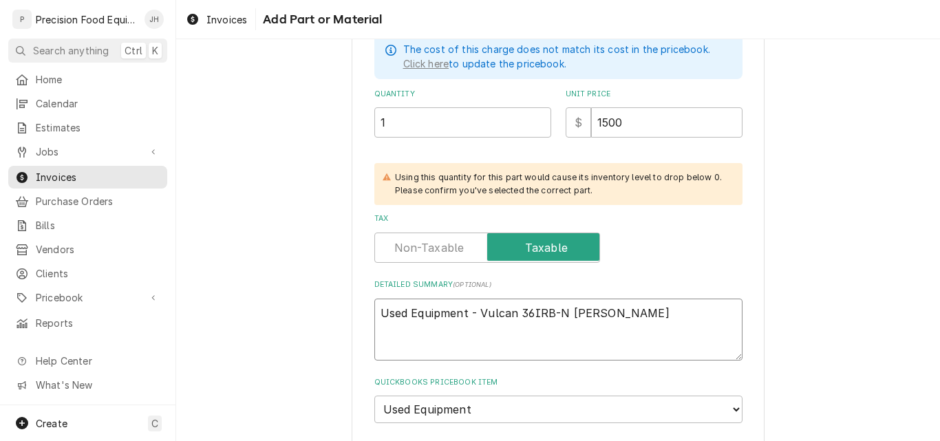
type textarea "Used Equipment - Vulcan 36IRB-N Sala"
type textarea "x"
type textarea "Used Equipment - Vulcan 36IRB-N Salama"
type textarea "x"
type textarea "Used Equipment - Vulcan 36IRB-N Salaman"
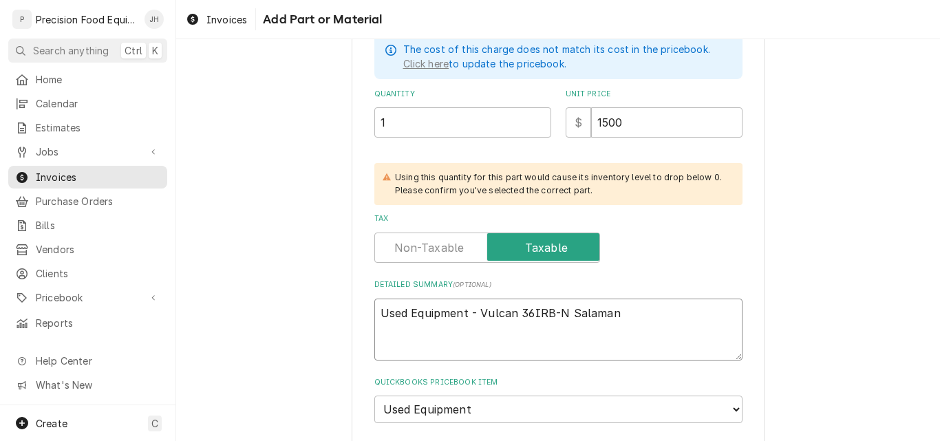
type textarea "x"
type textarea "Used Equipment - Vulcan 36IRB-N Salamand"
type textarea "x"
type textarea "Used Equipment - Vulcan 36IRB-N Salamander"
type textarea "x"
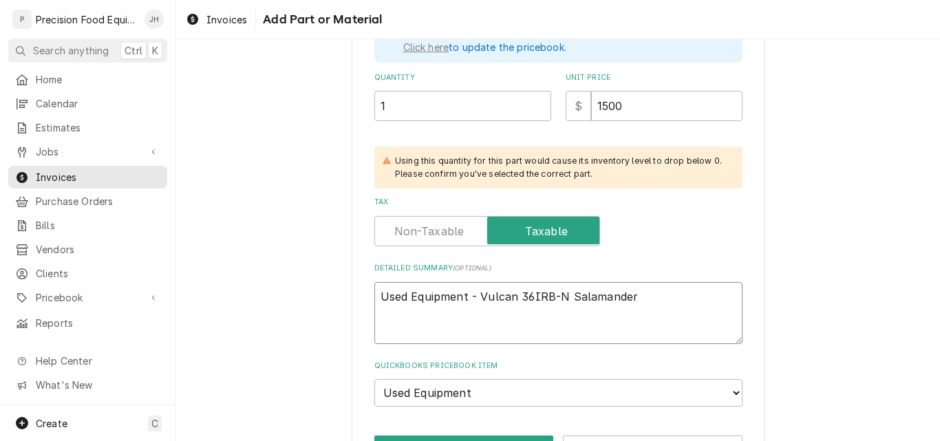
scroll to position [409, 0]
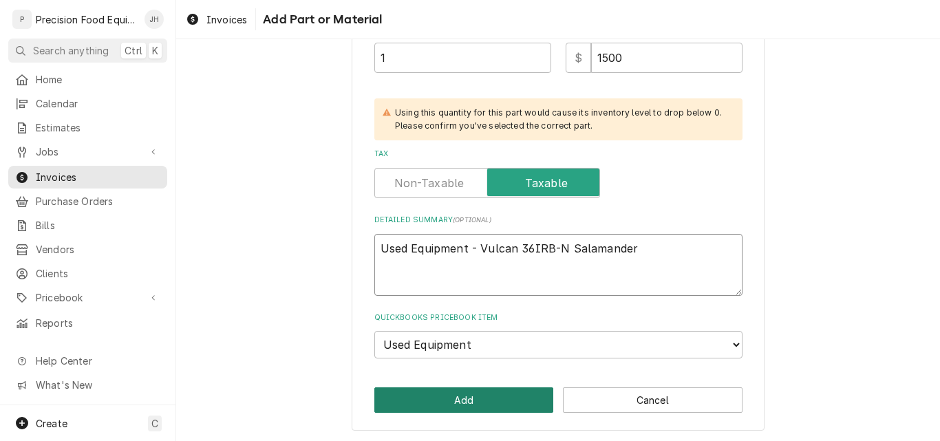
type textarea "Used Equipment - Vulcan 36IRB-N Salamander"
click at [464, 398] on button "Add" at bounding box center [464, 399] width 180 height 25
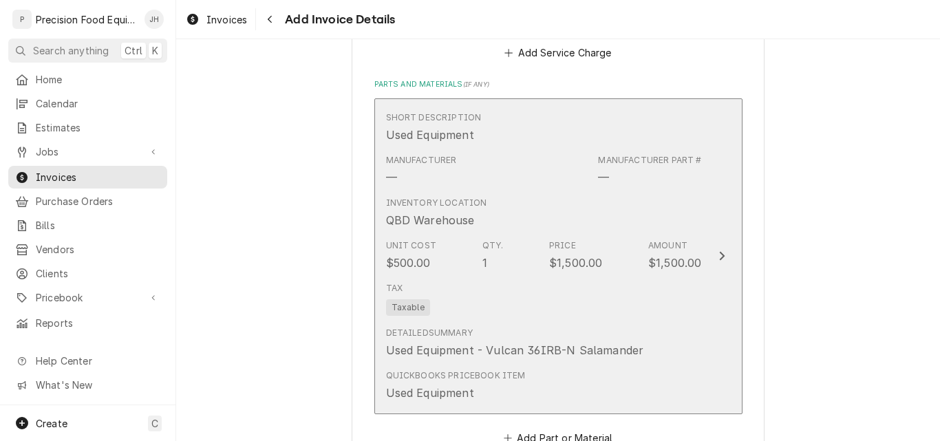
scroll to position [1153, 0]
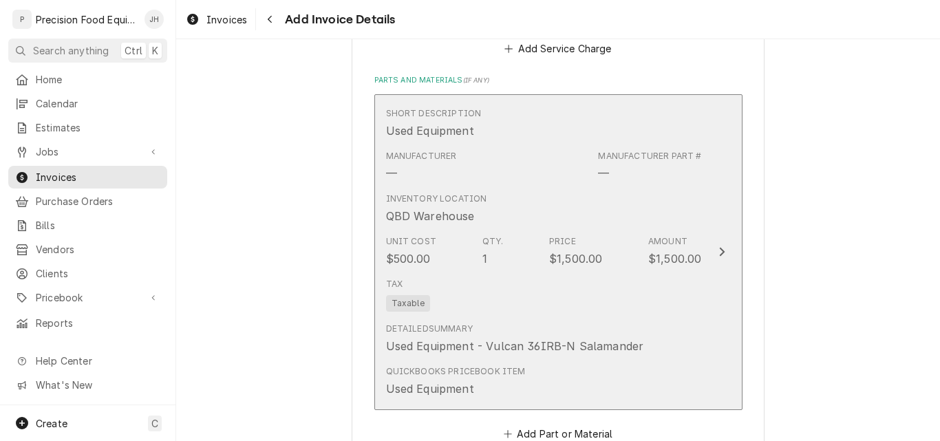
click at [571, 201] on div "Inventory Location QBD Warehouse" at bounding box center [544, 208] width 316 height 43
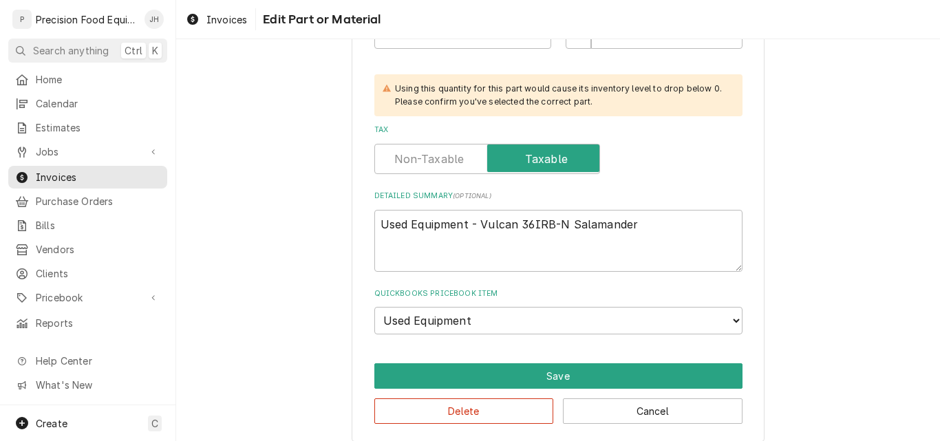
scroll to position [444, 0]
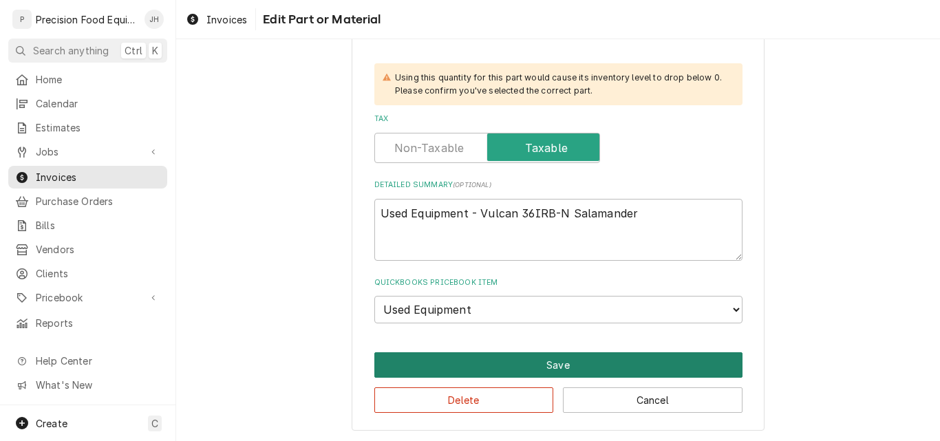
click at [522, 365] on button "Save" at bounding box center [558, 364] width 368 height 25
type textarea "x"
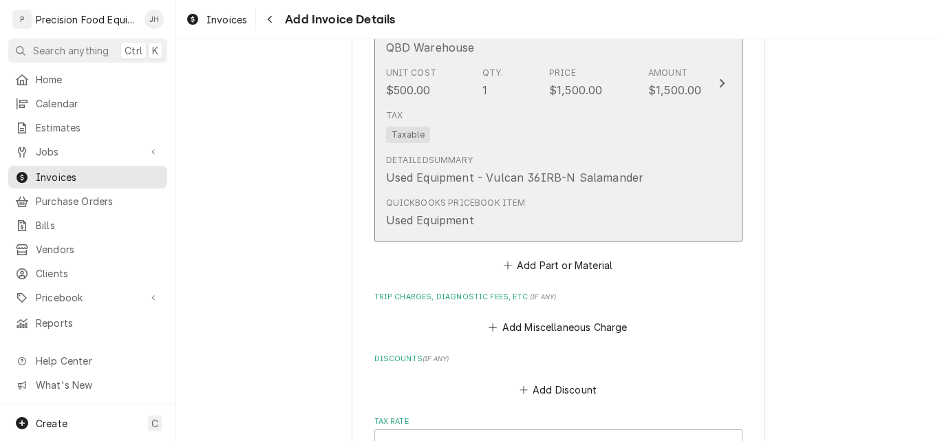
scroll to position [1343, 0]
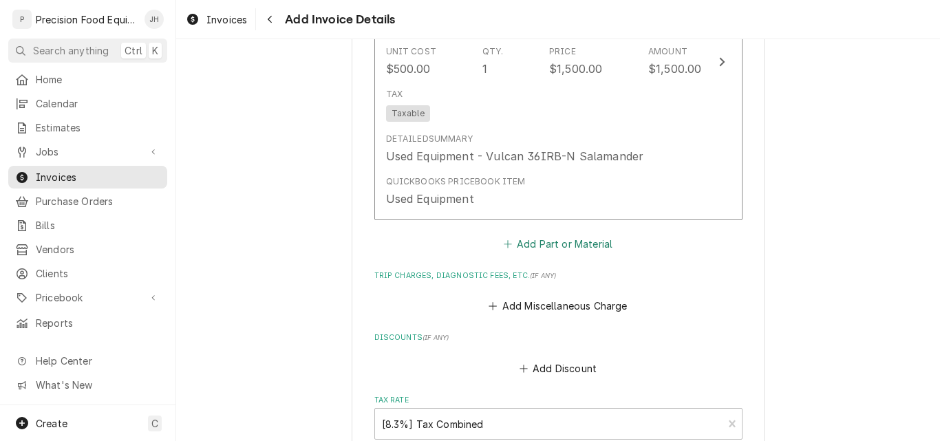
click at [543, 241] on button "Add Part or Material" at bounding box center [557, 244] width 113 height 19
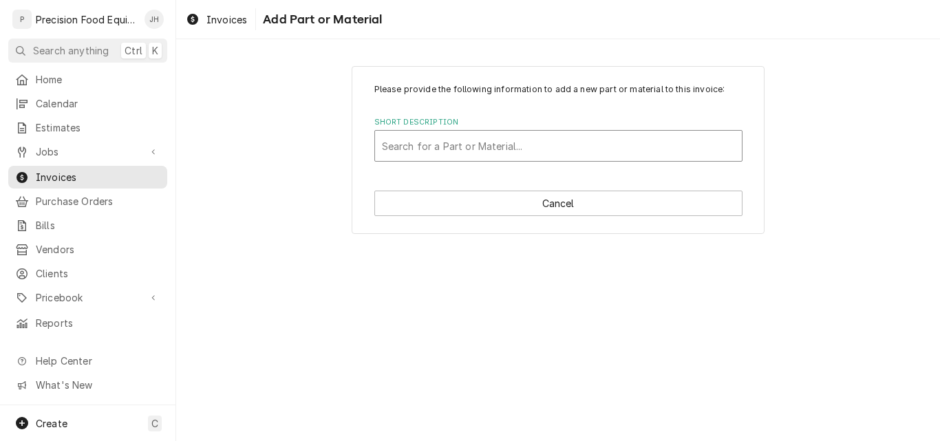
click at [426, 153] on div "Short Description" at bounding box center [558, 145] width 353 height 25
type input "char"
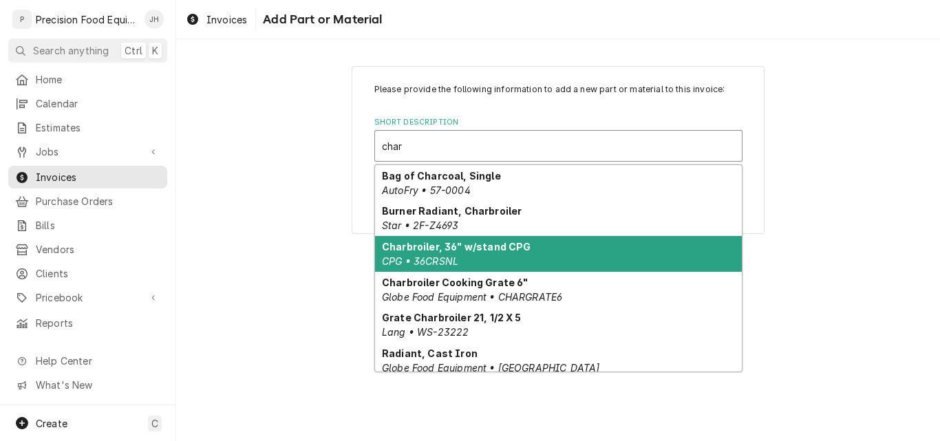
click at [447, 250] on strong "Charbroiler, 36" w/stand CPG" at bounding box center [456, 247] width 149 height 12
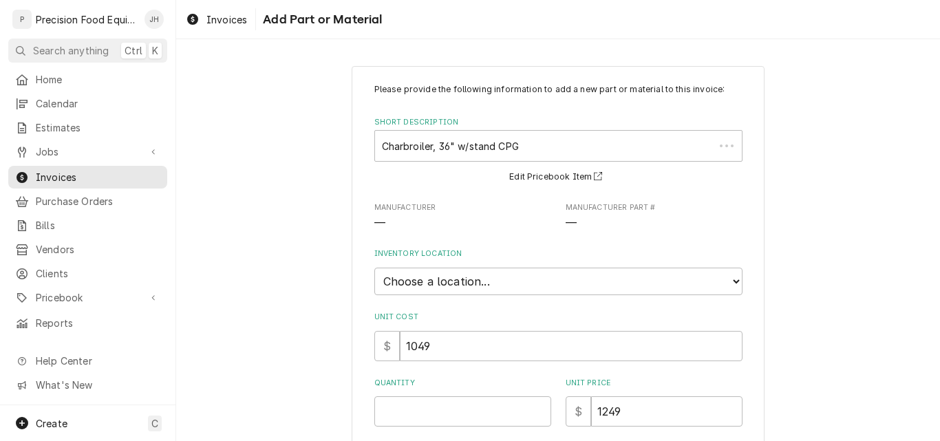
type textarea "x"
click at [451, 282] on select "Choose a location... QBD Warehouse" at bounding box center [558, 282] width 368 height 28
select select "417"
click at [374, 268] on select "Choose a location... QBD Warehouse" at bounding box center [558, 282] width 368 height 28
type textarea "x"
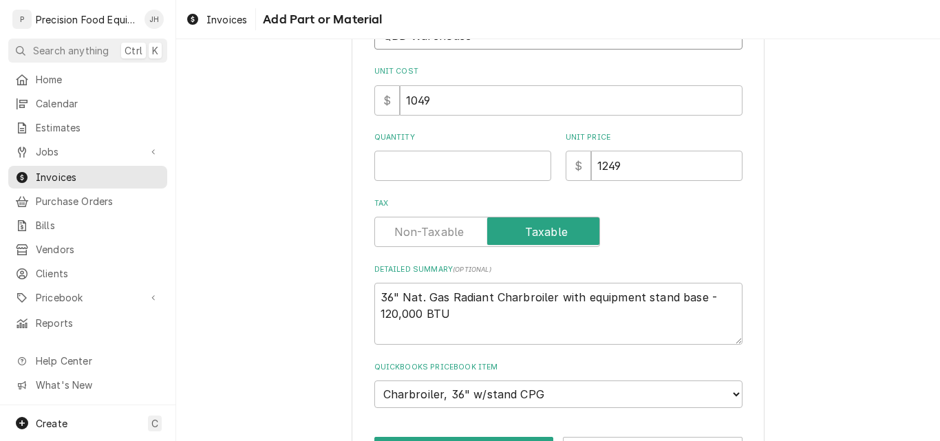
scroll to position [159, 0]
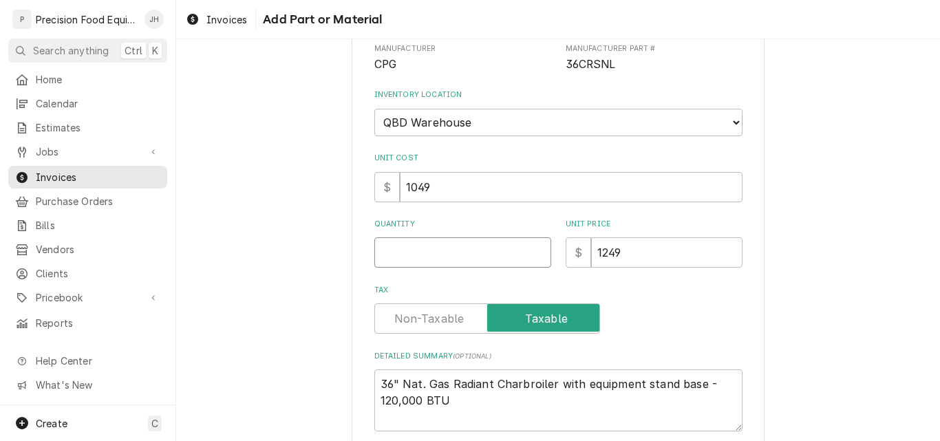
click at [424, 248] on input "Quantity" at bounding box center [462, 252] width 177 height 30
type input "1"
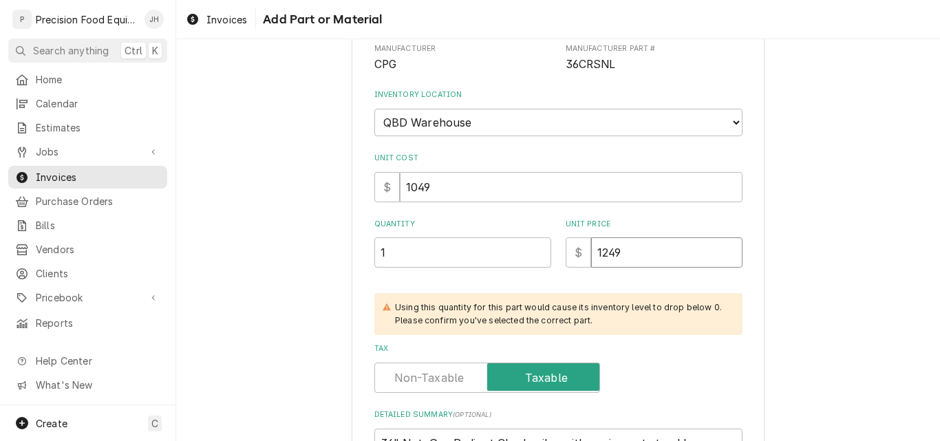
type textarea "x"
type input "149"
type textarea "x"
type input "1449"
click at [829, 301] on div "Please provide the following information to add a new part or material to this …" at bounding box center [558, 266] width 764 height 742
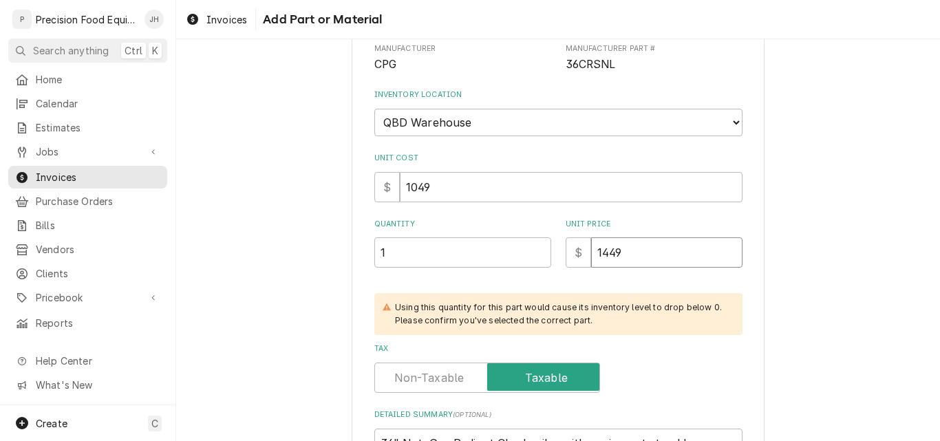
drag, startPoint x: 598, startPoint y: 251, endPoint x: 628, endPoint y: 251, distance: 29.6
click at [628, 251] on input "1449" at bounding box center [666, 252] width 151 height 30
type textarea "x"
type input "13"
type textarea "x"
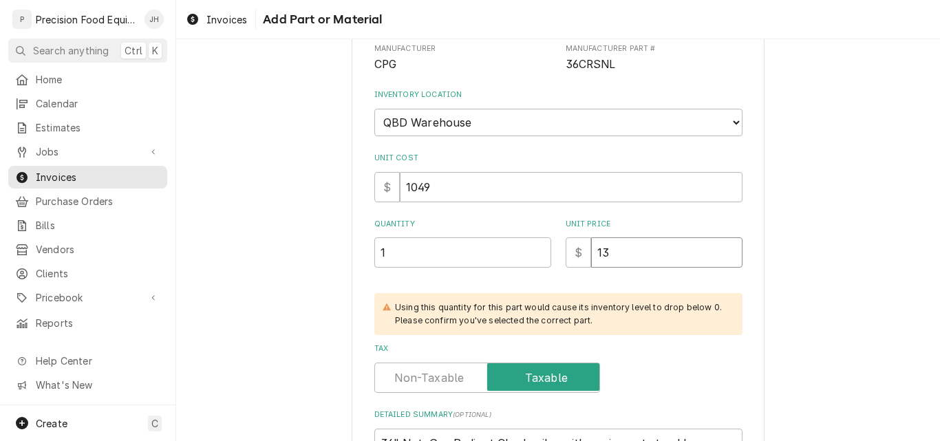
type input "139"
type textarea "x"
type input "1399"
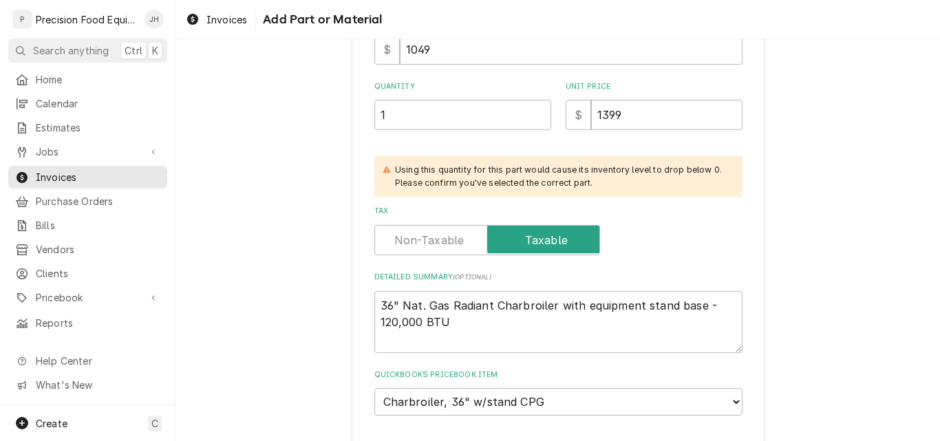
scroll to position [355, 0]
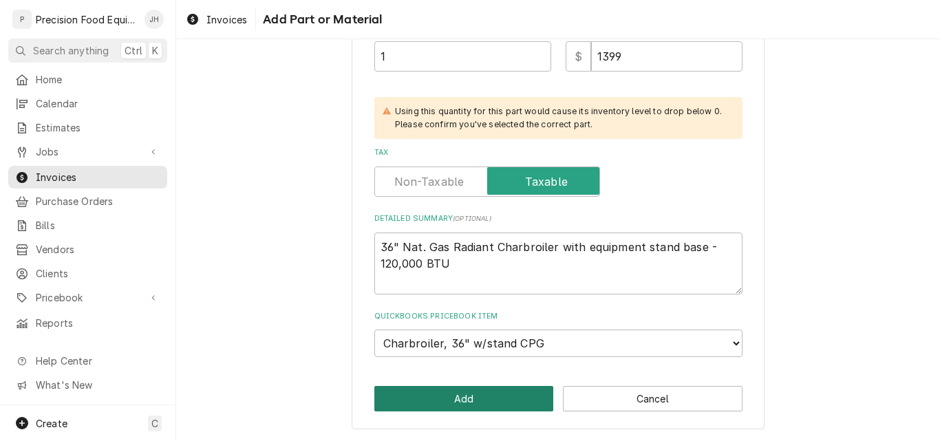
click at [465, 398] on button "Add" at bounding box center [464, 398] width 180 height 25
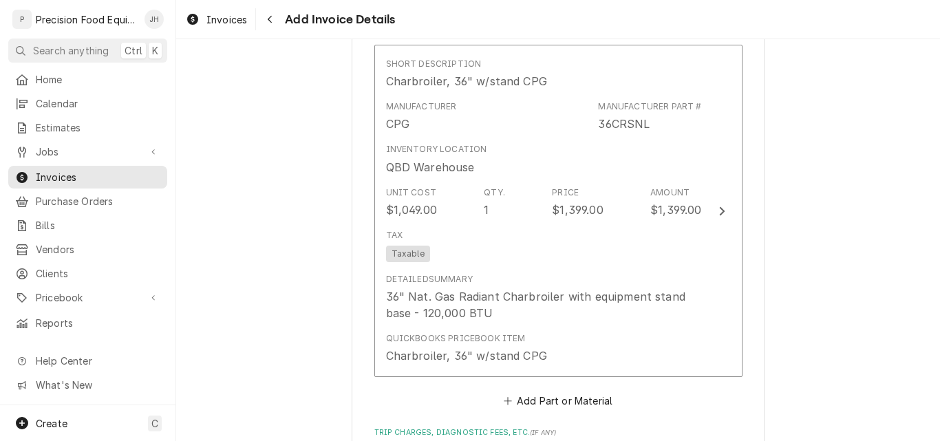
scroll to position [1533, 0]
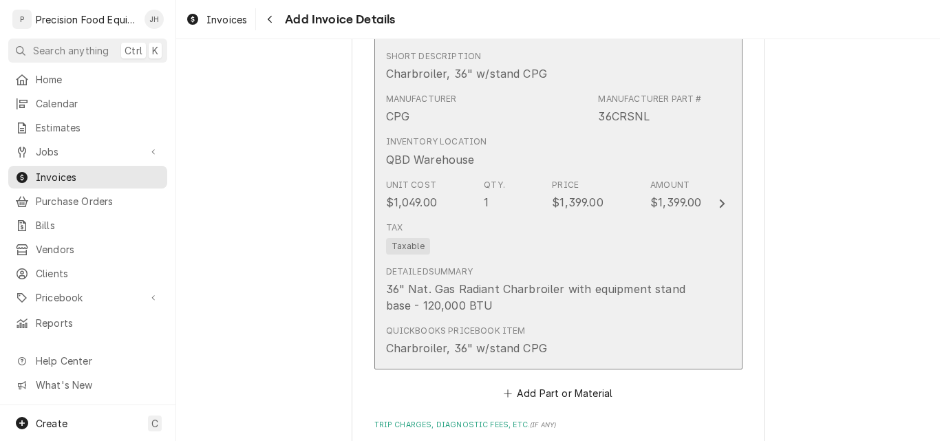
click at [653, 204] on div "$1,399.00" at bounding box center [675, 202] width 51 height 17
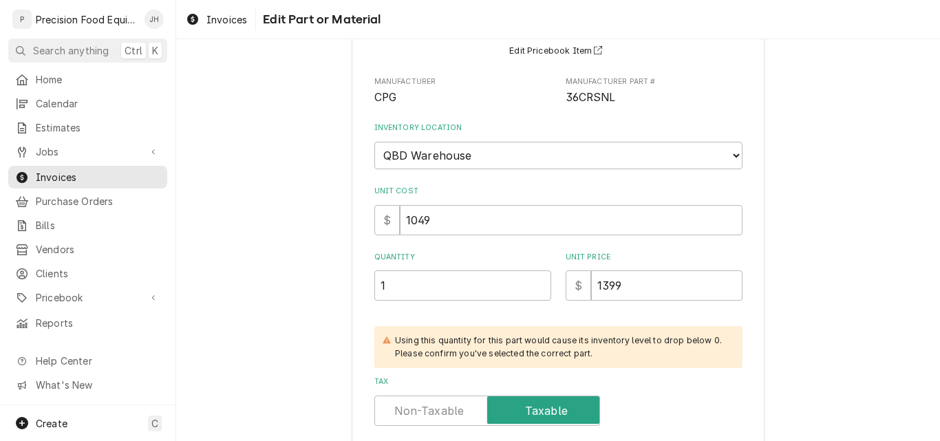
scroll to position [138, 0]
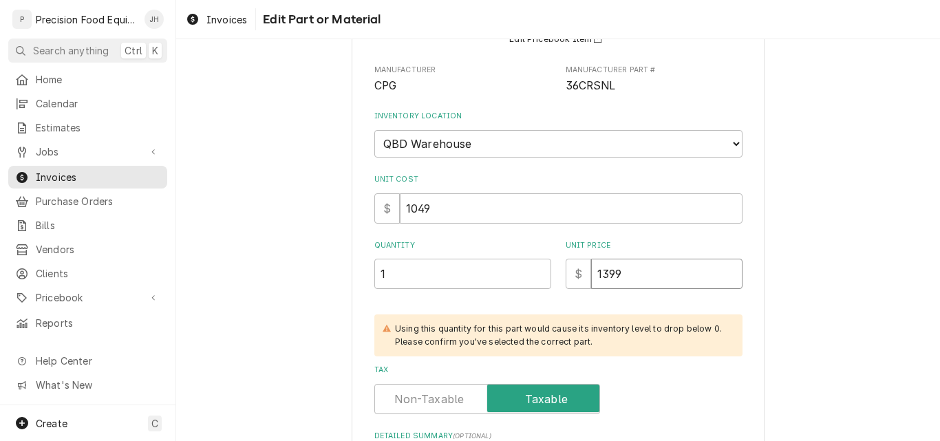
click at [602, 276] on input "1399" at bounding box center [666, 274] width 151 height 30
type textarea "x"
type input "1499"
click at [860, 213] on div "Use the fields below to edit this part or material: Short Description Charbroil…" at bounding box center [558, 304] width 764 height 777
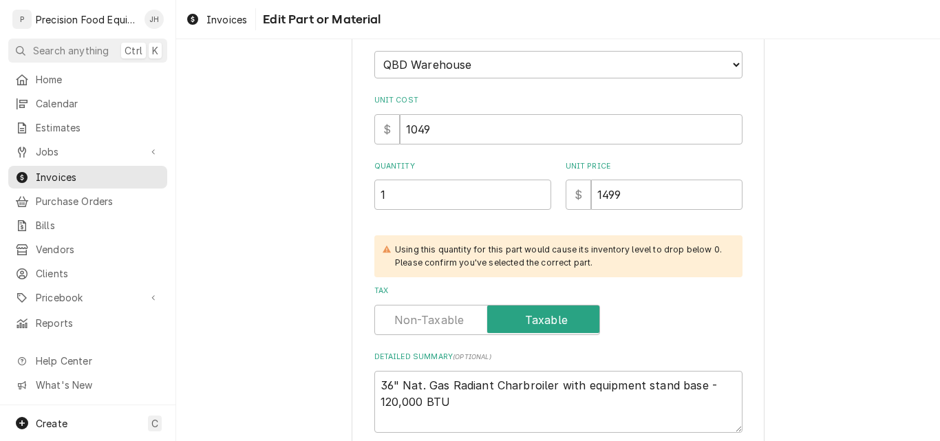
scroll to position [390, 0]
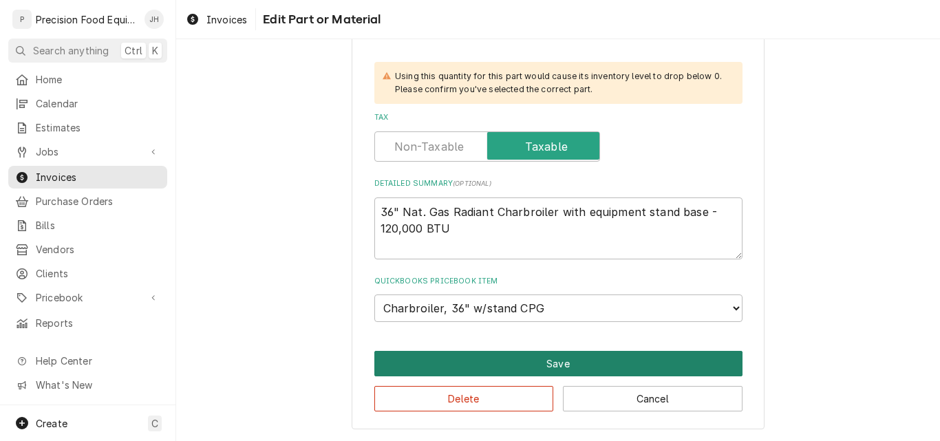
click at [563, 361] on button "Save" at bounding box center [558, 363] width 368 height 25
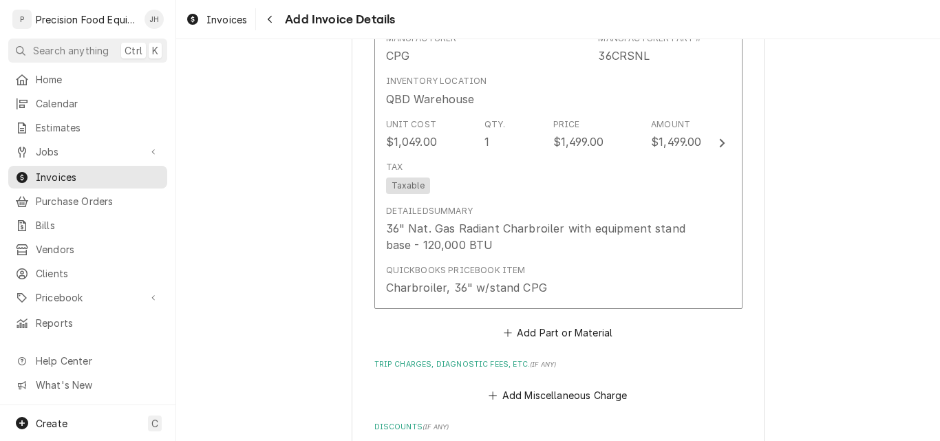
scroll to position [1604, 0]
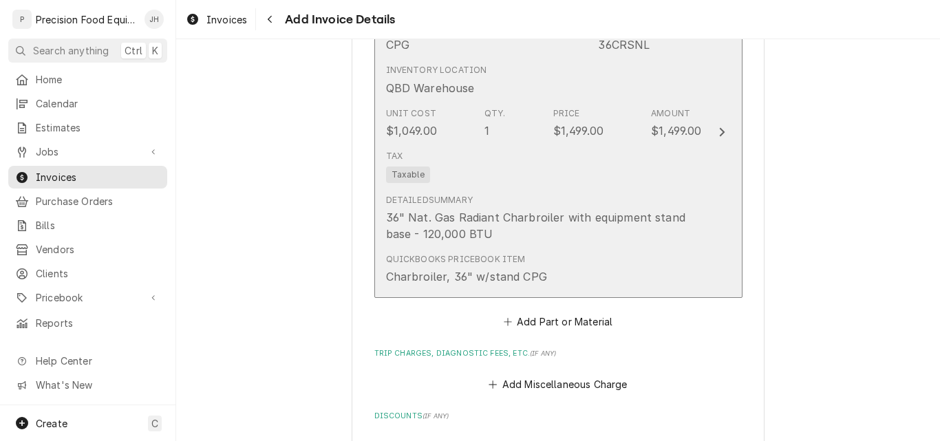
click at [670, 133] on div "$1,499.00" at bounding box center [676, 130] width 50 height 17
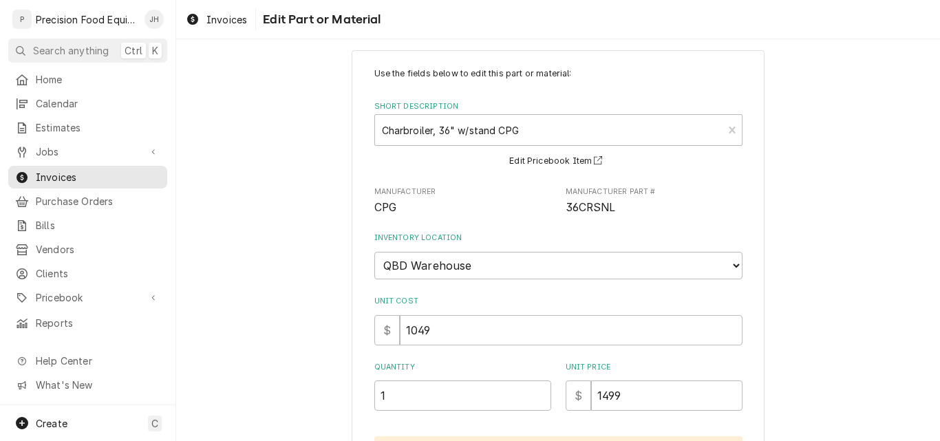
scroll to position [17, 0]
click at [606, 400] on input "1499" at bounding box center [666, 395] width 151 height 30
type textarea "x"
type input "149"
type textarea "x"
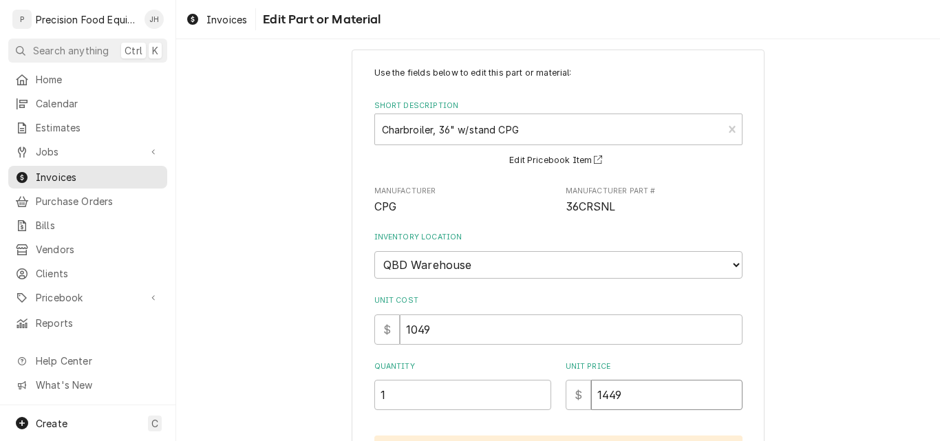
type input "1449"
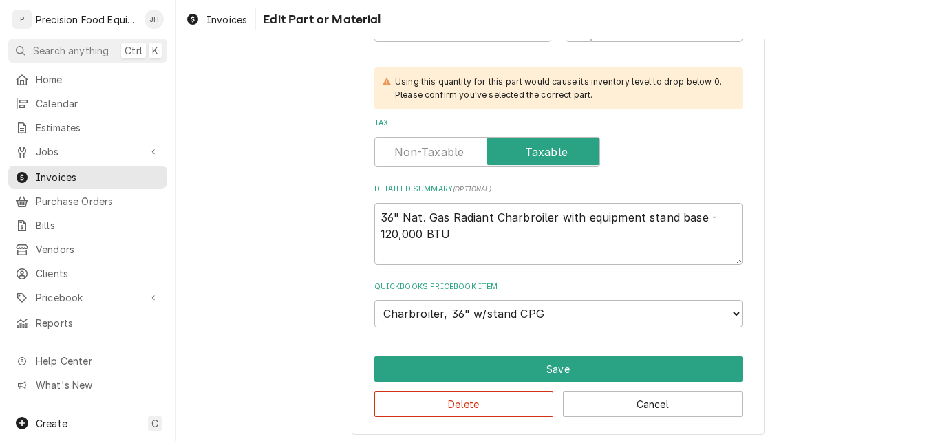
scroll to position [390, 0]
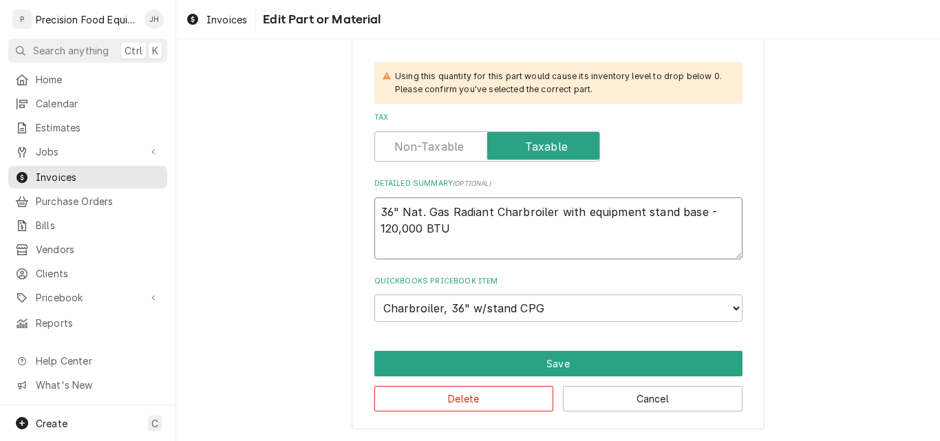
click at [469, 241] on textarea "36" Nat. Gas Radiant Charbroiler with equipment stand base - 120,000 BTU" at bounding box center [558, 228] width 368 height 62
type textarea "36" Nat. Gas Radiant Charbroiler with equipment stand base - 120,000 BTU"
type textarea "x"
type textarea "36" Nat. Gas Radiant Charbroiler with equipment stand base - 120,000 BTU 2"
type textarea "x"
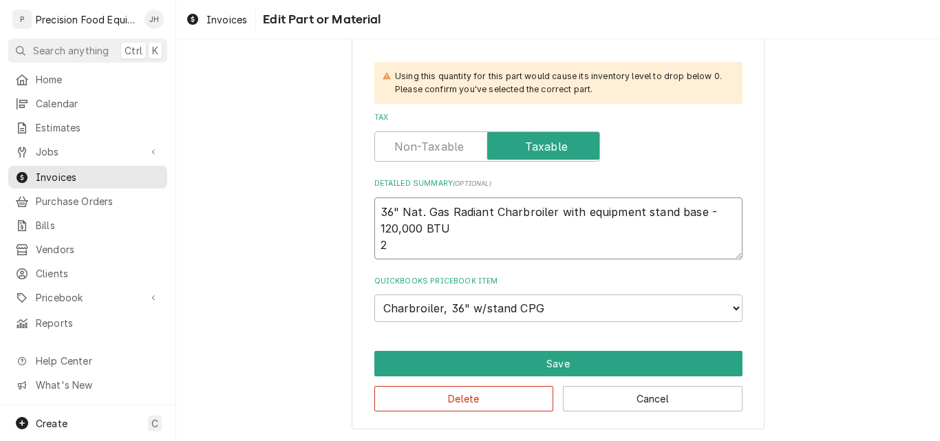
type textarea "36" Nat. Gas Radiant Charbroiler with equipment stand base - 120,000 BTU 25"
type textarea "x"
type textarea "36" Nat. Gas Radiant Charbroiler with equipment stand base - 120,000 BTU 250"
type textarea "x"
type textarea "36" Nat. Gas Radiant Charbroiler with equipment stand base - 120,000 BTU 2501"
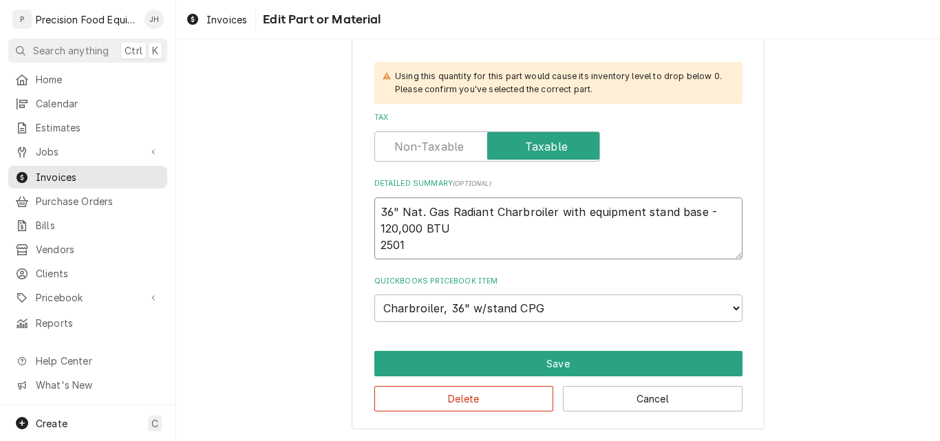
type textarea "x"
type textarea "36" Nat. Gas Radiant Charbroiler with equipment stand base - 120,000 BTU 25010"
type textarea "x"
type textarea "36" Nat. Gas Radiant Charbroiler with equipment stand base - 120,000 BTU 250100"
type textarea "x"
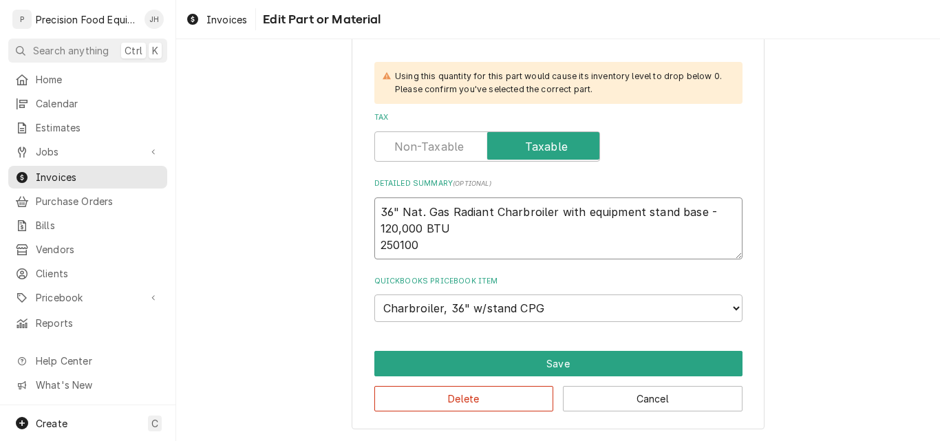
type textarea "36" Nat. Gas Radiant Charbroiler with equipment stand base - 120,000 BTU 2501000"
type textarea "x"
type textarea "36" Nat. Gas Radiant Charbroiler with equipment stand base - 120,000 BTU 250100…"
type textarea "x"
type textarea "36" Nat. Gas Radiant Charbroiler with equipment stand base - 120,000 BTU 250100…"
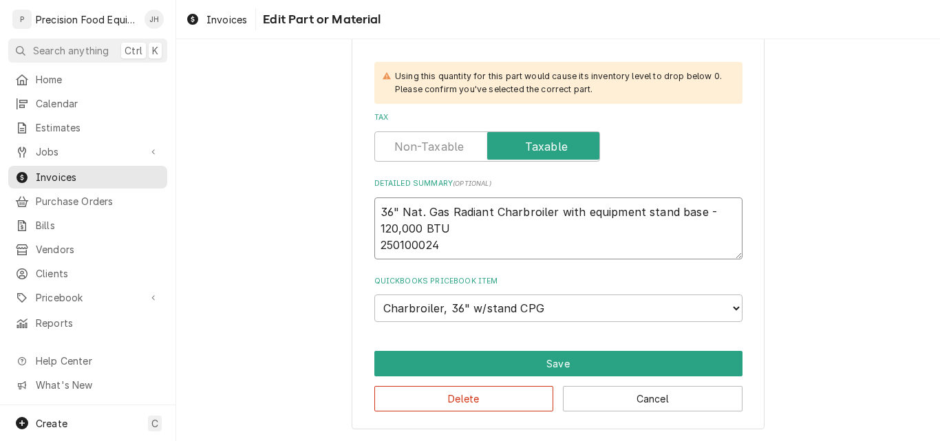
type textarea "x"
type textarea "36" Nat. Gas Radiant Charbroiler with equipment stand base - 120,000 BTU 250100…"
type textarea "x"
type textarea "36" Nat. Gas Radiant Charbroiler with equipment stand base - 120,000 BTU S25010…"
type textarea "x"
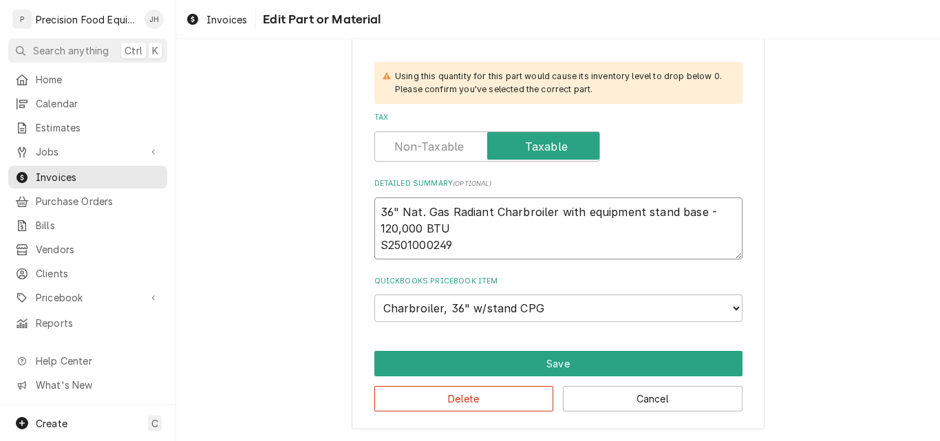
type textarea "36" Nat. Gas Radiant Charbroiler with equipment stand base - 120,000 BTU SN2501…"
type textarea "x"
type textarea "36" Nat. Gas Radiant Charbroiler with equipment stand base - 120,000 BTU SN:250…"
type textarea "x"
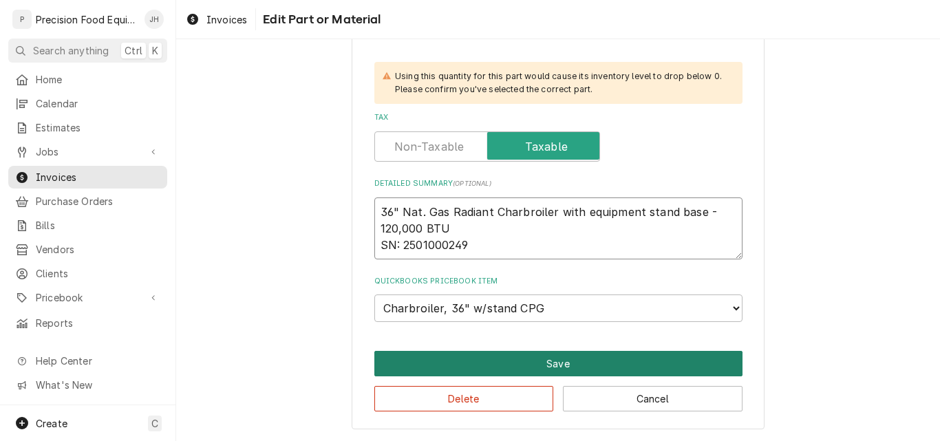
type textarea "36" Nat. Gas Radiant Charbroiler with equipment stand base - 120,000 BTU SN: 25…"
click at [571, 360] on button "Save" at bounding box center [558, 363] width 368 height 25
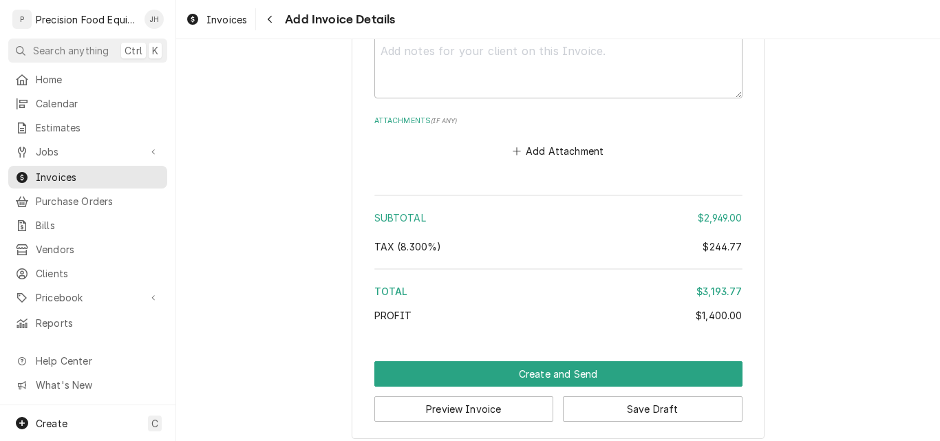
scroll to position [2171, 0]
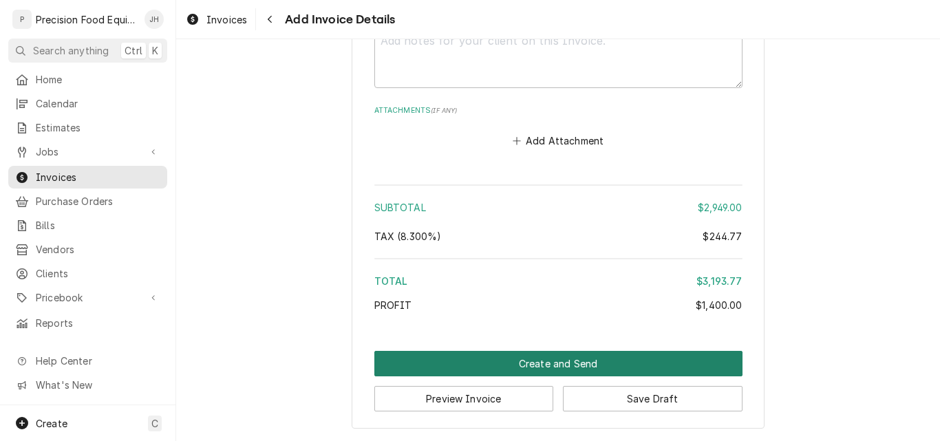
click at [554, 360] on button "Create and Send" at bounding box center [558, 363] width 368 height 25
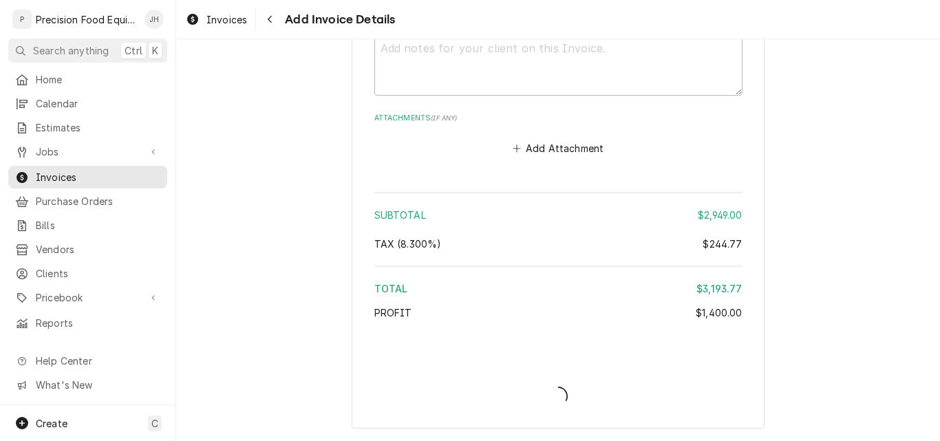
scroll to position [2163, 0]
type textarea "x"
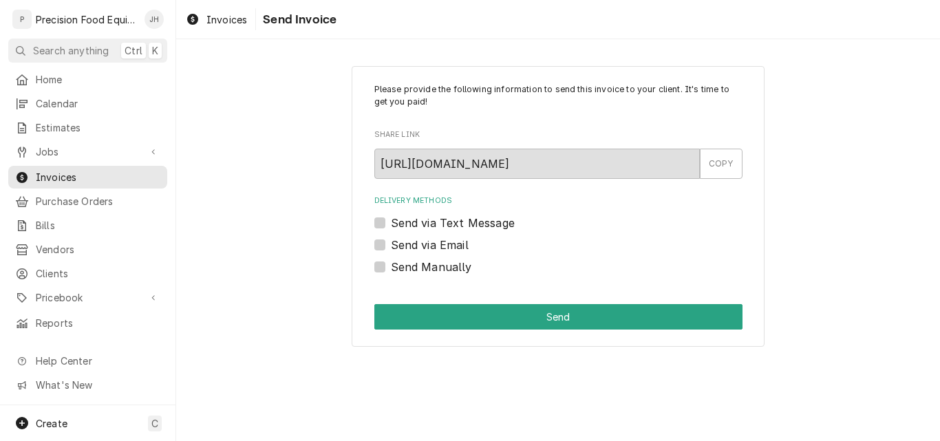
click at [416, 243] on label "Send via Email" at bounding box center [430, 245] width 78 height 17
click at [416, 243] on input "Send via Email" at bounding box center [575, 252] width 368 height 30
checkbox input "true"
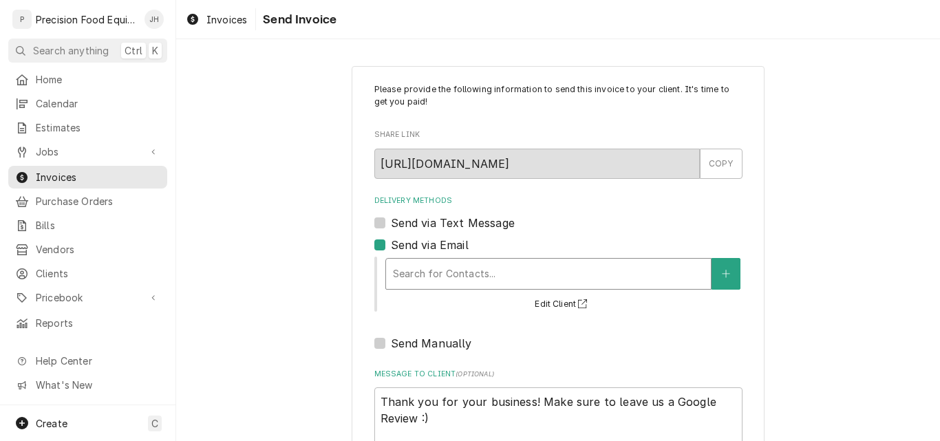
click at [424, 268] on div "Delivery Methods" at bounding box center [548, 273] width 311 height 25
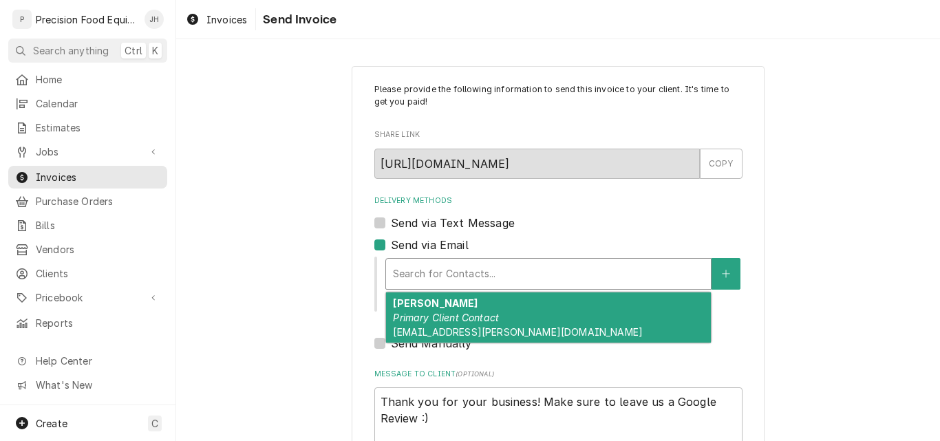
click at [428, 305] on strong "Matt Thiara" at bounding box center [435, 303] width 85 height 12
type textarea "x"
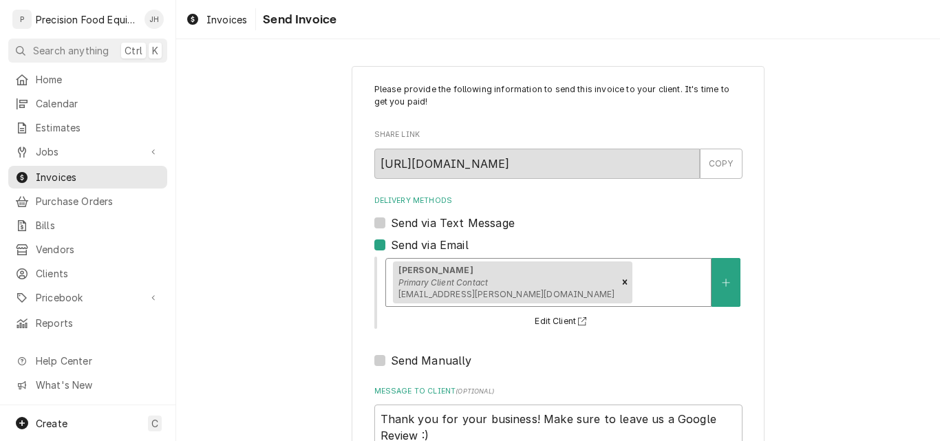
click at [391, 223] on label "Send via Text Message" at bounding box center [453, 223] width 124 height 17
click at [391, 223] on input "Send via Text Message" at bounding box center [575, 230] width 368 height 30
checkbox input "true"
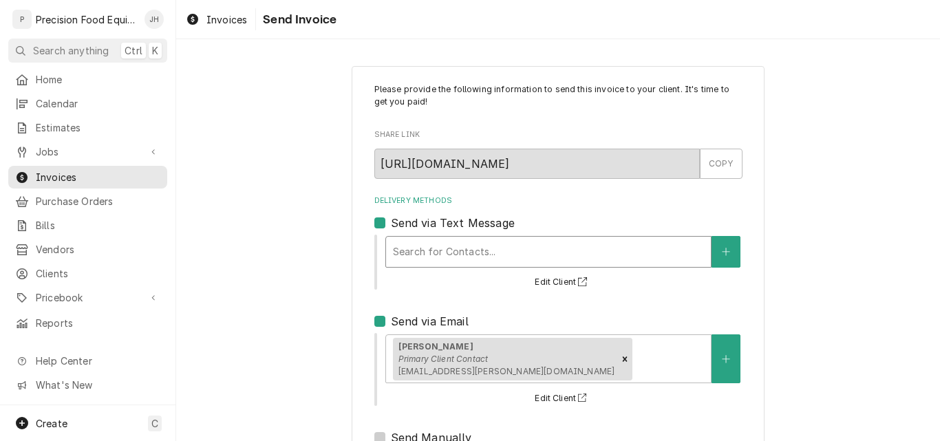
click at [507, 255] on div "Delivery Methods" at bounding box center [548, 251] width 311 height 25
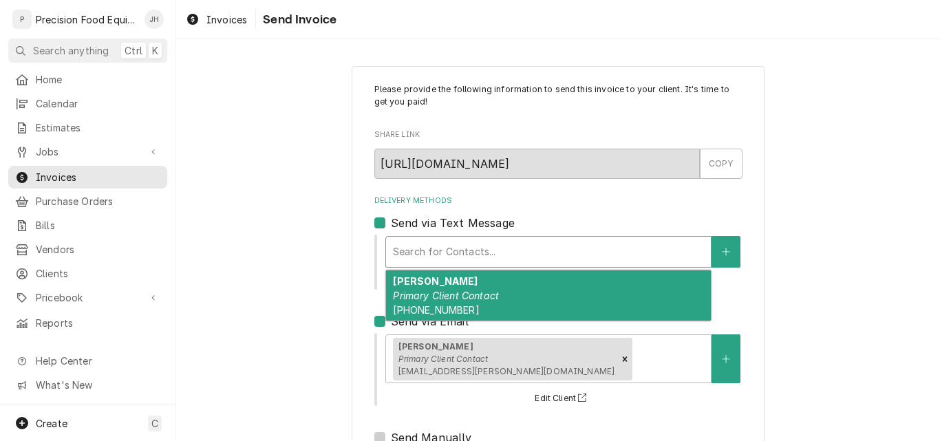
click at [457, 296] on em "Primary Client Contact" at bounding box center [446, 296] width 106 height 12
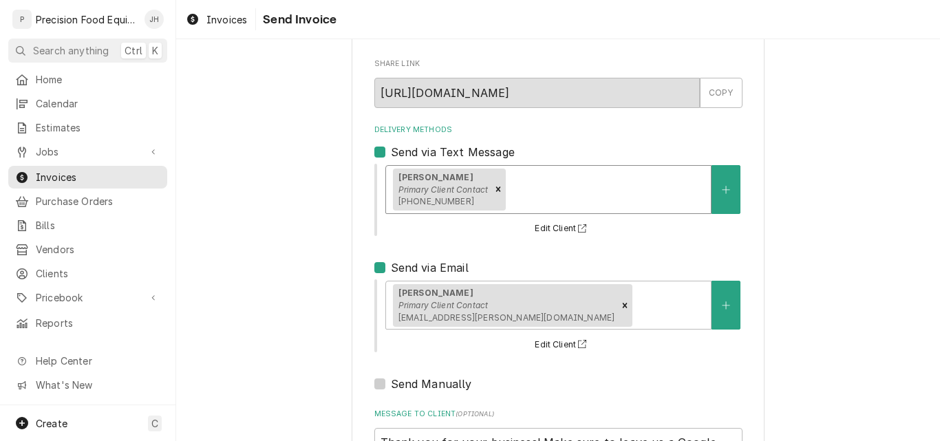
scroll to position [204, 0]
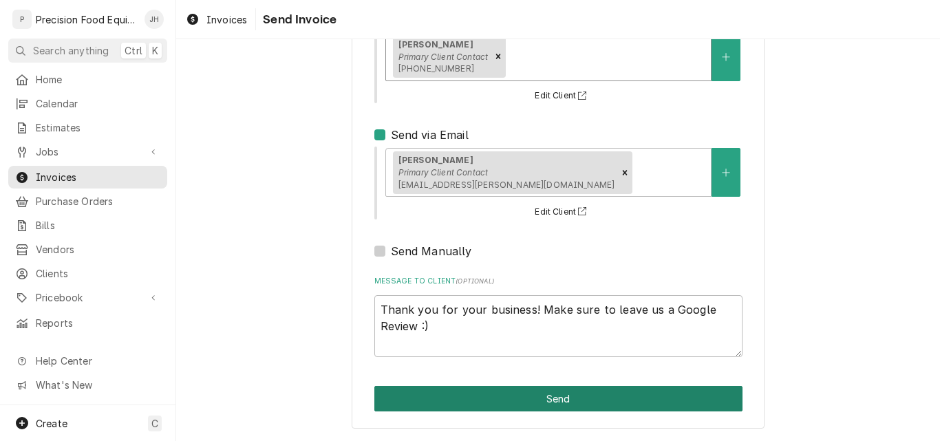
click at [523, 398] on button "Send" at bounding box center [558, 398] width 368 height 25
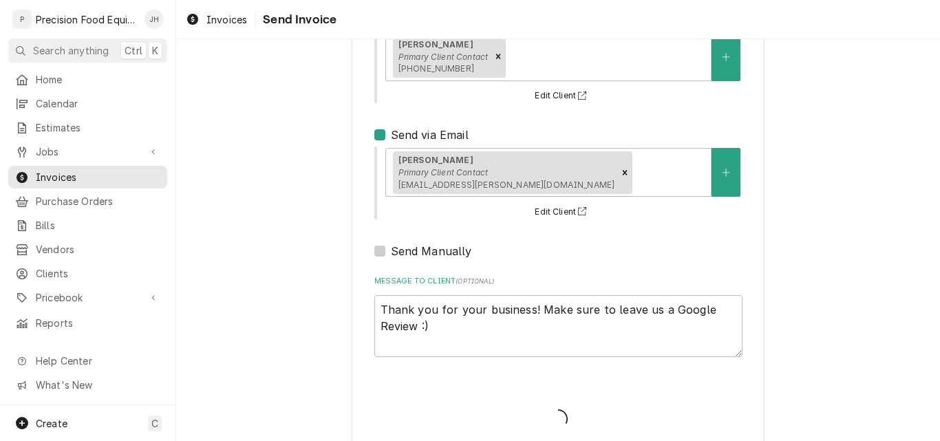
type textarea "x"
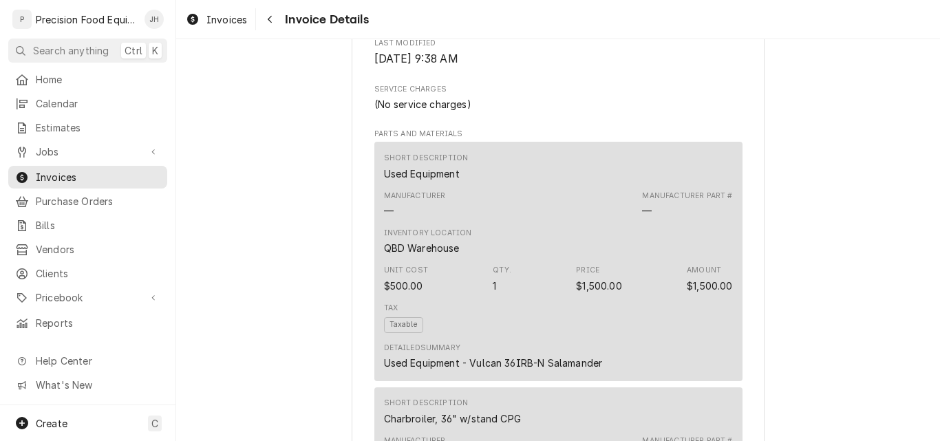
scroll to position [550, 0]
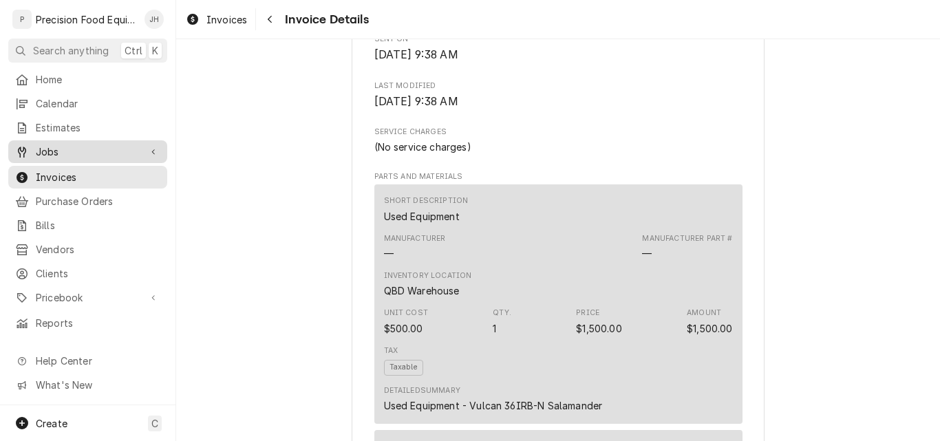
click at [58, 144] on span "Jobs" at bounding box center [88, 151] width 104 height 14
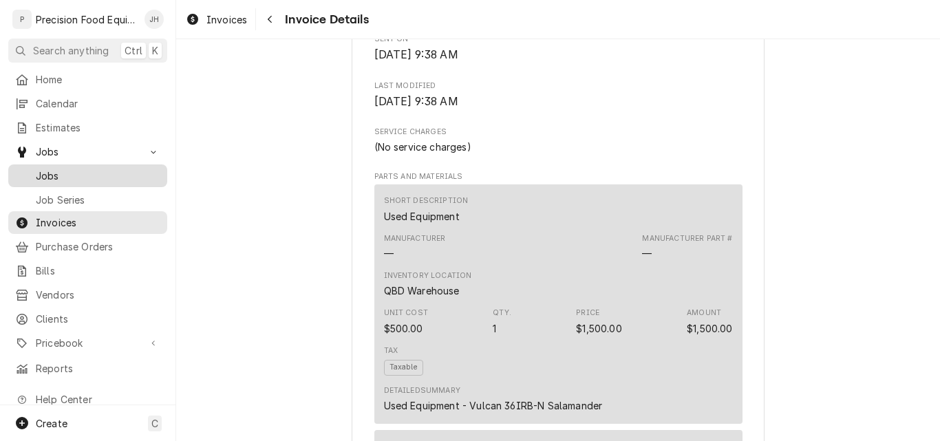
click at [71, 171] on span "Jobs" at bounding box center [98, 176] width 125 height 14
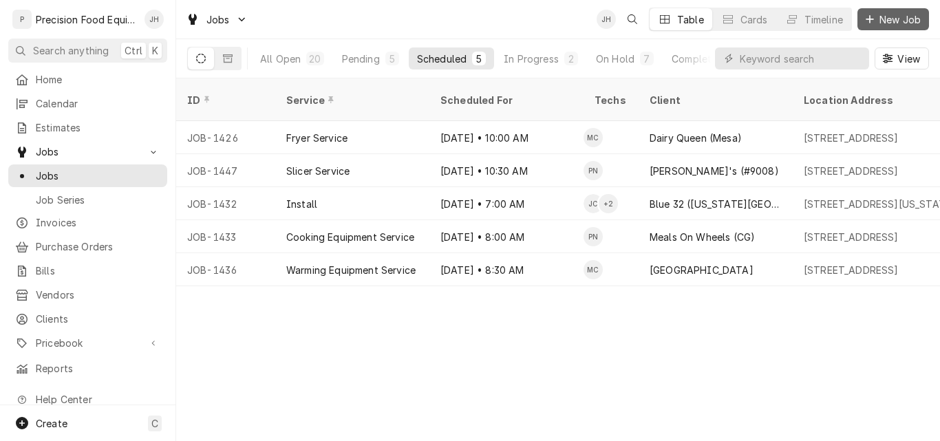
click at [894, 25] on span "New Job" at bounding box center [899, 19] width 47 height 14
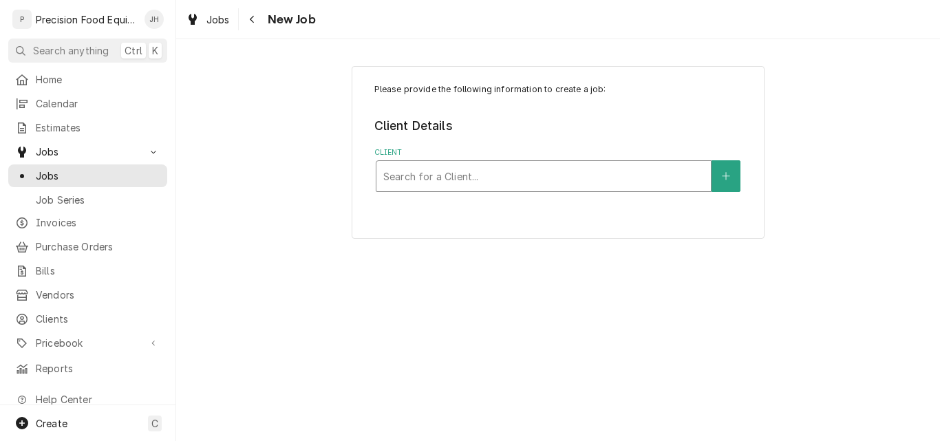
click at [470, 182] on div "Client" at bounding box center [543, 176] width 321 height 25
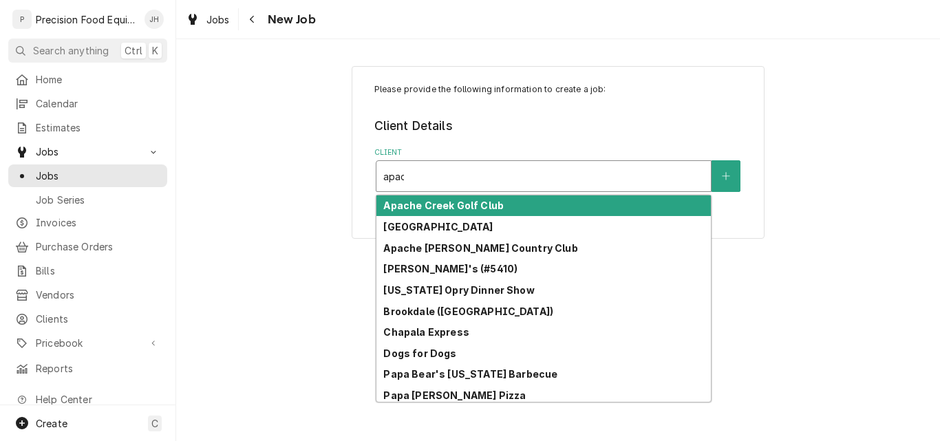
type input "apache"
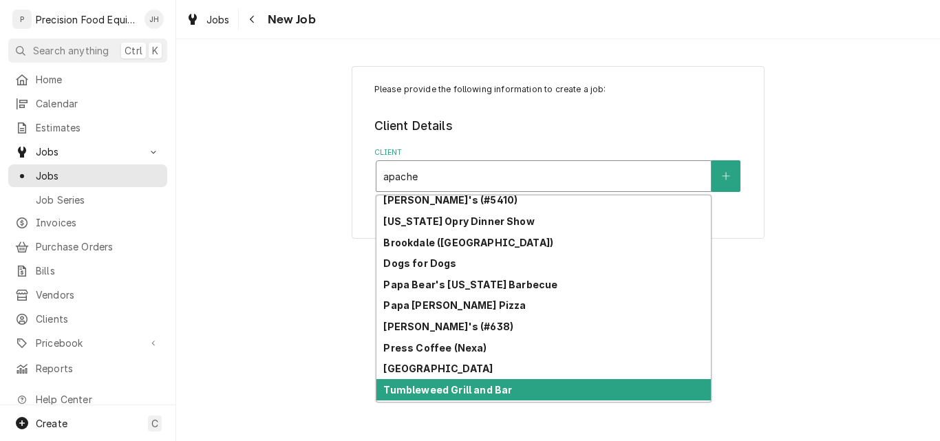
scroll to position [89, 0]
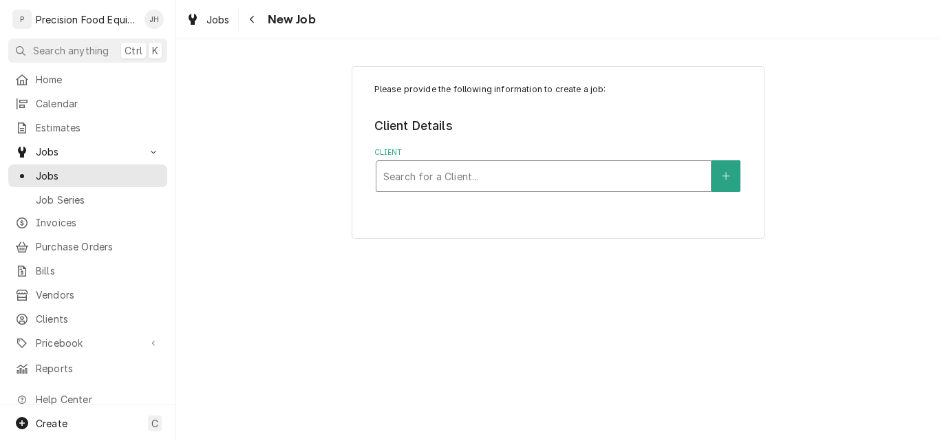
drag, startPoint x: 456, startPoint y: 178, endPoint x: 340, endPoint y: 184, distance: 115.7
click at [340, 184] on div "Please provide the following information to create a job: Client Details Client…" at bounding box center [558, 152] width 764 height 197
type input "pizza"
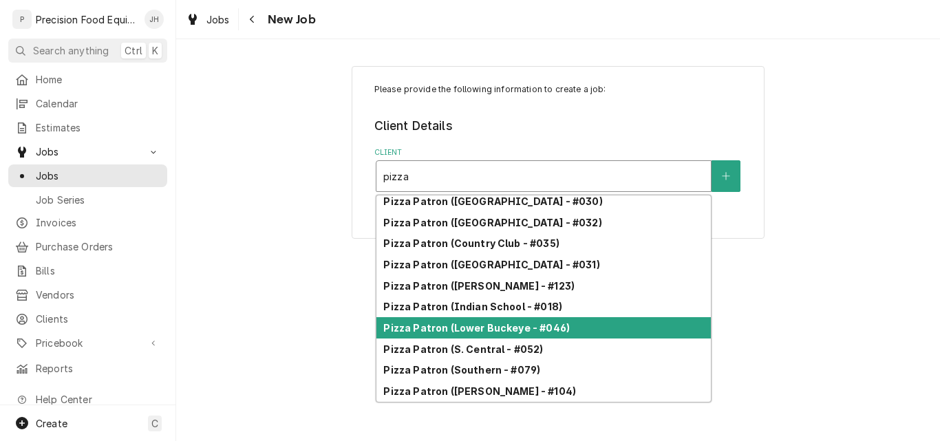
scroll to position [705, 0]
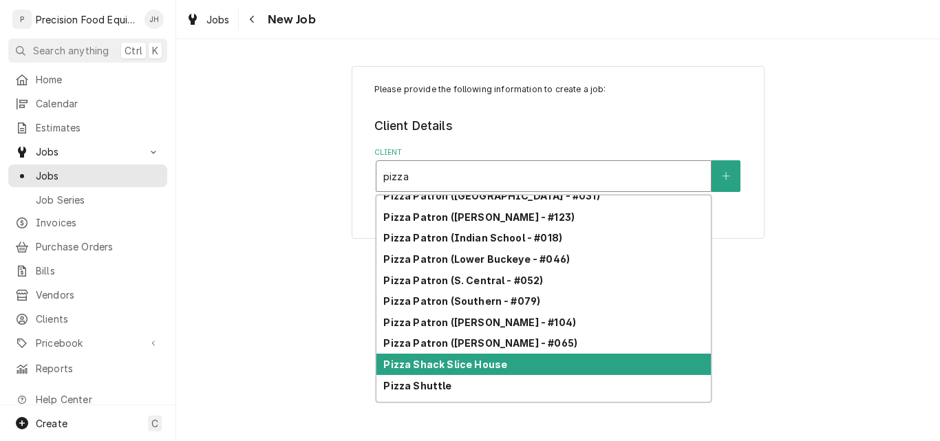
click at [484, 366] on strong "Pizza Shack Slice House" at bounding box center [445, 364] width 124 height 12
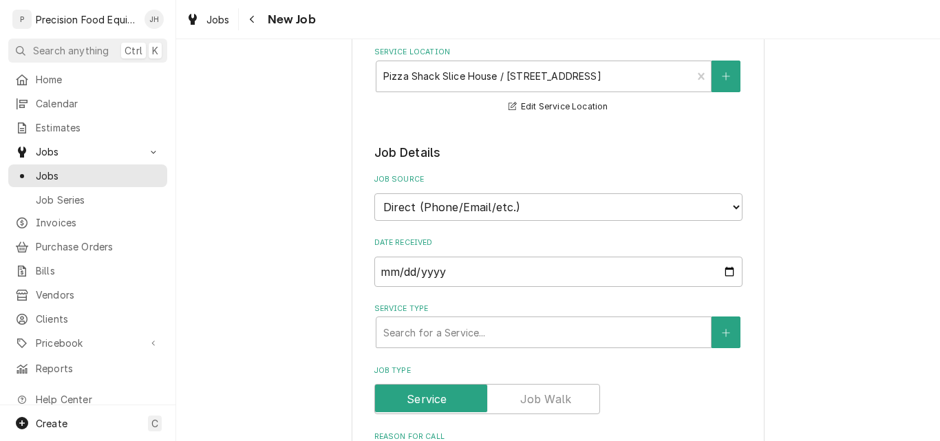
scroll to position [206, 0]
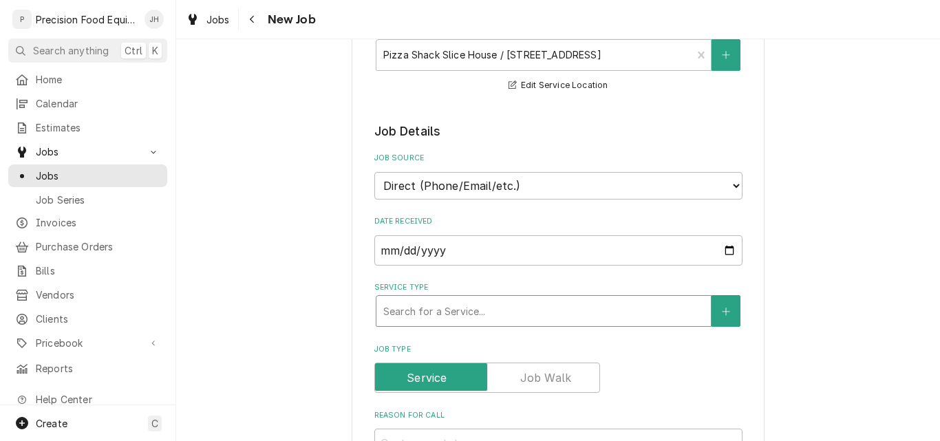
click at [461, 314] on div "Service Type" at bounding box center [543, 311] width 321 height 25
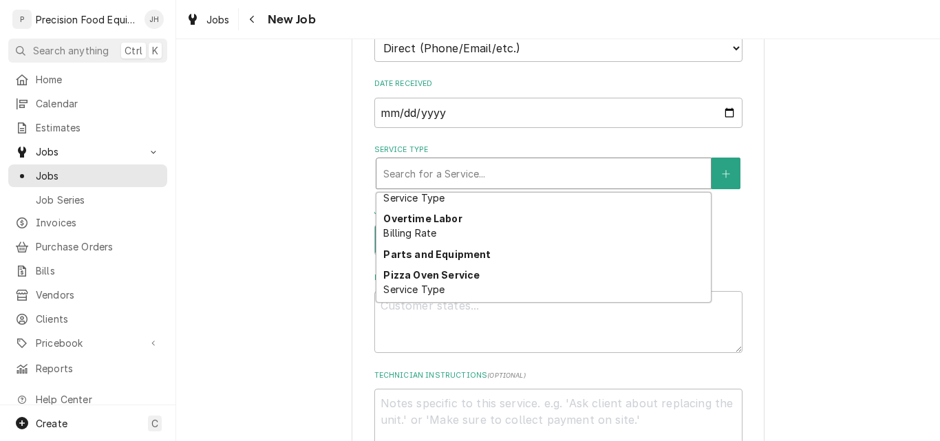
scroll to position [779, 0]
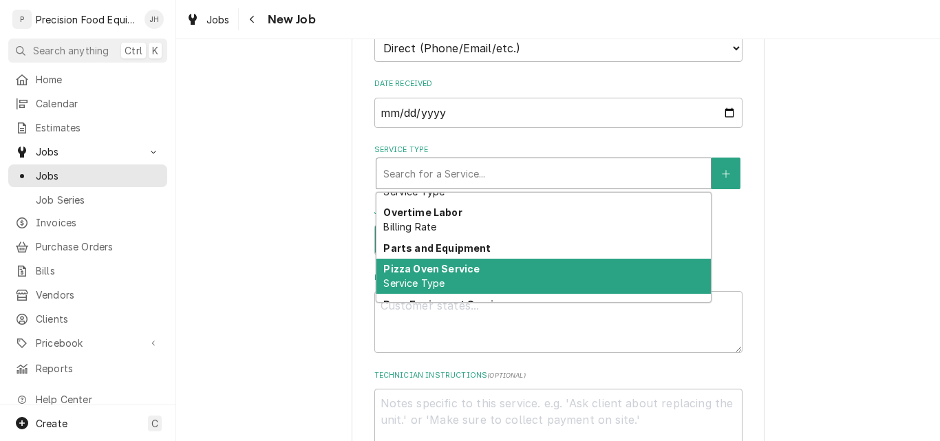
click at [508, 274] on div "Pizza Oven Service Service Type" at bounding box center [543, 277] width 334 height 36
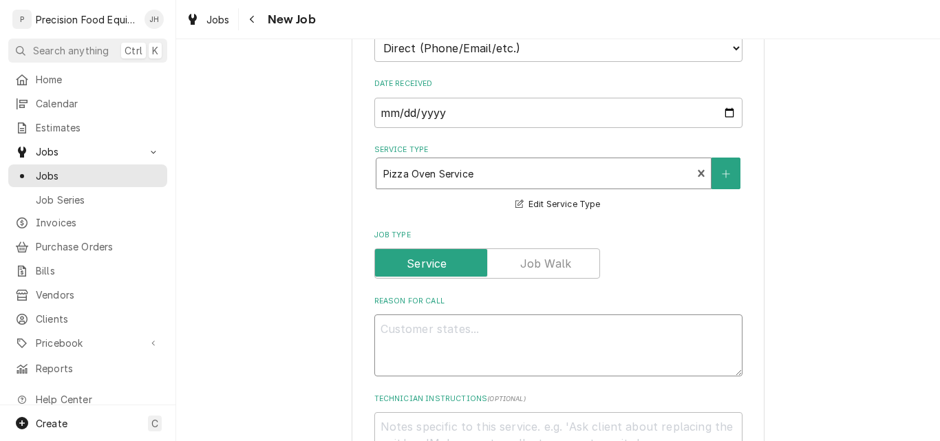
click at [440, 347] on textarea "Reason For Call" at bounding box center [558, 345] width 368 height 62
type textarea "x"
type textarea "B"
type textarea "x"
type textarea "Bo"
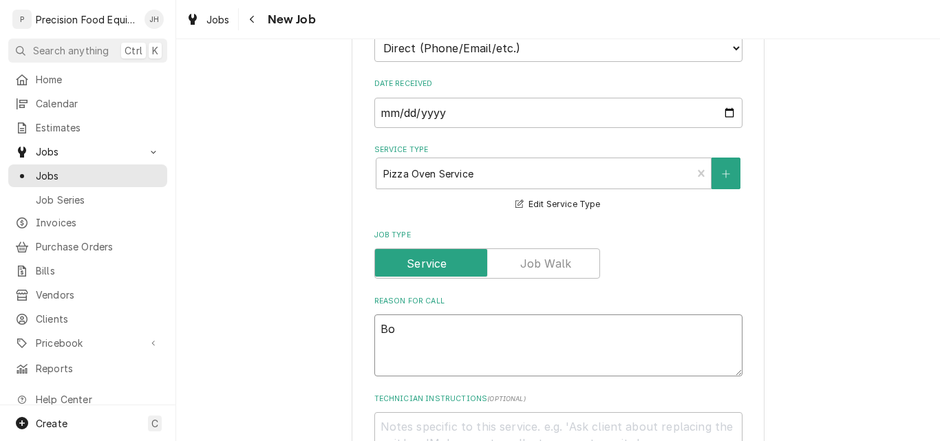
type textarea "x"
type textarea "Bot"
type textarea "x"
type textarea "[PERSON_NAME]"
type textarea "x"
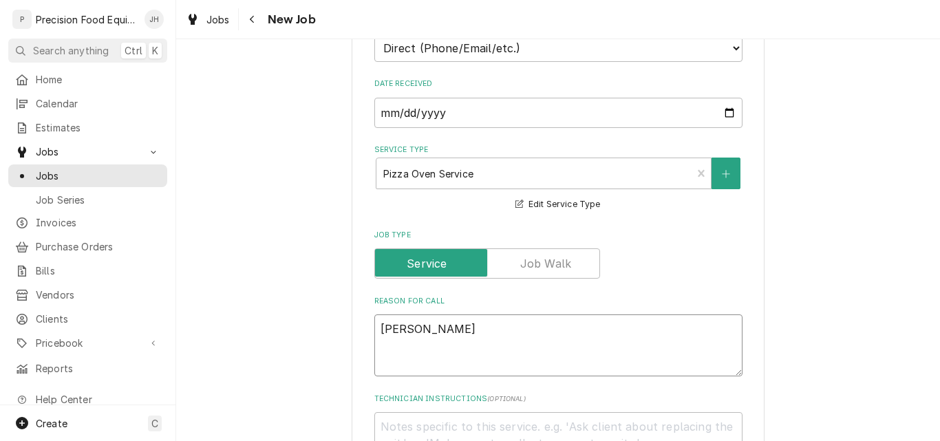
type textarea "[PERSON_NAME]"
type textarea "x"
type textarea "Bottom"
type textarea "x"
type textarea "Bottom"
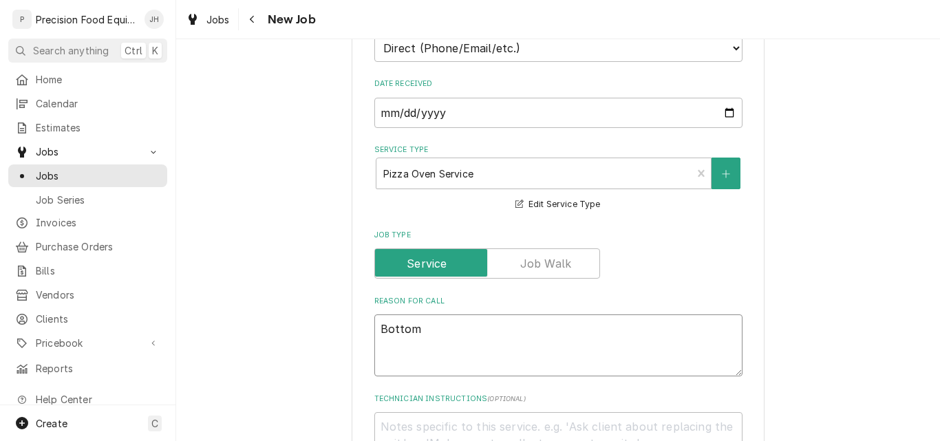
type textarea "x"
type textarea "Bottom B"
type textarea "x"
type textarea "Bottom Bl"
type textarea "x"
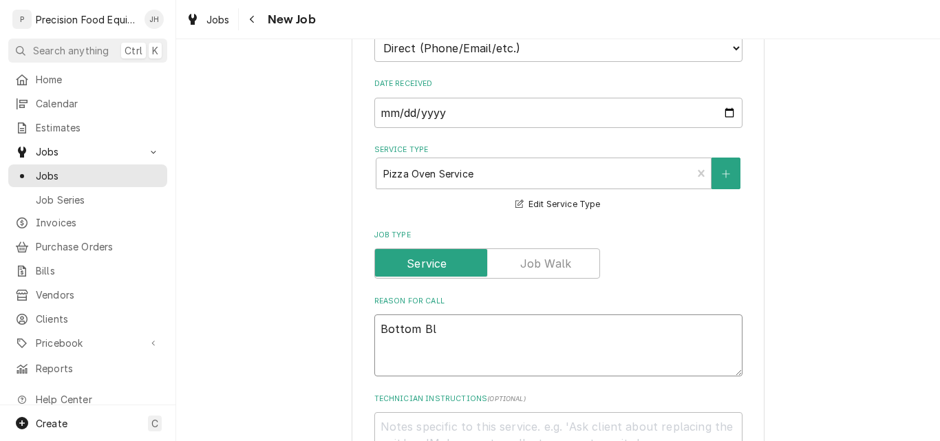
type textarea "Bottom Blo"
type textarea "x"
type textarea "Bottom Blod"
type textarea "x"
type textarea "Bottom Blodg"
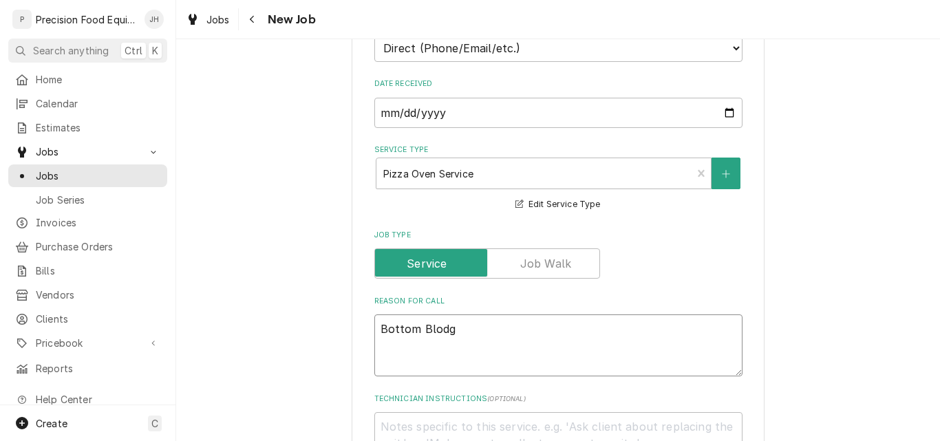
type textarea "x"
type textarea "Bottom Blodge"
type textarea "x"
type textarea "Bottom Blodget"
type textarea "x"
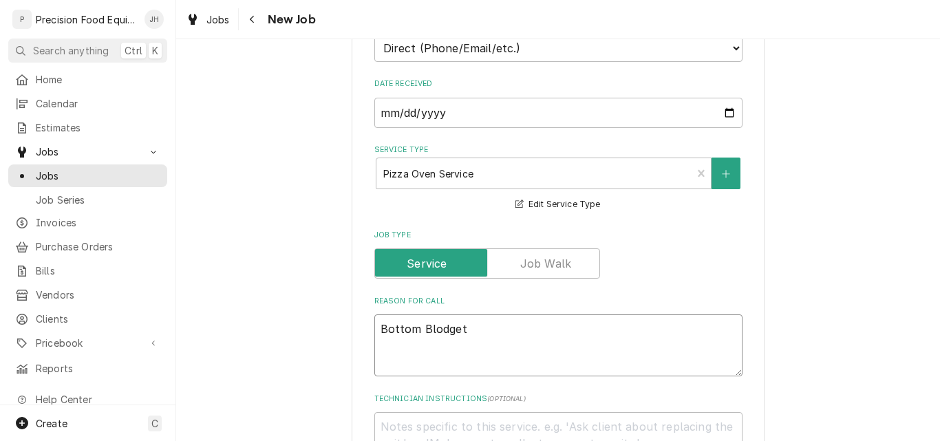
type textarea "Bottom [PERSON_NAME]"
type textarea "x"
type textarea "Bottom [PERSON_NAME]"
type textarea "x"
type textarea "Bottom [PERSON_NAME] o"
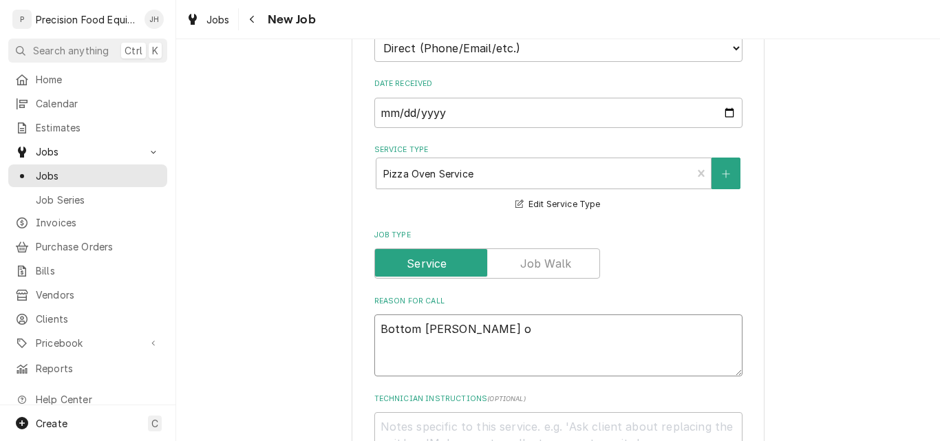
type textarea "x"
type textarea "Bottom [PERSON_NAME]"
type textarea "x"
type textarea "Bottom [PERSON_NAME]"
type textarea "x"
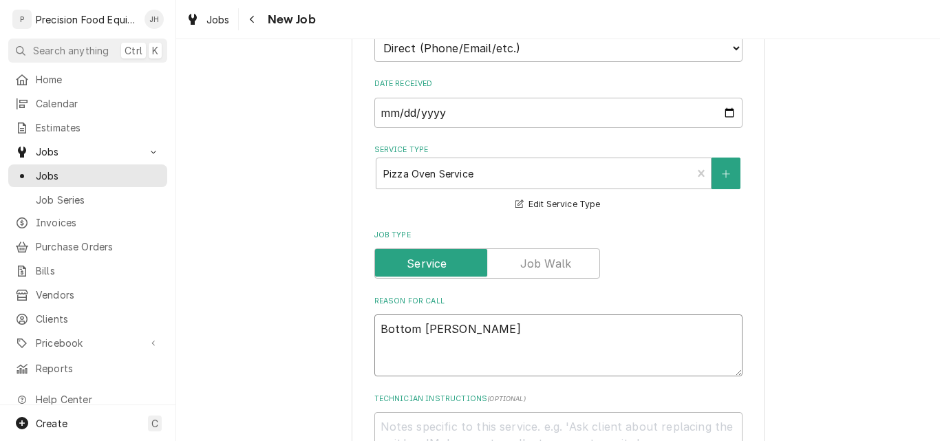
type textarea "Bottom [PERSON_NAME] oven"
type textarea "x"
type textarea "Bottom [PERSON_NAME] oven"
type textarea "x"
type textarea "Bottom [PERSON_NAME] oven n"
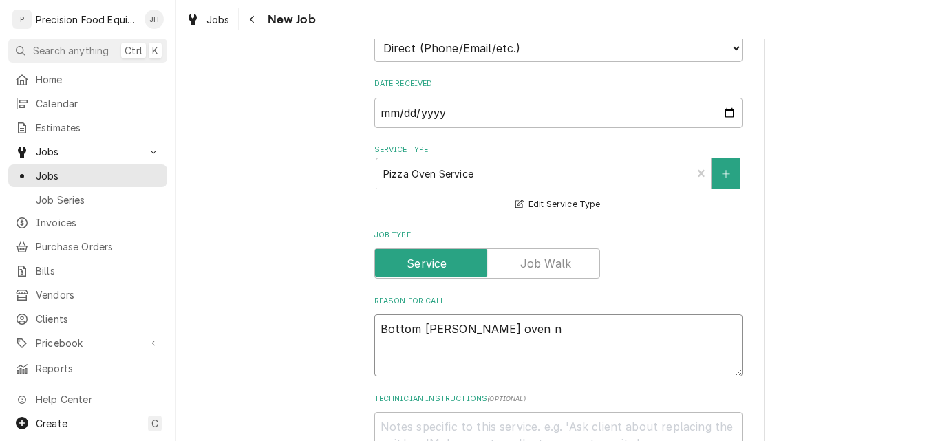
type textarea "x"
type textarea "Bottom [PERSON_NAME] oven no"
type textarea "x"
type textarea "Bottom [PERSON_NAME] oven not"
type textarea "x"
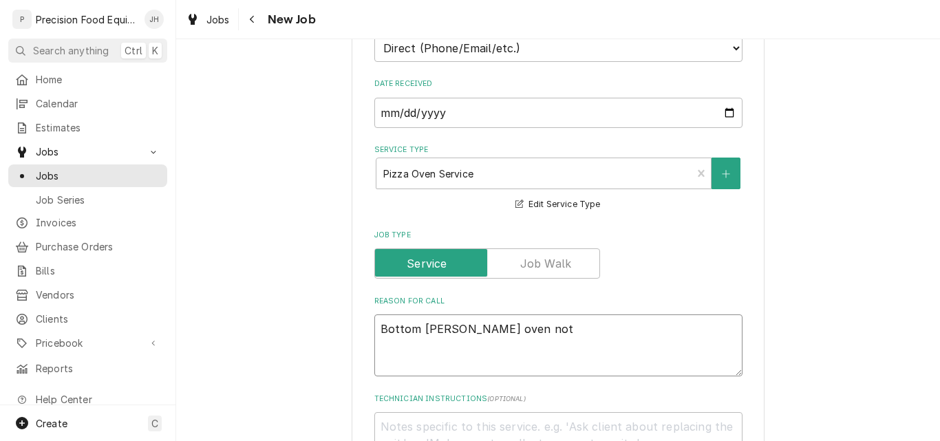
type textarea "Bottom [PERSON_NAME] oven not"
type textarea "x"
type textarea "Bottom [PERSON_NAME] oven not wo"
type textarea "x"
type textarea "Bottom [PERSON_NAME] oven not wor"
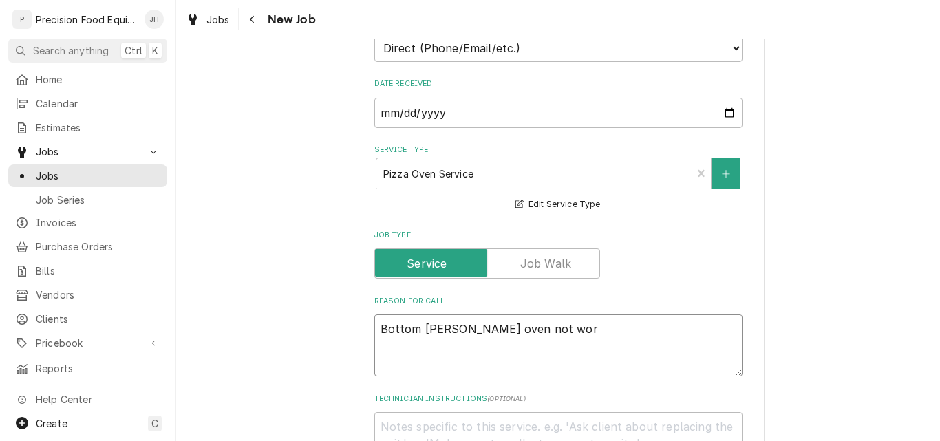
type textarea "x"
type textarea "Bottom [PERSON_NAME] oven not work"
type textarea "x"
type textarea "Bottom [PERSON_NAME] oven not worki"
type textarea "x"
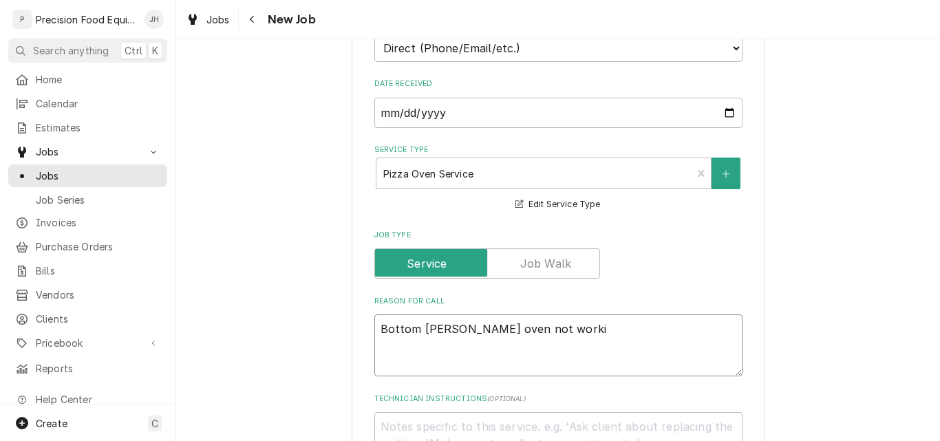
type textarea "Bottom [PERSON_NAME] oven not workin"
type textarea "x"
type textarea "Bottom [PERSON_NAME] oven not working"
type textarea "x"
type textarea "Bottom [PERSON_NAME] oven not working"
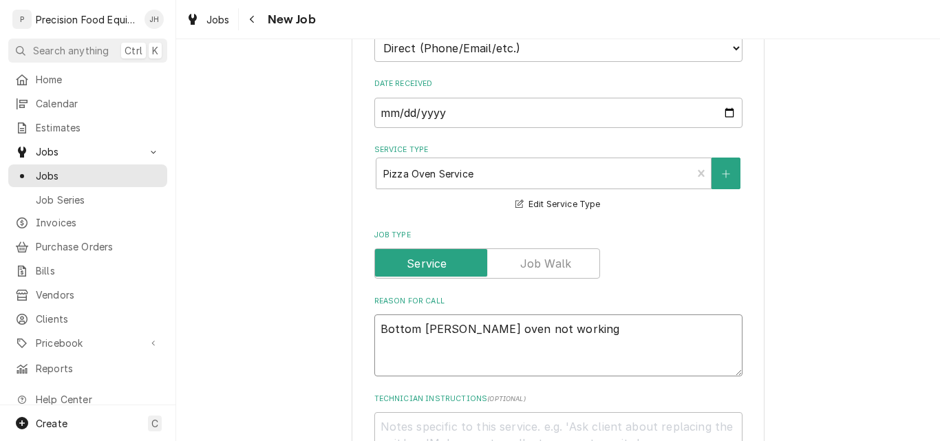
type textarea "x"
type textarea "Bottom [PERSON_NAME] oven not working"
type textarea "x"
type textarea "Bottom [PERSON_NAME] oven not working."
type textarea "x"
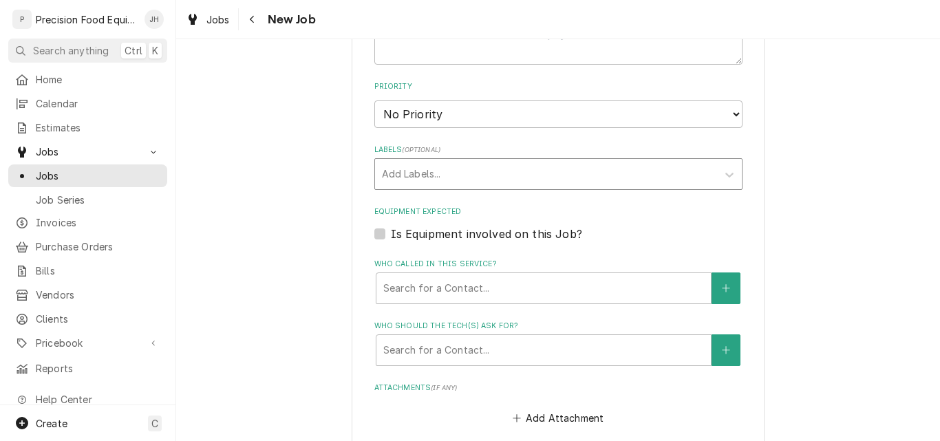
scroll to position [757, 0]
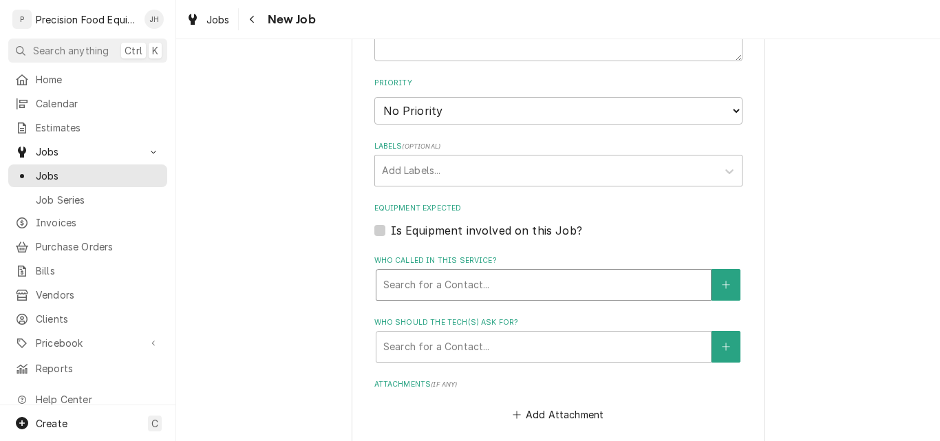
type textarea "Bottom [PERSON_NAME] oven not working."
click at [560, 292] on div "Who called in this service?" at bounding box center [543, 284] width 321 height 25
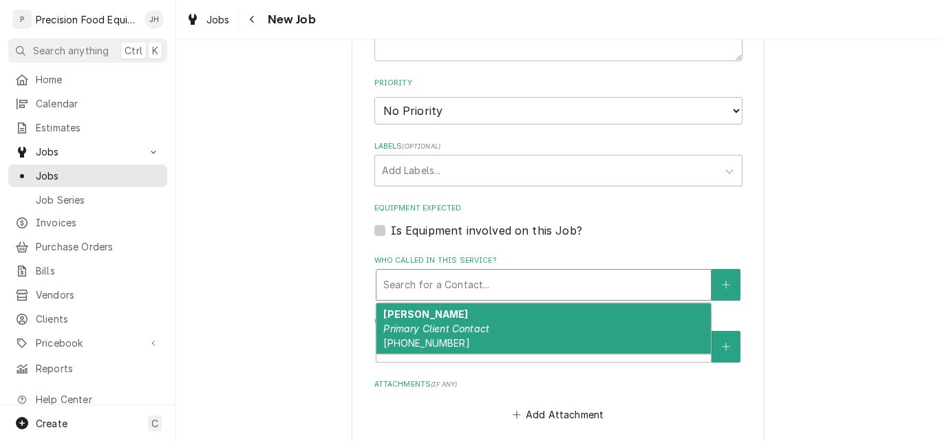
click at [475, 331] on em "Primary Client Contact" at bounding box center [436, 329] width 106 height 12
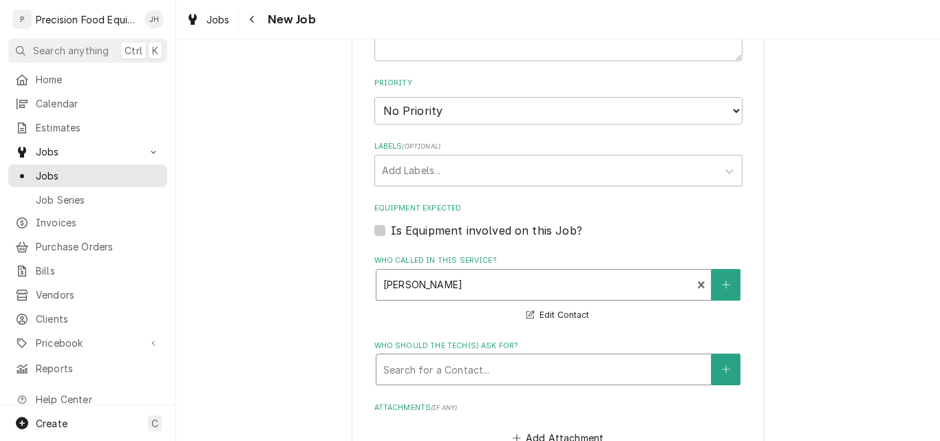
click at [453, 360] on div "Who should the tech(s) ask for?" at bounding box center [543, 369] width 321 height 25
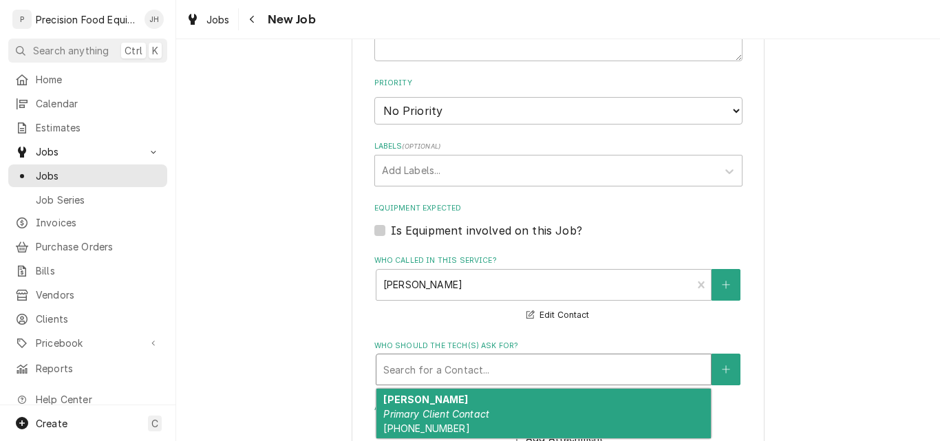
click at [436, 402] on div "[PERSON_NAME] Primary Client Contact [PHONE_NUMBER]" at bounding box center [543, 414] width 334 height 50
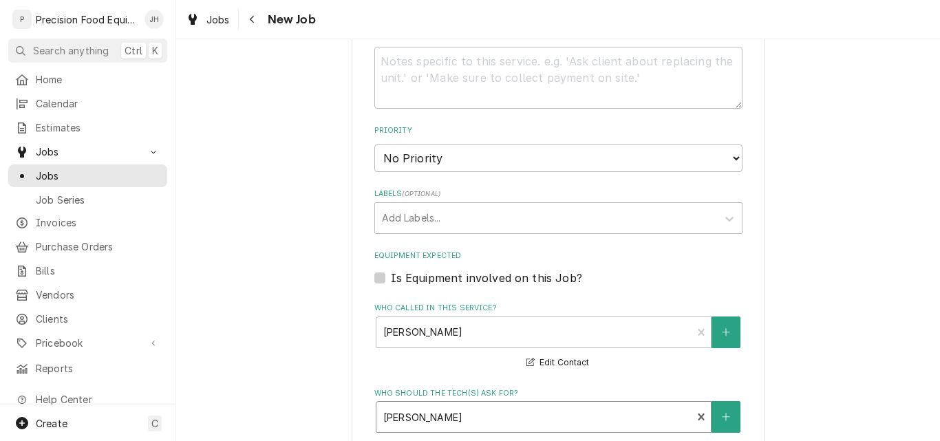
scroll to position [619, 0]
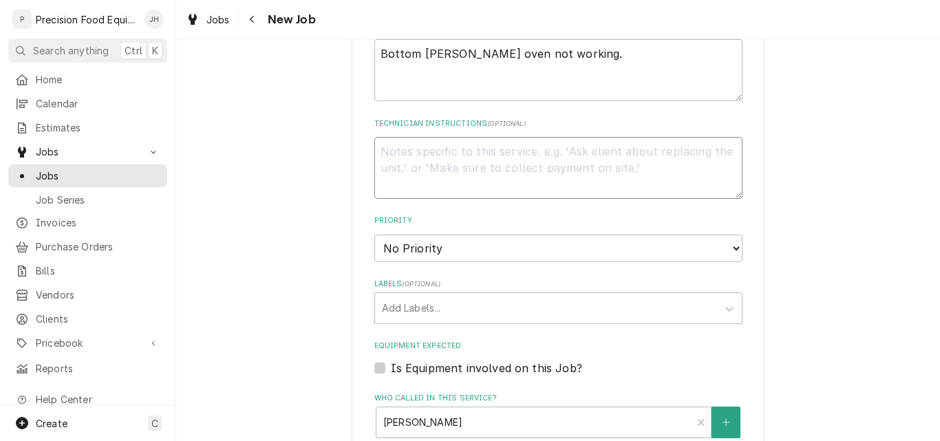
click at [435, 174] on textarea "Technician Instructions ( optional )" at bounding box center [558, 168] width 368 height 62
type textarea "x"
type textarea "C"
type textarea "x"
type textarea "CO"
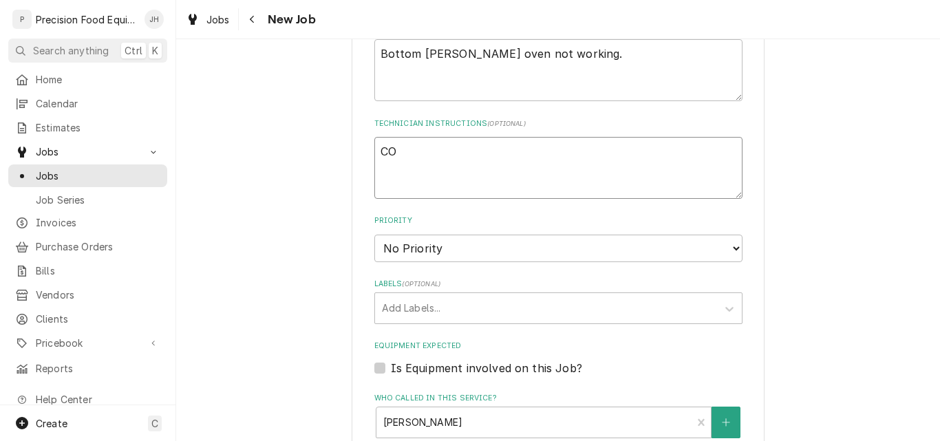
type textarea "x"
type textarea "COD"
type textarea "x"
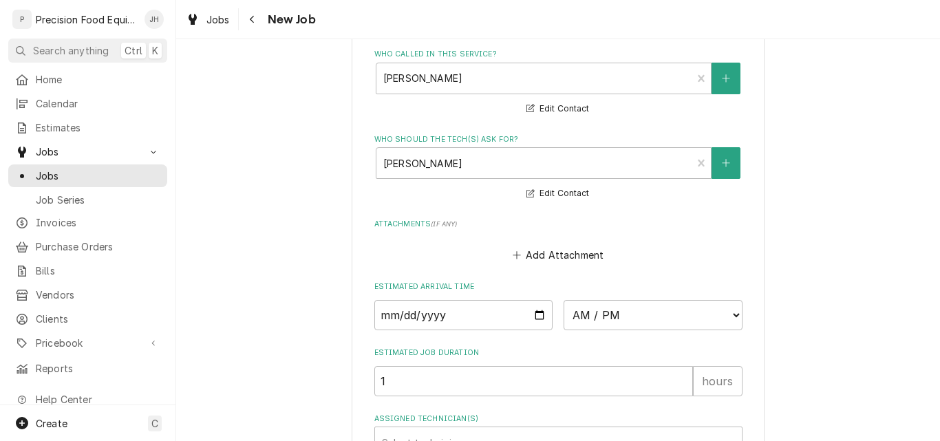
scroll to position [1099, 0]
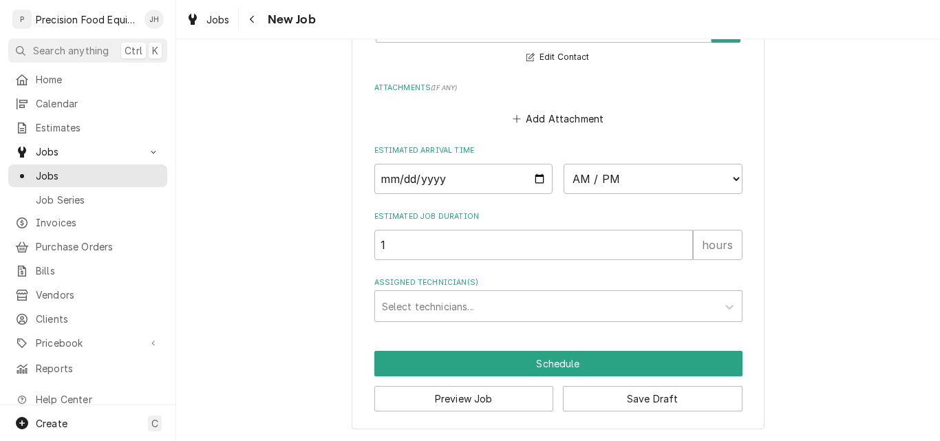
type textarea "COD"
click at [533, 177] on input "Date" at bounding box center [463, 179] width 179 height 30
type input "[DATE]"
type textarea "x"
click at [638, 182] on select "AM / PM 6:00 AM 6:15 AM 6:30 AM 6:45 AM 7:00 AM 7:15 AM 7:30 AM 7:45 AM 8:00 AM…" at bounding box center [652, 179] width 179 height 30
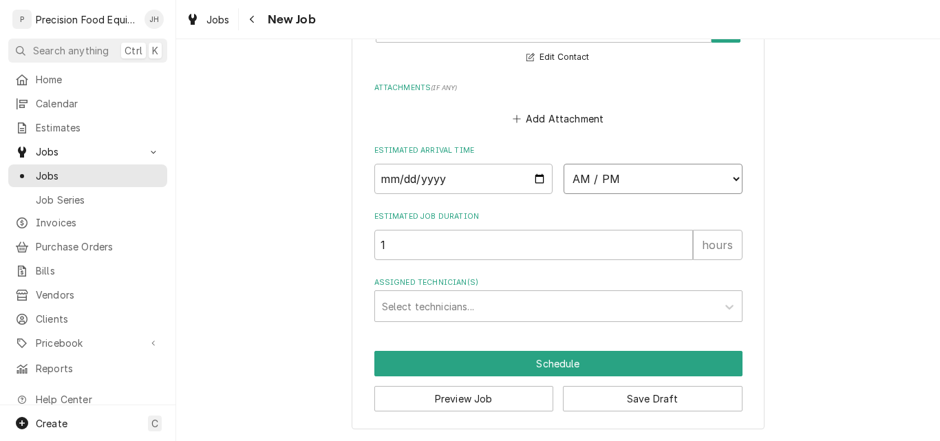
select select "11:15:00"
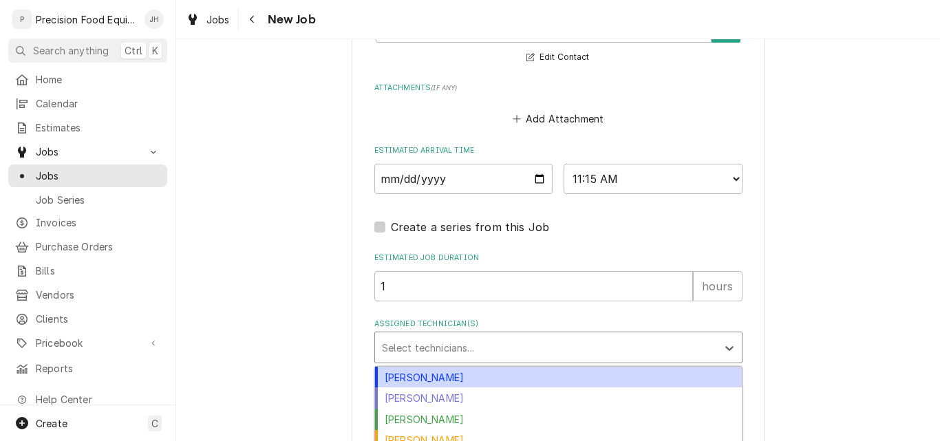
click at [475, 343] on div "Assigned Technician(s)" at bounding box center [546, 347] width 328 height 25
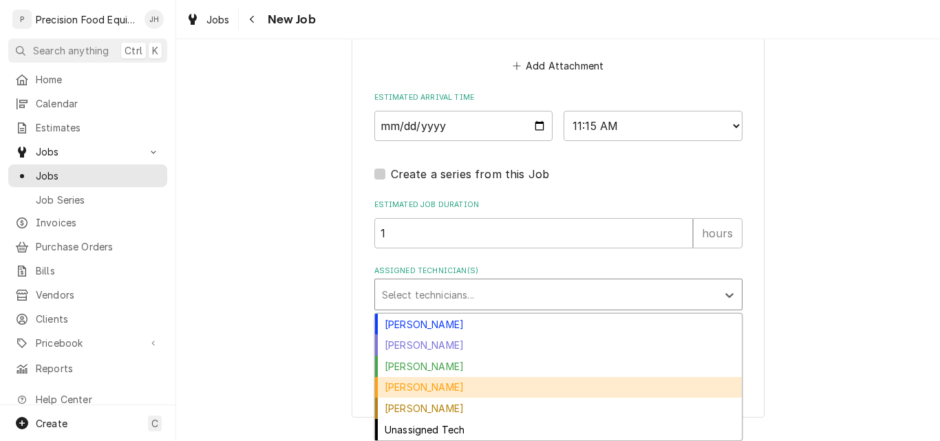
click at [436, 388] on div "[PERSON_NAME]" at bounding box center [558, 387] width 367 height 21
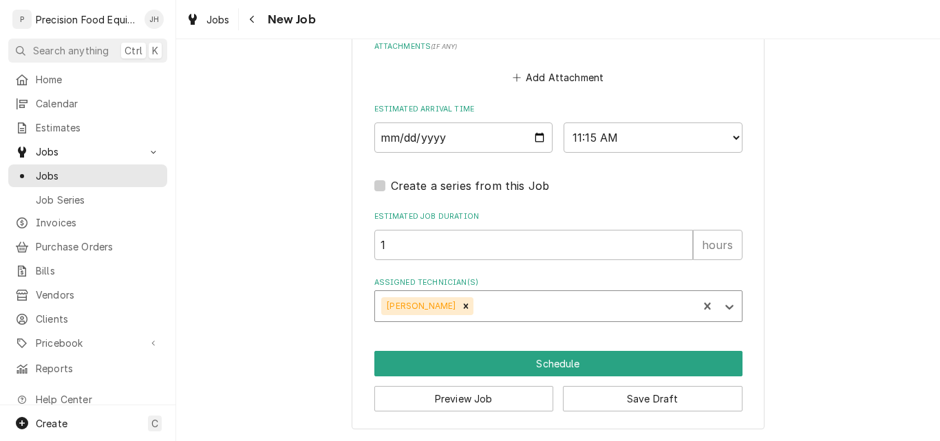
scroll to position [1140, 0]
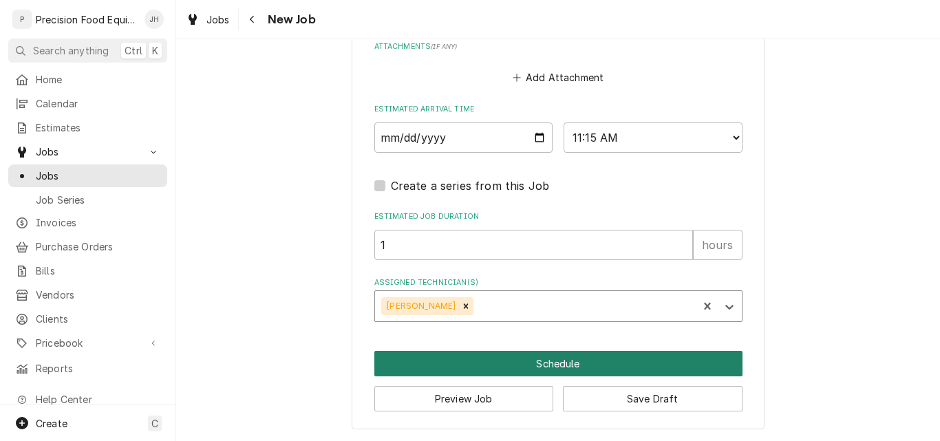
click at [523, 356] on button "Schedule" at bounding box center [558, 363] width 368 height 25
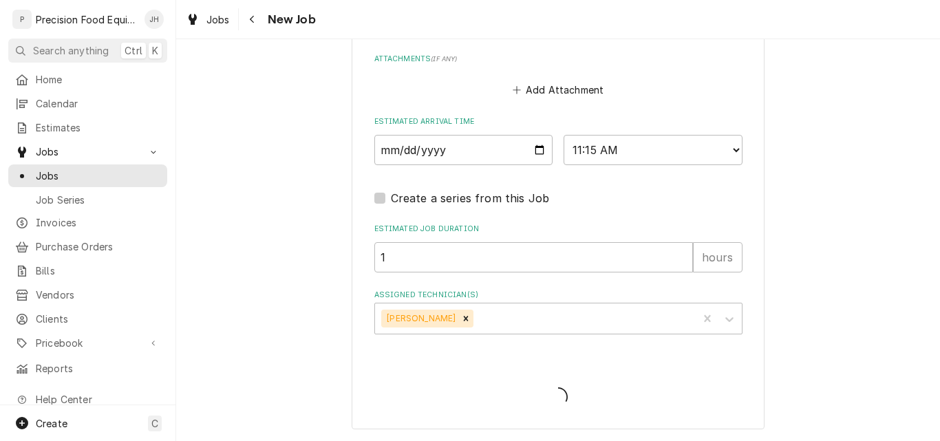
scroll to position [1128, 0]
type textarea "x"
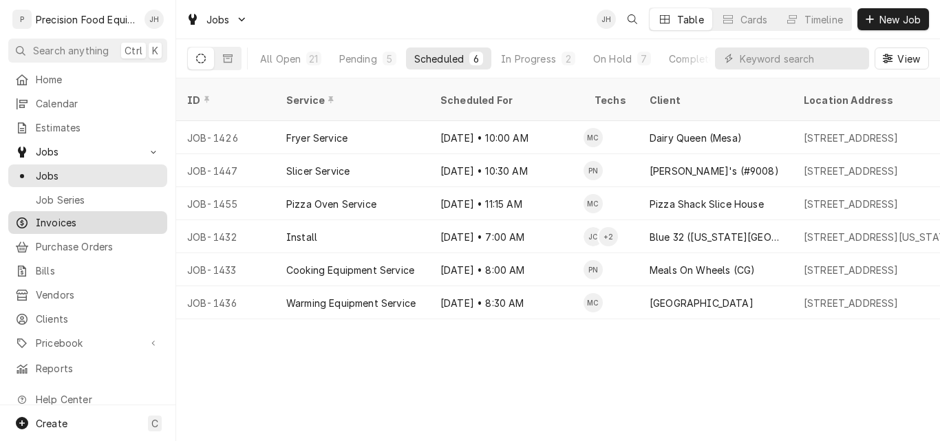
click at [46, 219] on span "Invoices" at bounding box center [98, 222] width 125 height 14
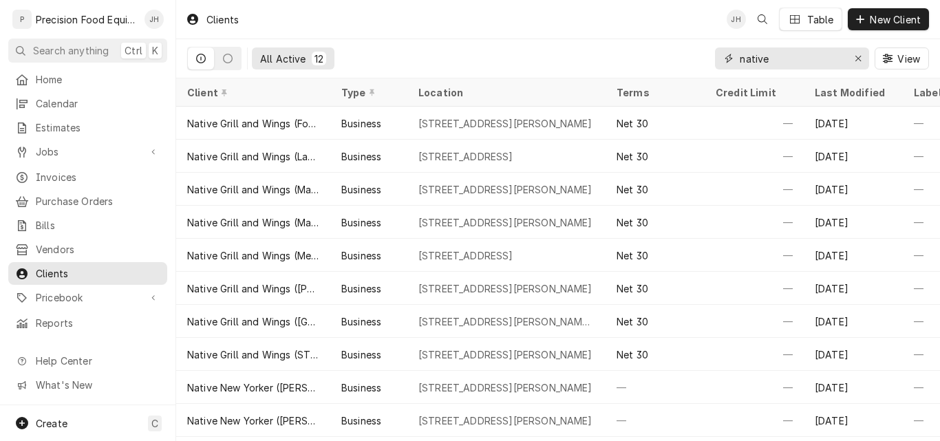
drag, startPoint x: 771, startPoint y: 59, endPoint x: 661, endPoint y: 74, distance: 111.0
click at [661, 74] on div "All Active 12 native View" at bounding box center [558, 58] width 742 height 39
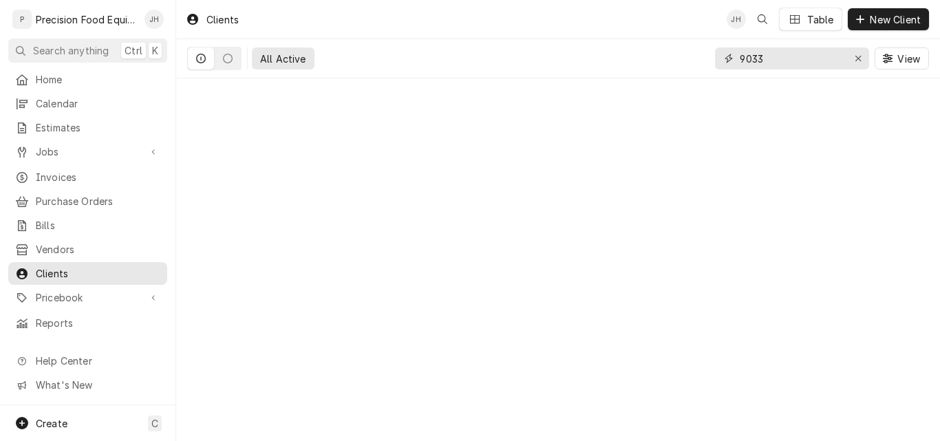
type input "9033"
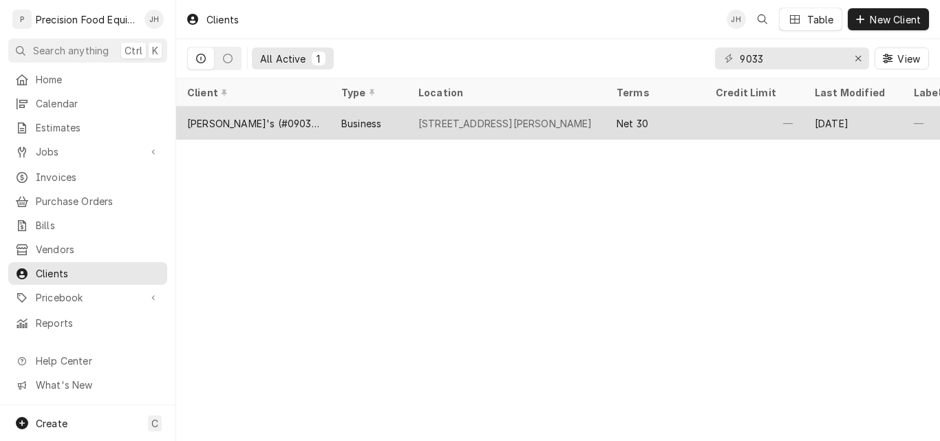
click at [499, 122] on div "[STREET_ADDRESS][PERSON_NAME]" at bounding box center [505, 123] width 174 height 14
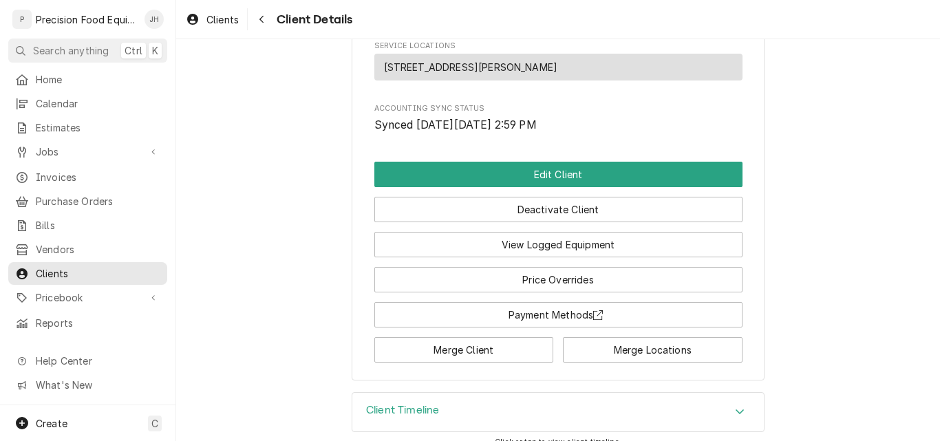
scroll to position [752, 0]
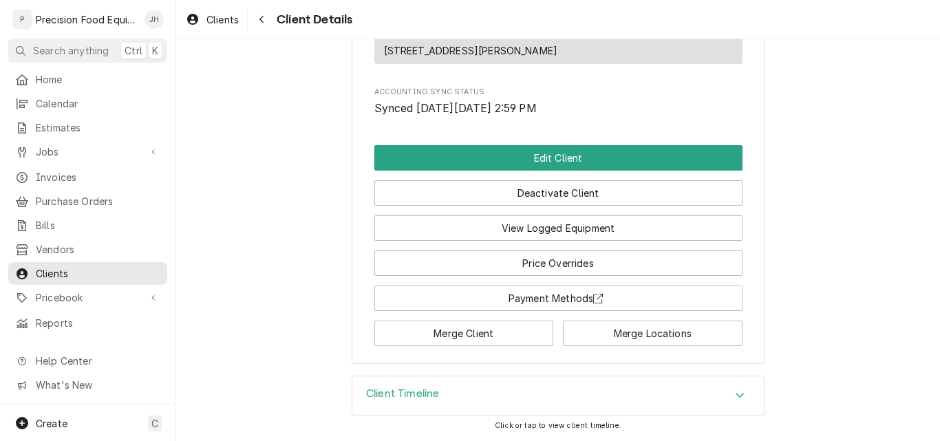
click at [554, 394] on div "Client Timeline" at bounding box center [557, 395] width 411 height 39
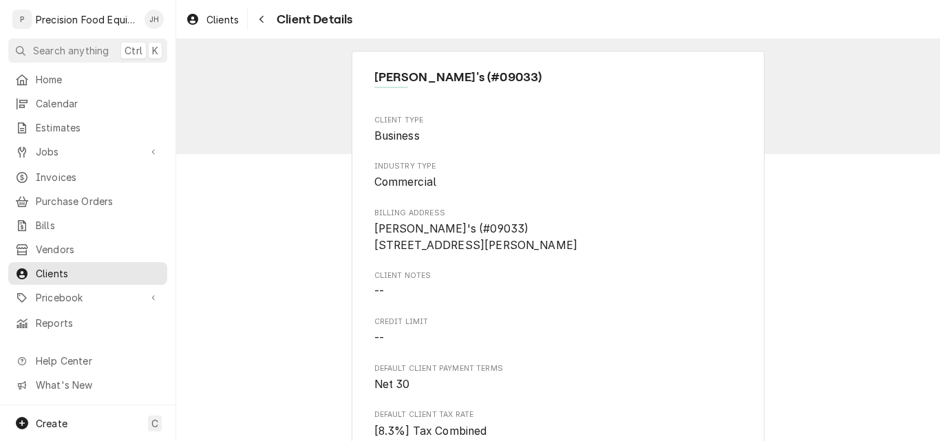
scroll to position [0, 0]
click at [66, 267] on span "Clients" at bounding box center [98, 273] width 125 height 14
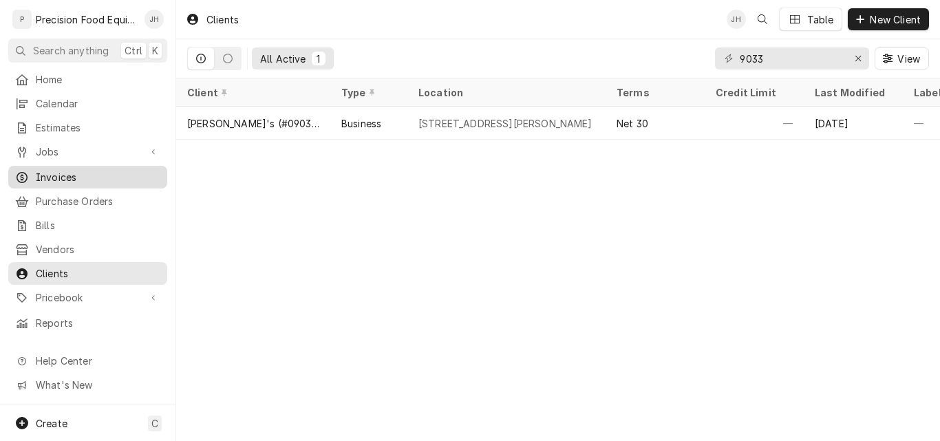
click at [60, 170] on span "Invoices" at bounding box center [98, 177] width 125 height 14
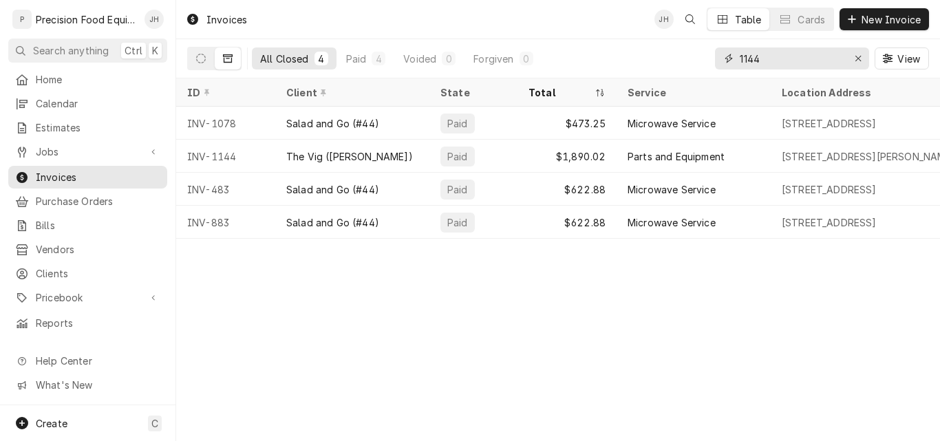
click at [773, 56] on input "1144" at bounding box center [790, 58] width 103 height 22
drag, startPoint x: 775, startPoint y: 56, endPoint x: 664, endPoint y: 65, distance: 111.1
click at [664, 65] on div "All Closed 4 Paid 4 Voided 0 Forgiven 0 1144 View" at bounding box center [558, 58] width 742 height 39
type input "9033"
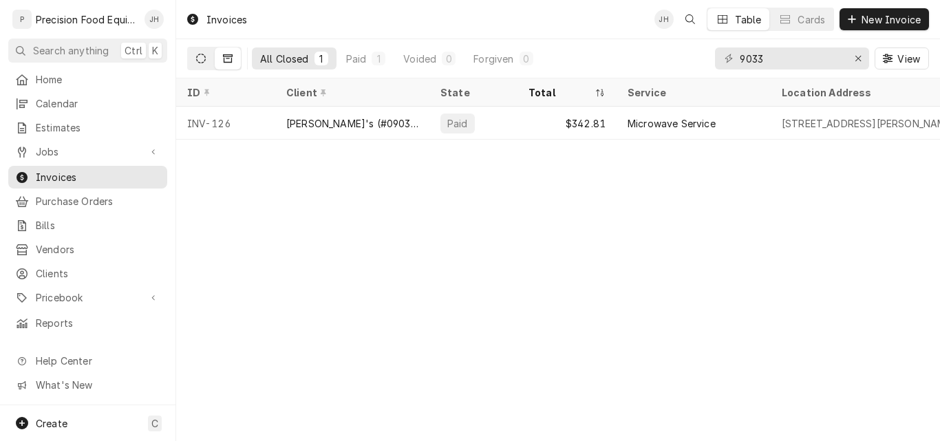
click at [205, 58] on icon "Dynamic Content Wrapper" at bounding box center [201, 59] width 10 height 10
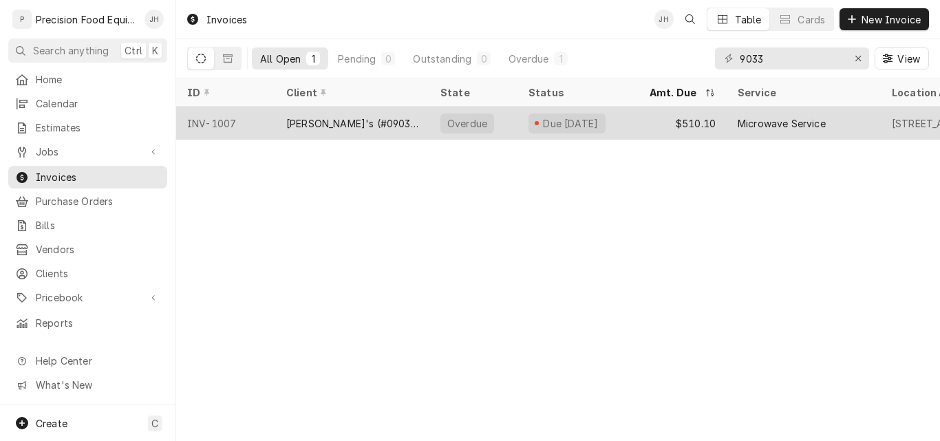
click at [385, 122] on div "Wendy's (#09033)" at bounding box center [352, 123] width 154 height 33
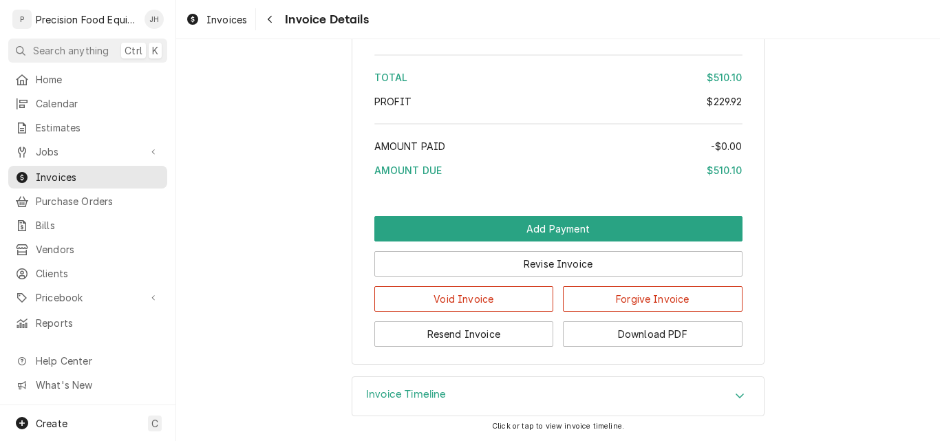
scroll to position [2177, 0]
